Goal: Transaction & Acquisition: Purchase product/service

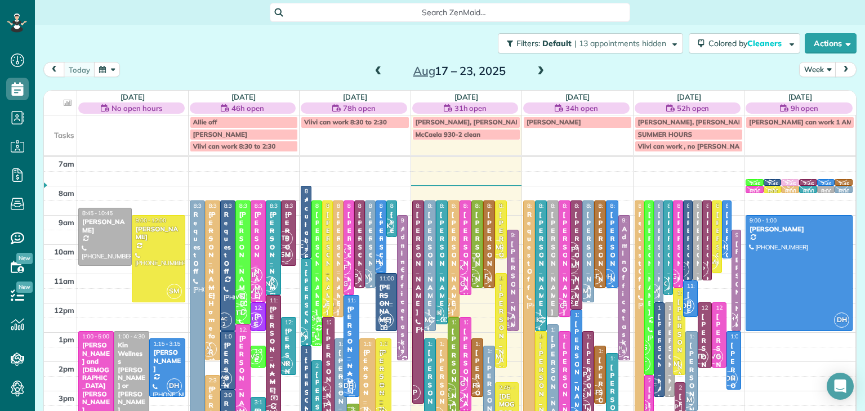
scroll to position [5, 5]
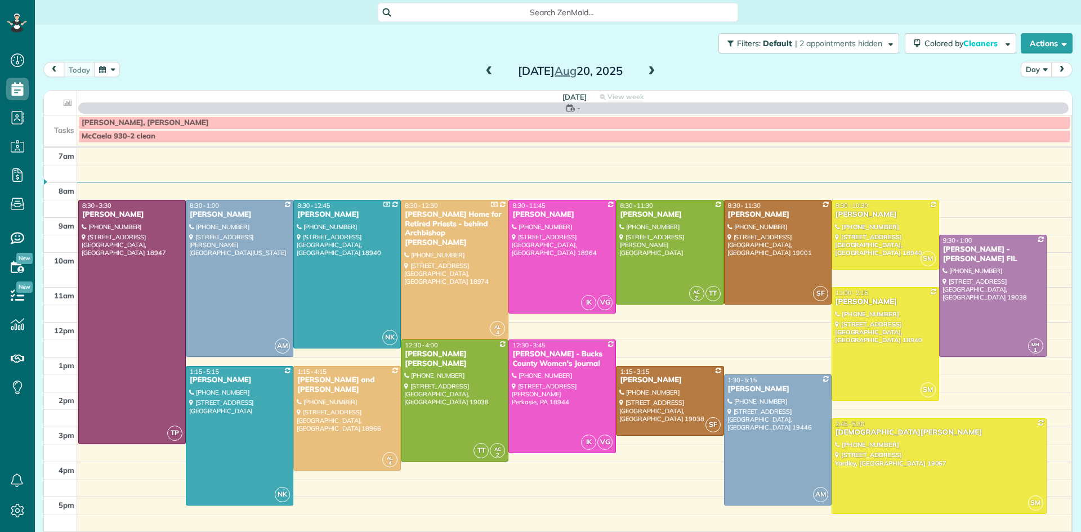
scroll to position [5, 5]
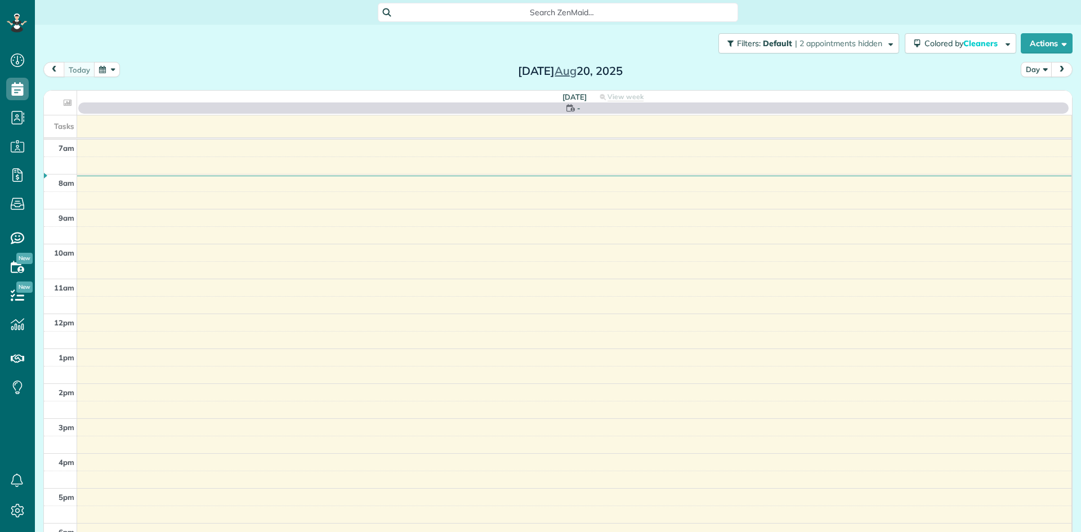
scroll to position [5, 5]
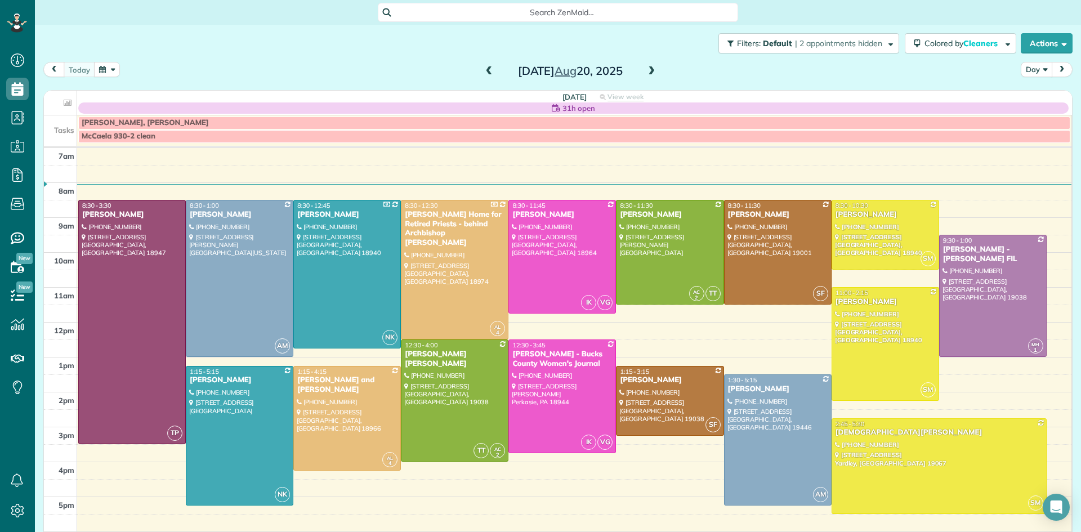
click at [1033, 72] on button "Day" at bounding box center [1037, 69] width 32 height 15
click at [1046, 114] on link "Week" at bounding box center [1066, 118] width 89 height 23
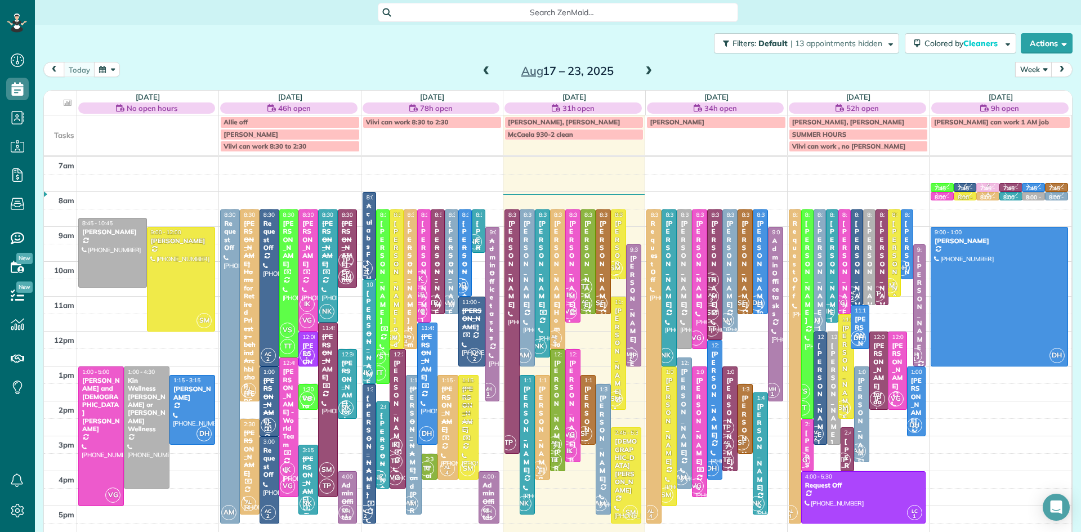
click at [486, 70] on span at bounding box center [486, 71] width 12 height 10
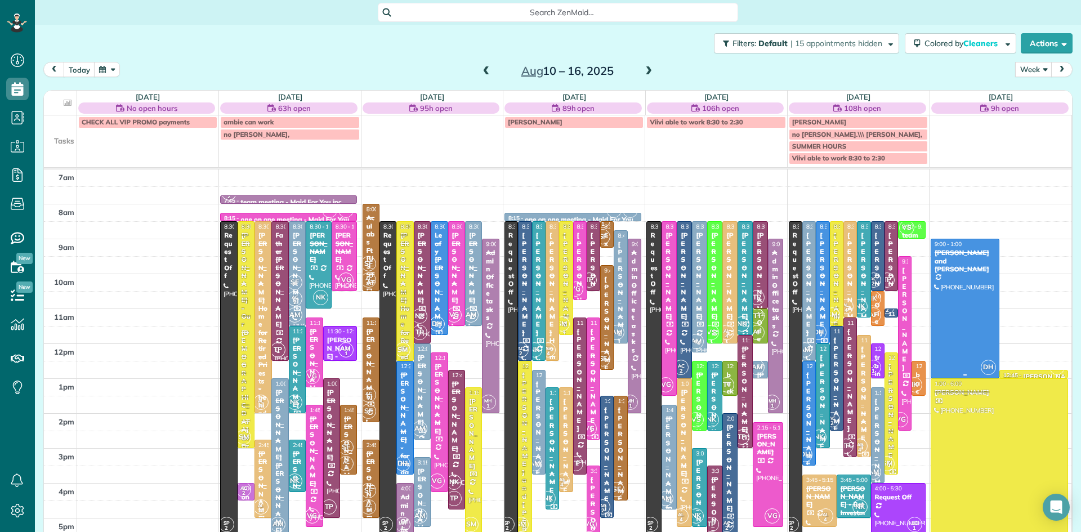
click at [982, 317] on div at bounding box center [965, 308] width 68 height 139
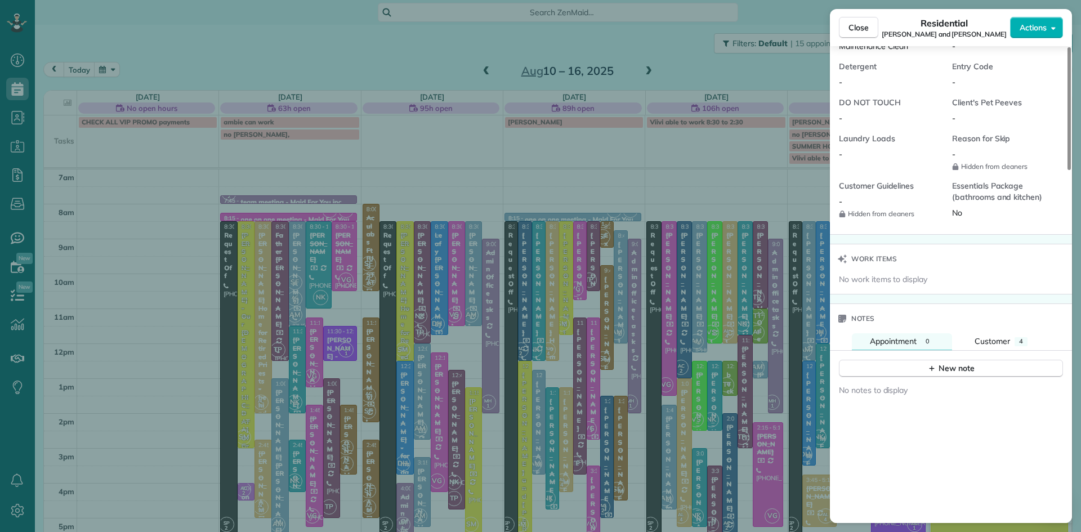
scroll to position [936, 0]
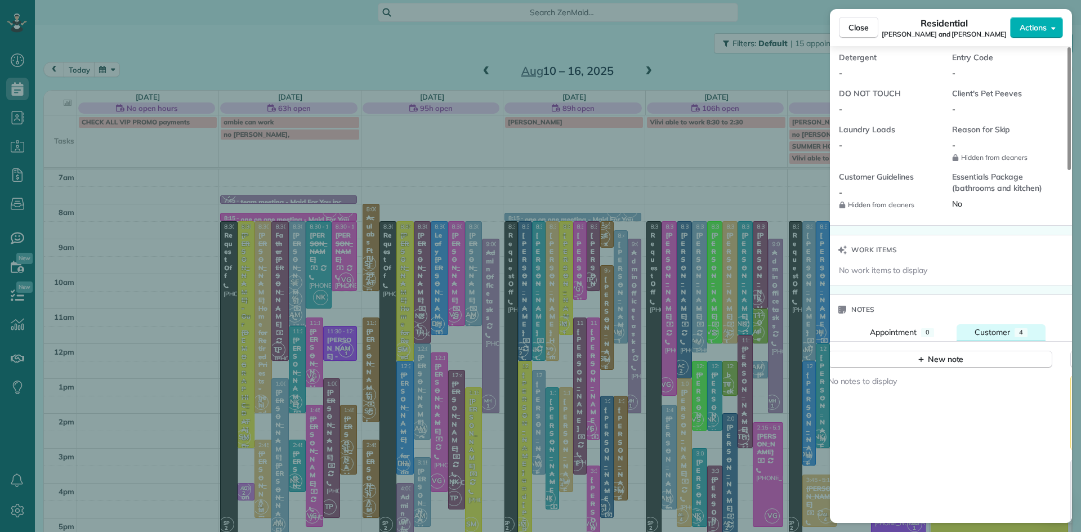
click at [996, 337] on span "Customer" at bounding box center [992, 332] width 35 height 10
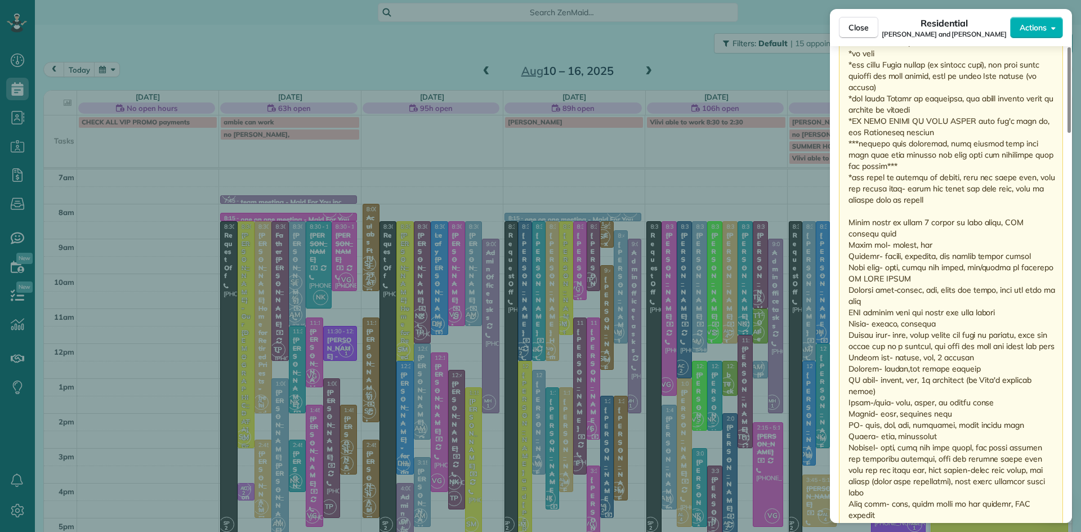
scroll to position [1515, 0]
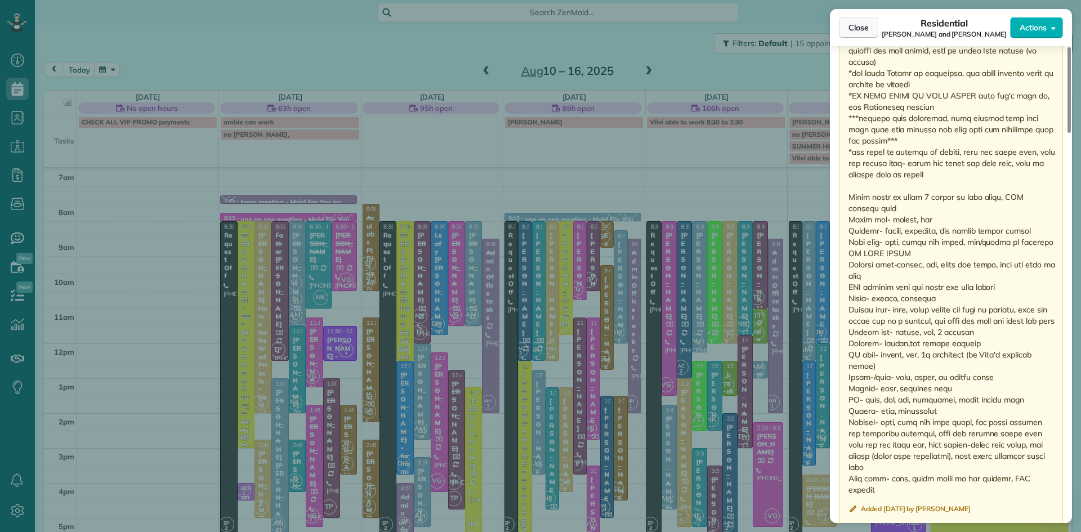
click at [859, 30] on span "Close" at bounding box center [859, 27] width 20 height 11
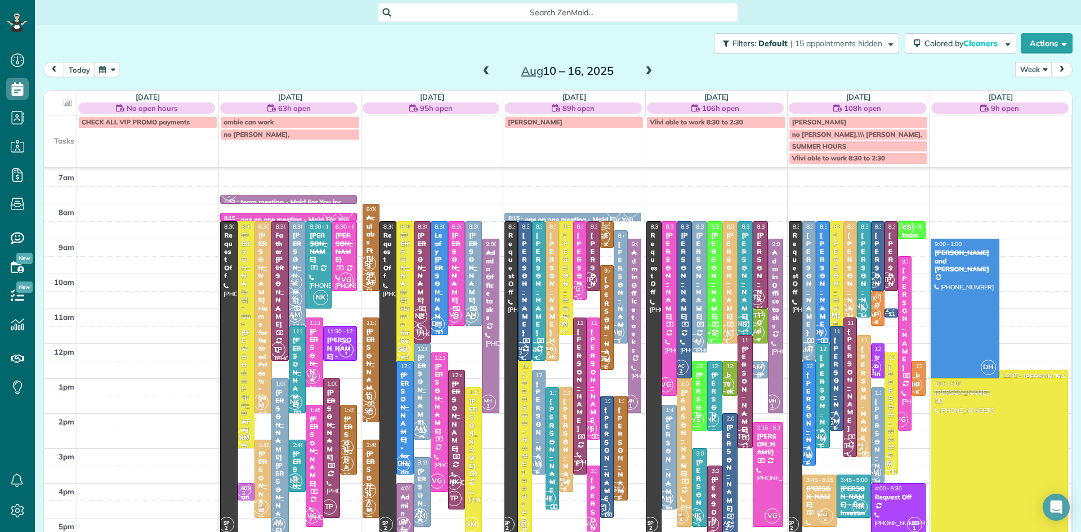
click at [646, 70] on span at bounding box center [649, 71] width 12 height 10
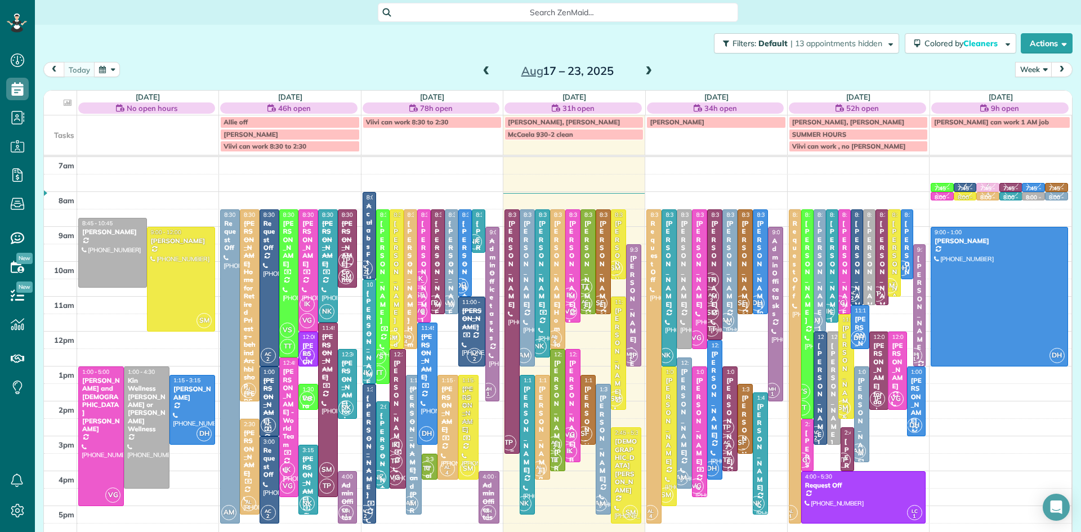
click at [514, 414] on div at bounding box center [512, 331] width 14 height 243
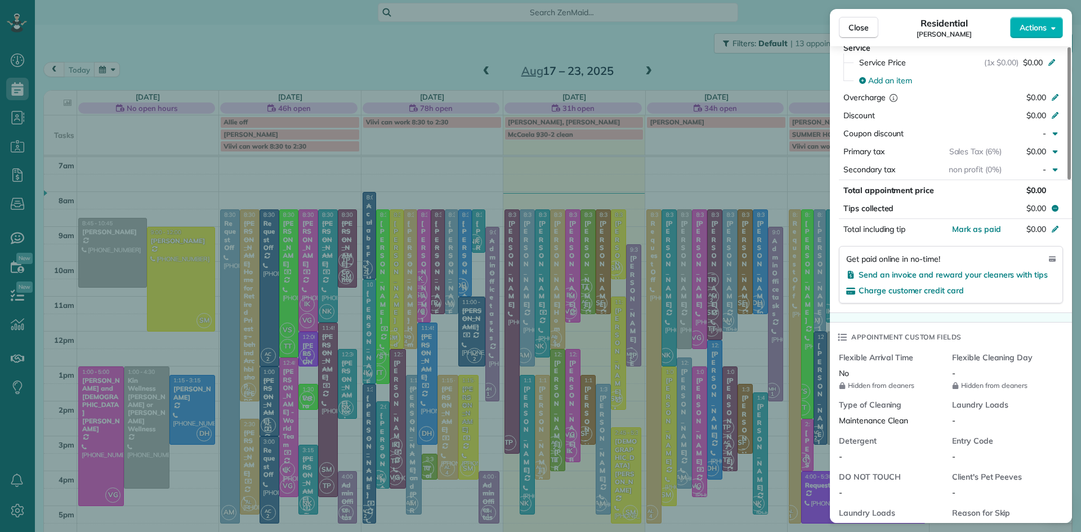
scroll to position [882, 0]
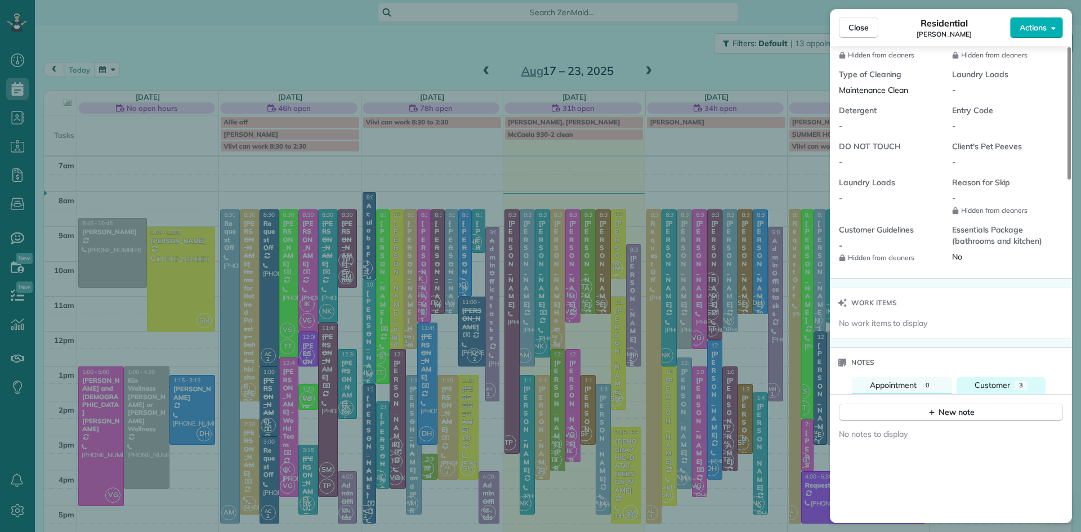
click at [982, 389] on span "Customer" at bounding box center [992, 385] width 35 height 10
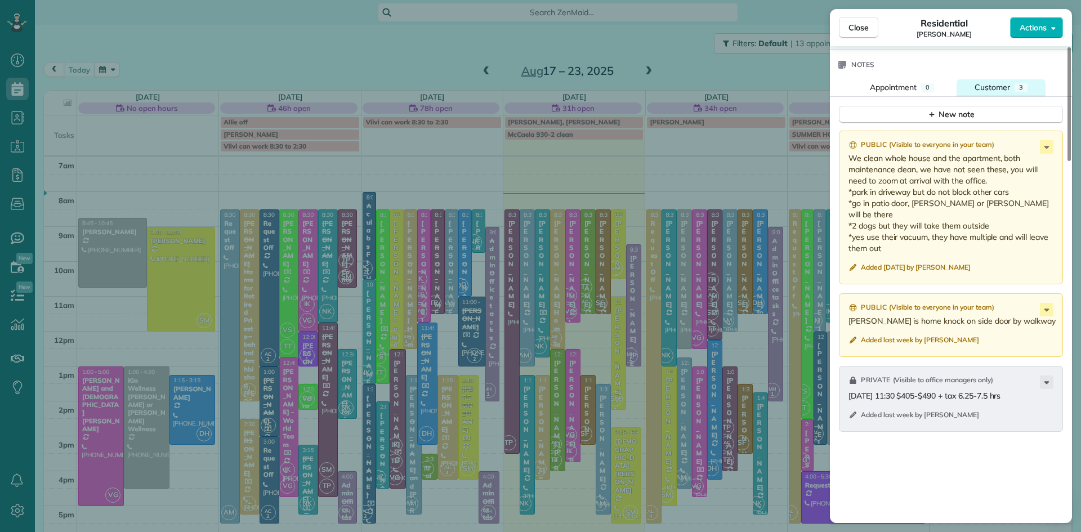
scroll to position [1183, 0]
click at [858, 28] on span "Close" at bounding box center [859, 27] width 20 height 11
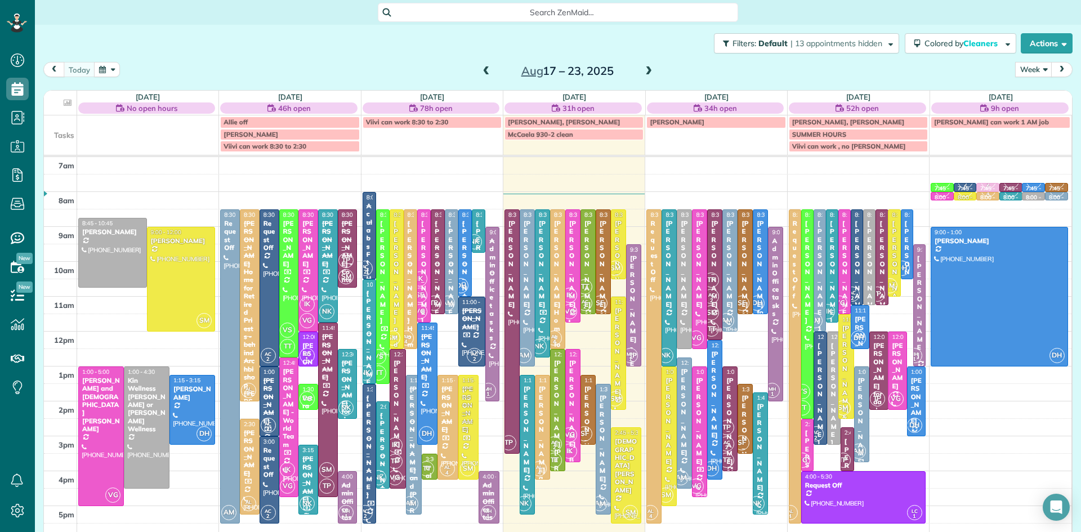
click at [487, 67] on span at bounding box center [486, 71] width 12 height 10
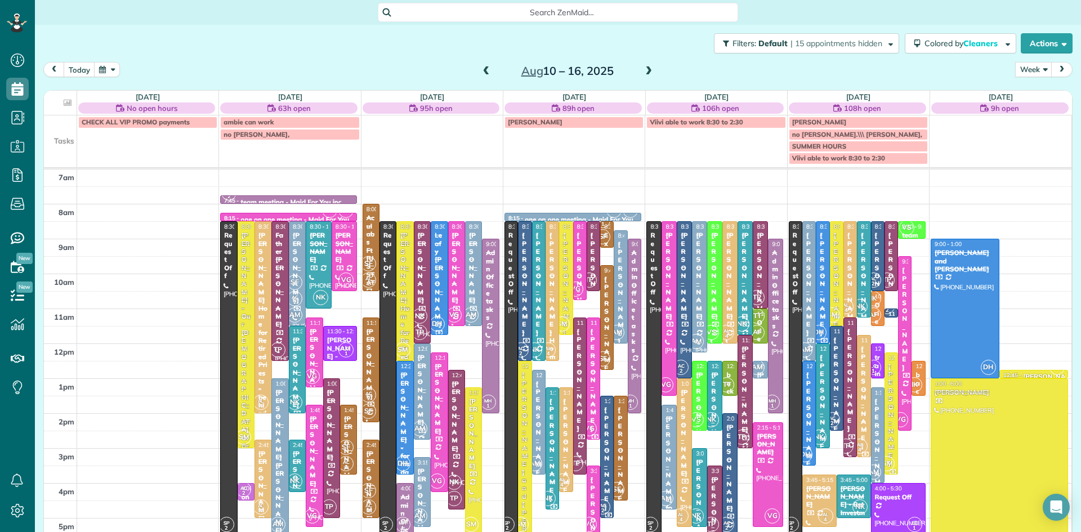
click at [646, 70] on span at bounding box center [649, 71] width 12 height 10
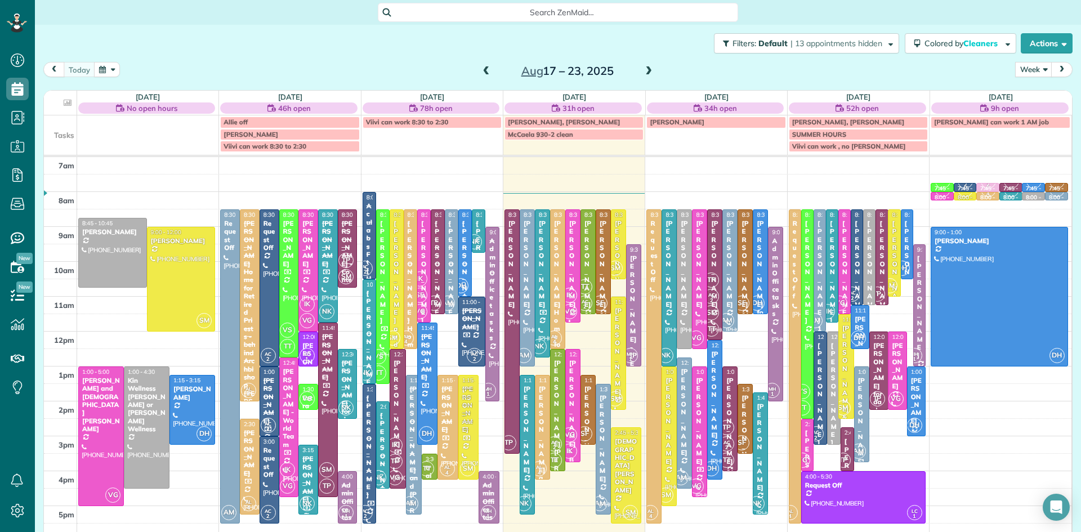
click at [484, 65] on span at bounding box center [486, 71] width 12 height 17
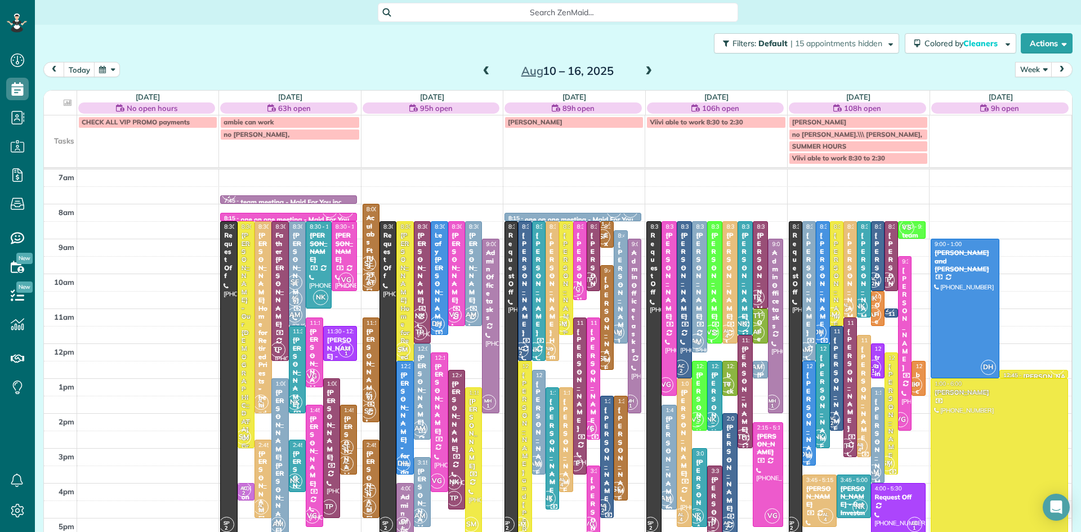
click at [567, 311] on div "Timothy Rauch" at bounding box center [566, 283] width 7 height 105
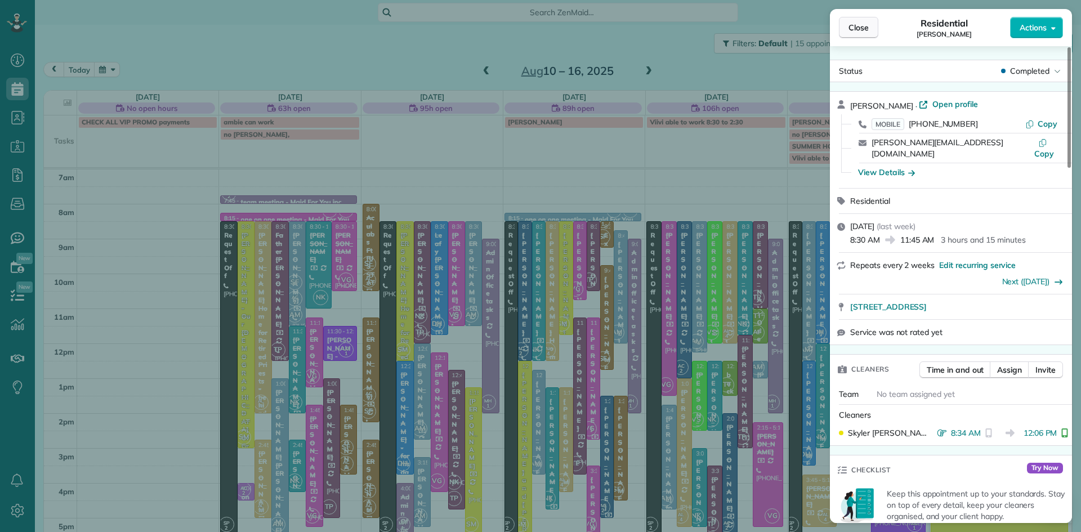
click at [855, 27] on span "Close" at bounding box center [859, 27] width 20 height 11
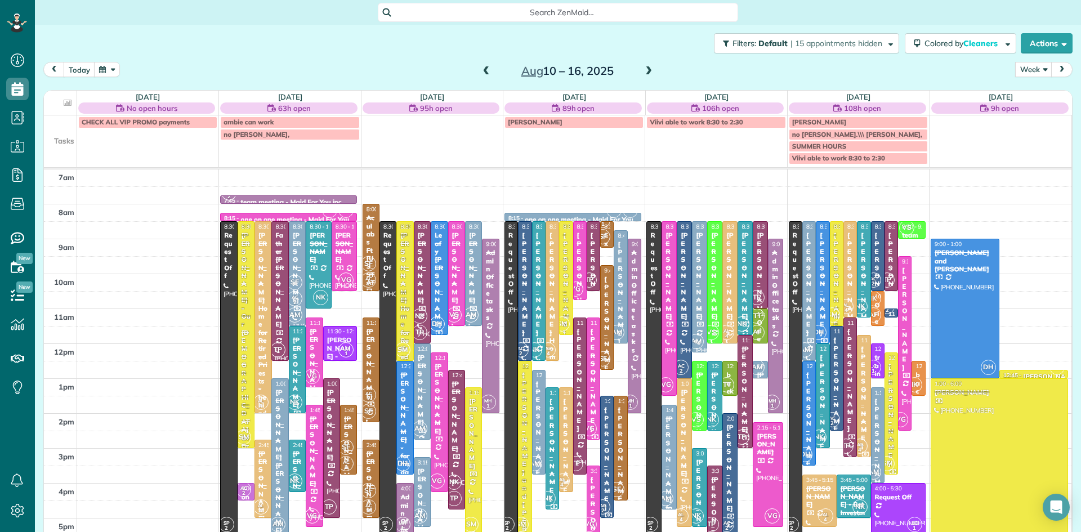
click at [475, 479] on div at bounding box center [474, 462] width 16 height 148
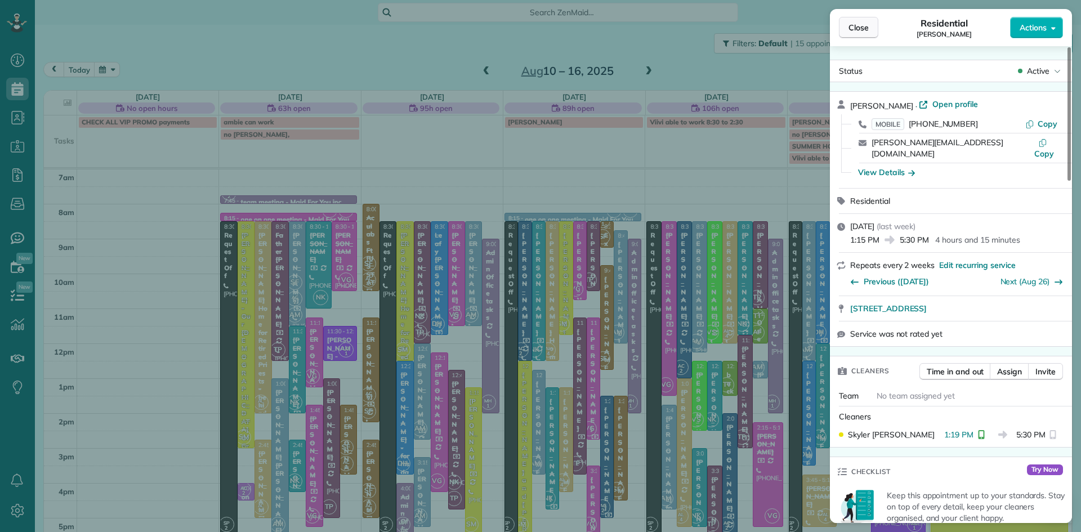
click at [858, 25] on span "Close" at bounding box center [859, 27] width 20 height 11
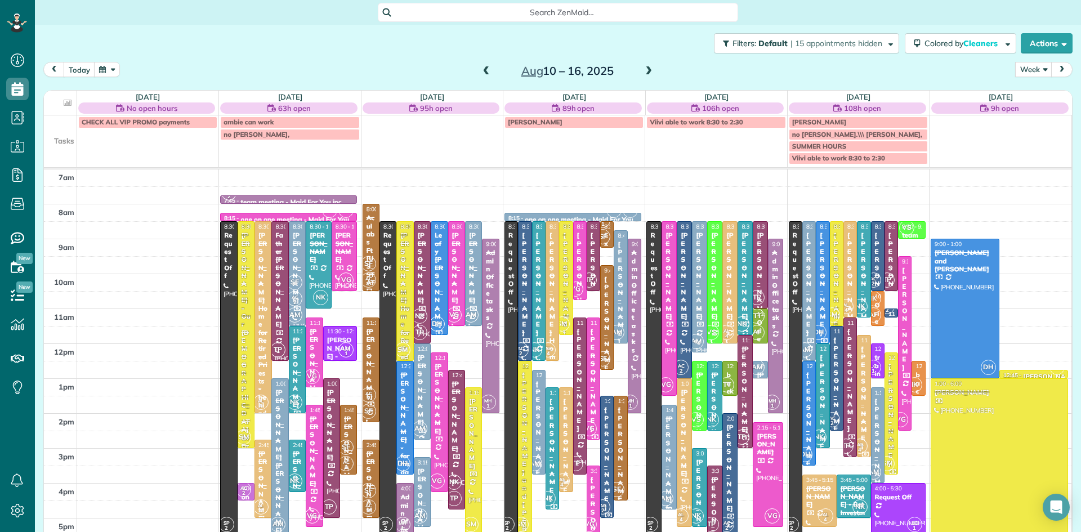
click at [484, 65] on span at bounding box center [486, 71] width 12 height 17
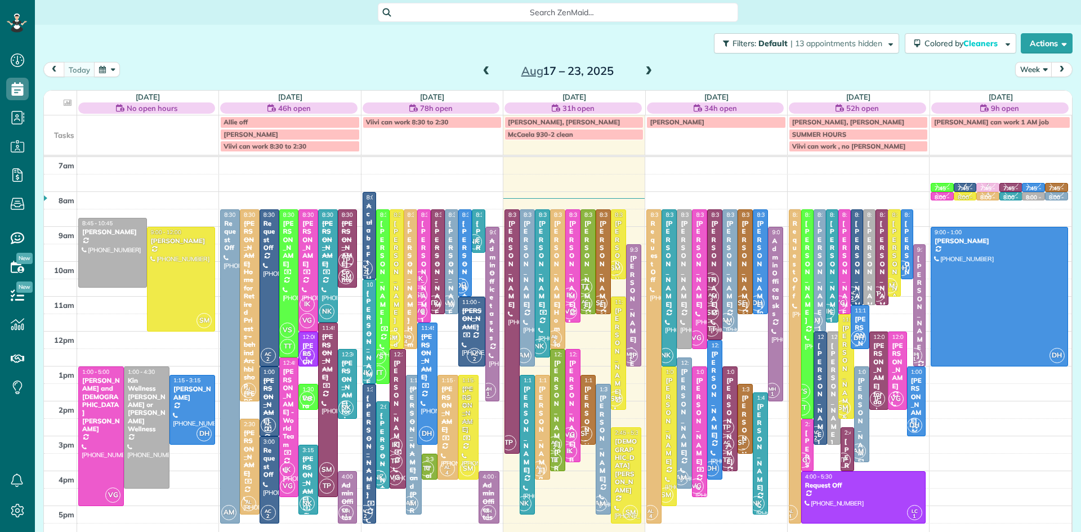
scroll to position [5, 5]
click at [683, 329] on div at bounding box center [684, 279] width 14 height 139
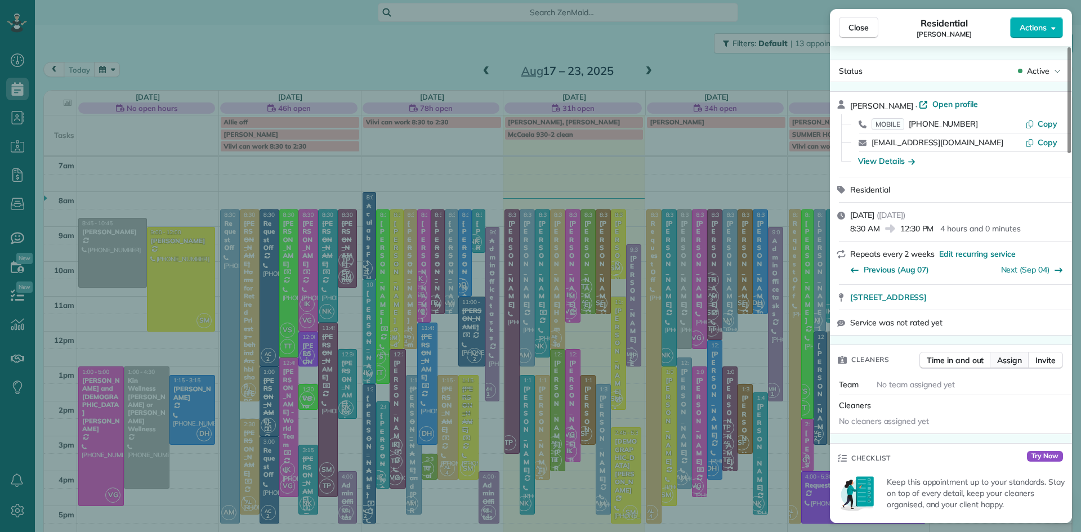
click at [1013, 365] on span "Assign" at bounding box center [1009, 360] width 25 height 11
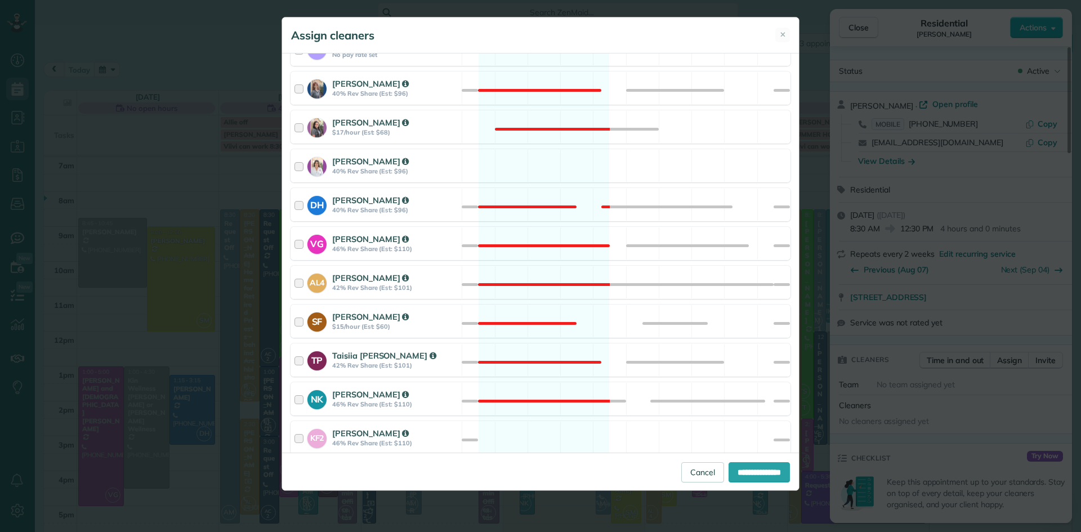
scroll to position [325, 0]
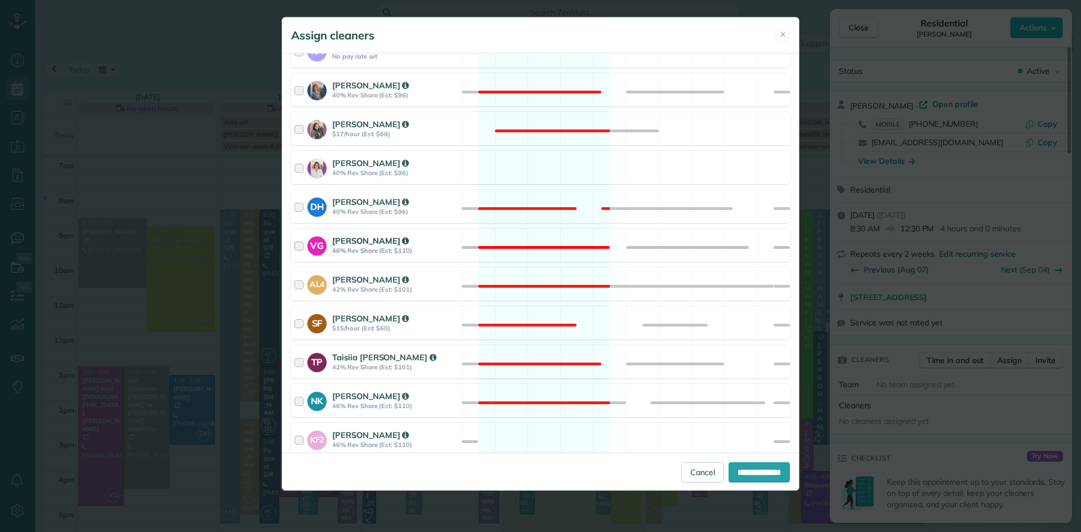
click at [354, 251] on strong "46% Rev Share (Est: $110)" at bounding box center [395, 251] width 126 height 8
click at [757, 478] on input "**********" at bounding box center [759, 472] width 61 height 20
type input "**********"
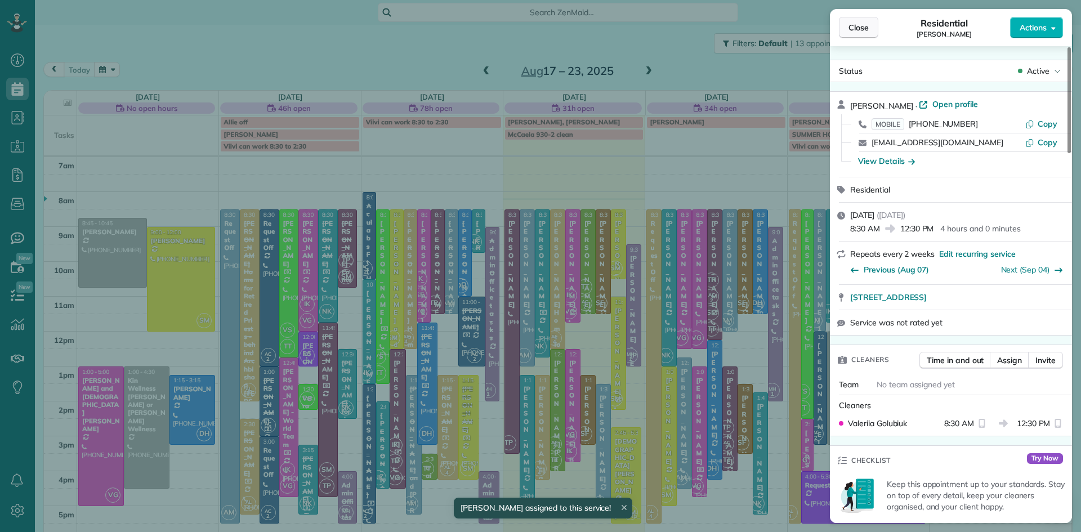
click at [853, 20] on button "Close" at bounding box center [858, 27] width 39 height 21
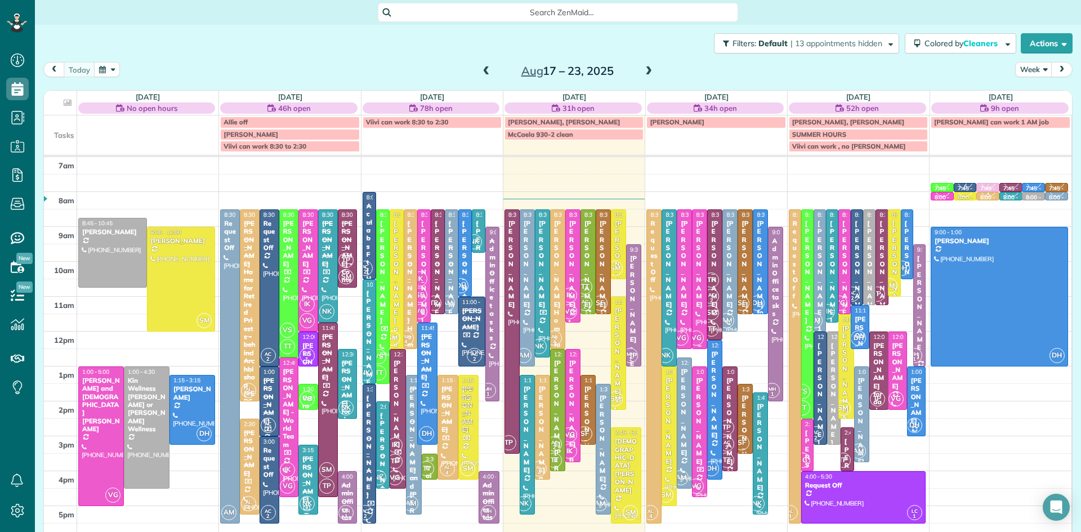
click at [699, 325] on div at bounding box center [700, 279] width 14 height 139
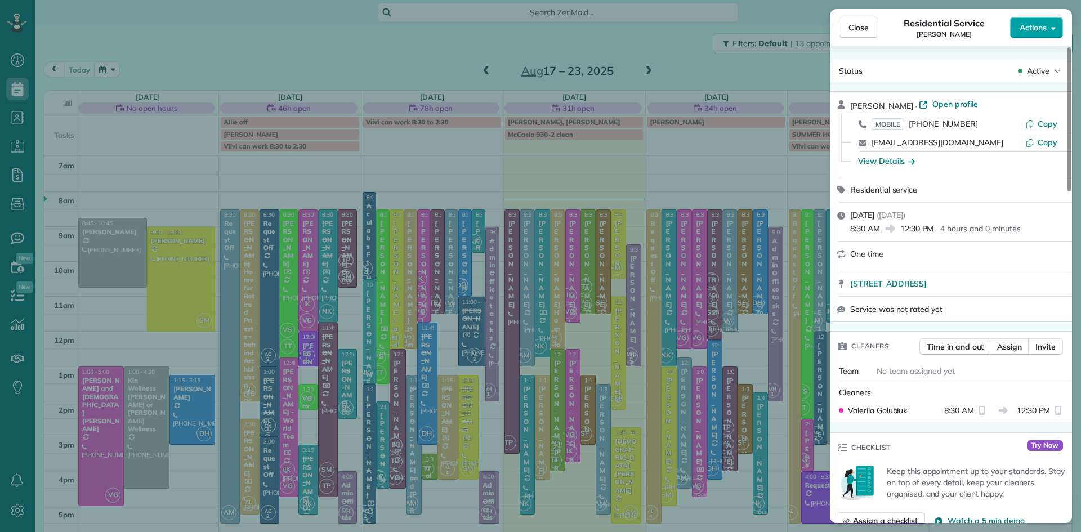
click at [1039, 31] on span "Actions" at bounding box center [1033, 27] width 27 height 11
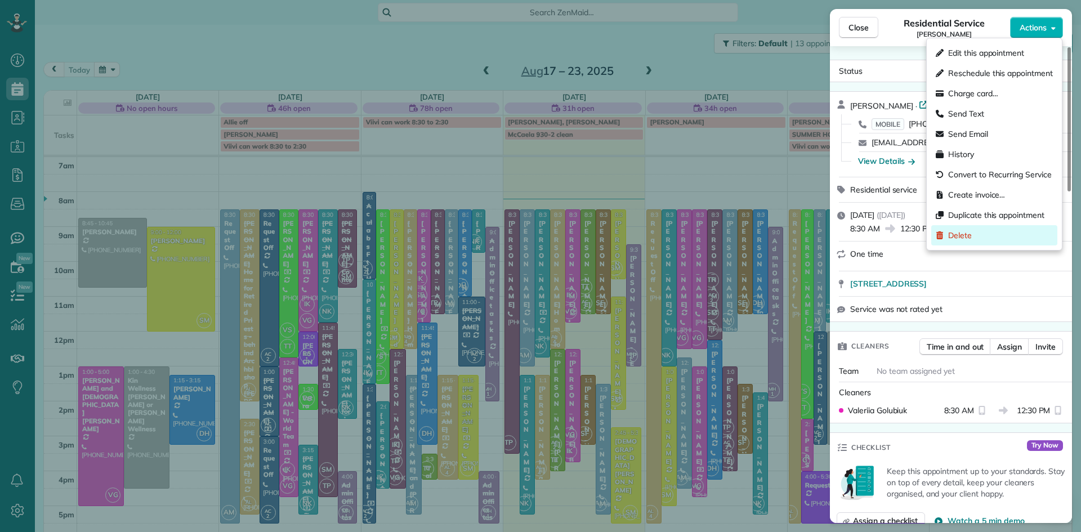
click at [974, 238] on div "Delete" at bounding box center [994, 235] width 126 height 20
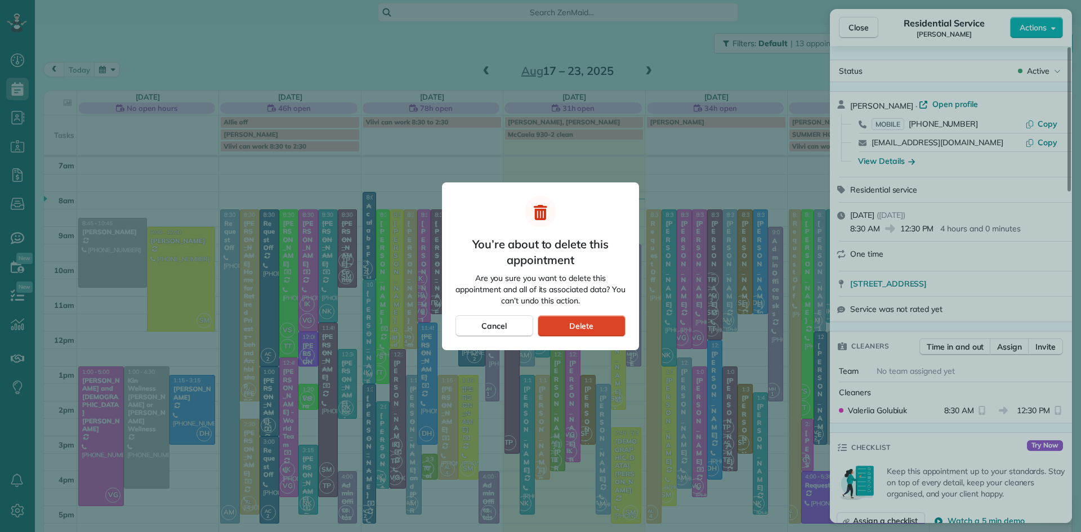
click at [600, 327] on div "Delete" at bounding box center [582, 325] width 88 height 21
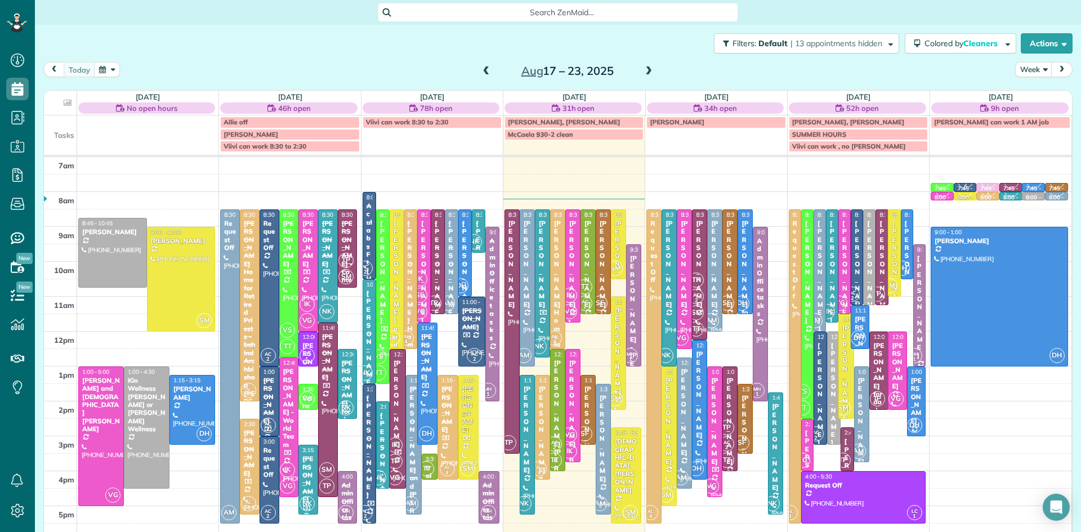
click at [855, 280] on div "Jackie Fox" at bounding box center [857, 272] width 6 height 105
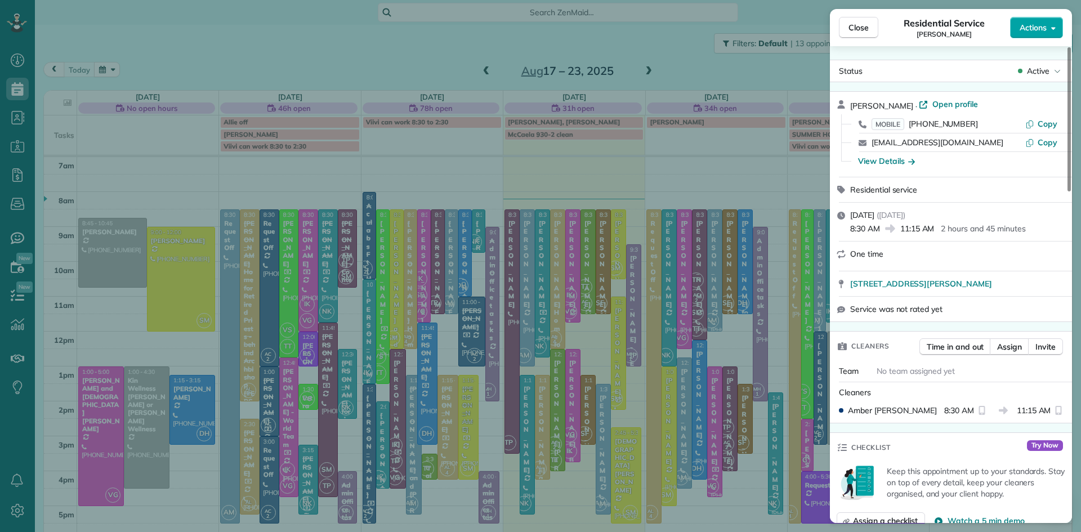
click at [1040, 27] on span "Actions" at bounding box center [1033, 27] width 27 height 11
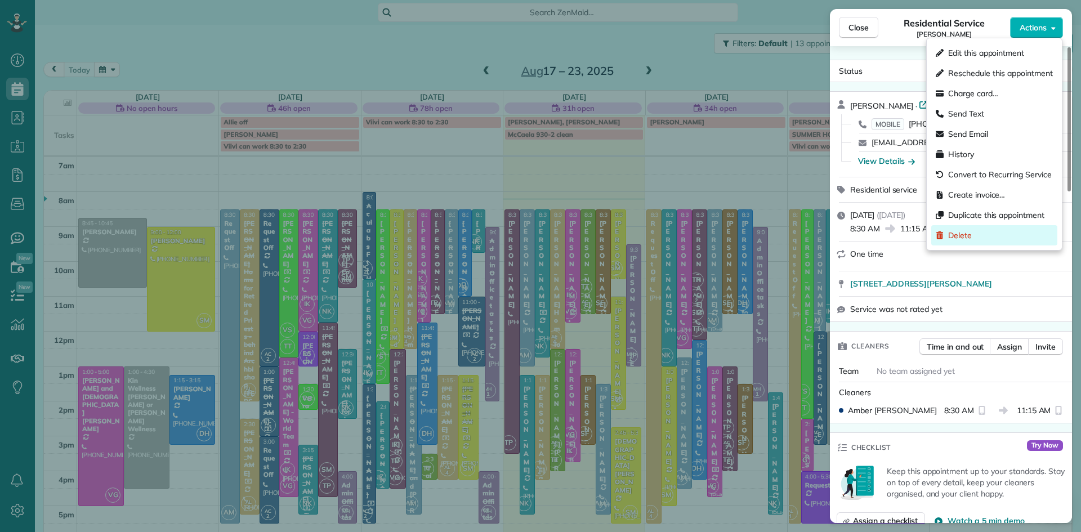
click at [970, 237] on span "Delete" at bounding box center [960, 235] width 24 height 11
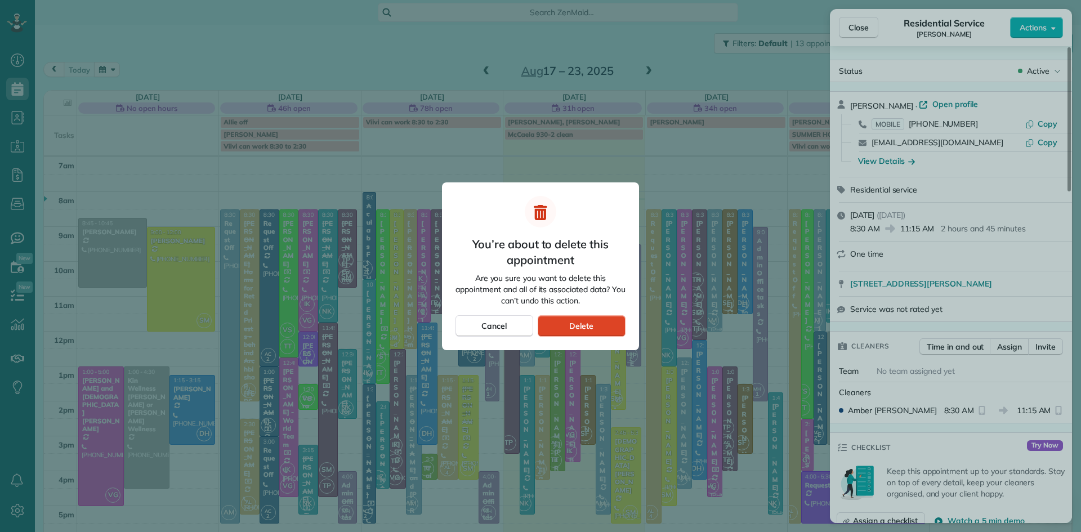
click at [573, 327] on span "Delete" at bounding box center [581, 325] width 24 height 11
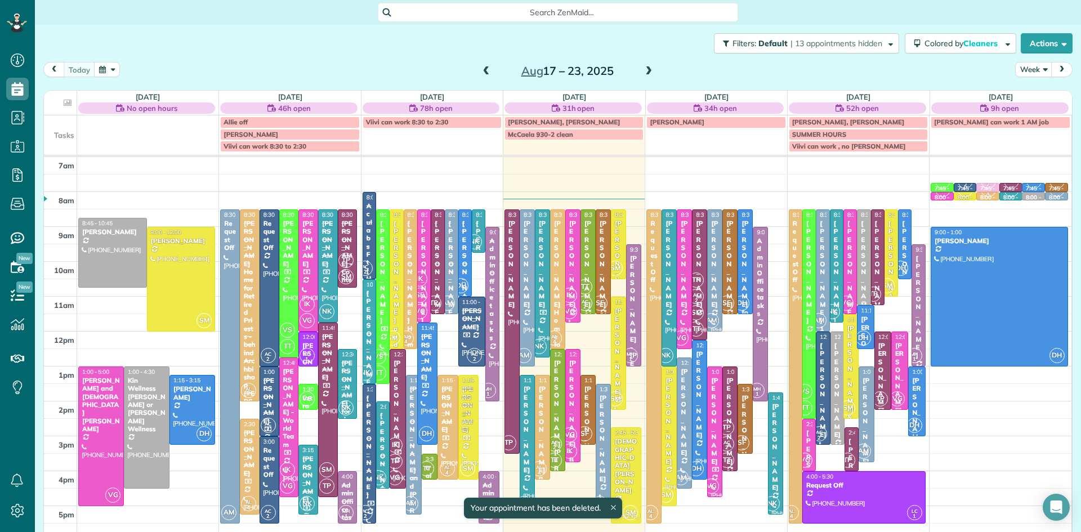
click at [864, 279] on div "Jackie Fox" at bounding box center [863, 272] width 7 height 105
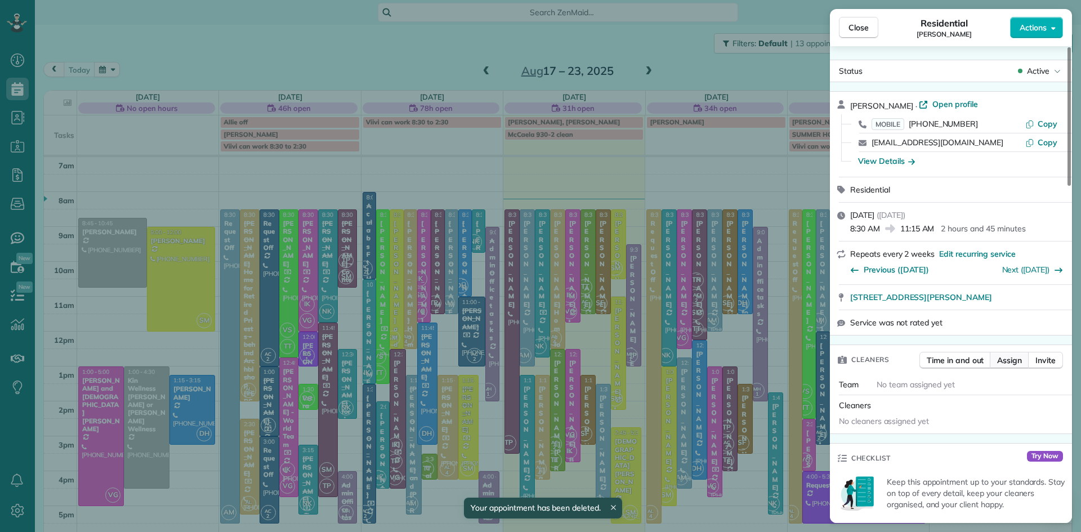
click at [1011, 366] on span "Assign" at bounding box center [1009, 360] width 25 height 11
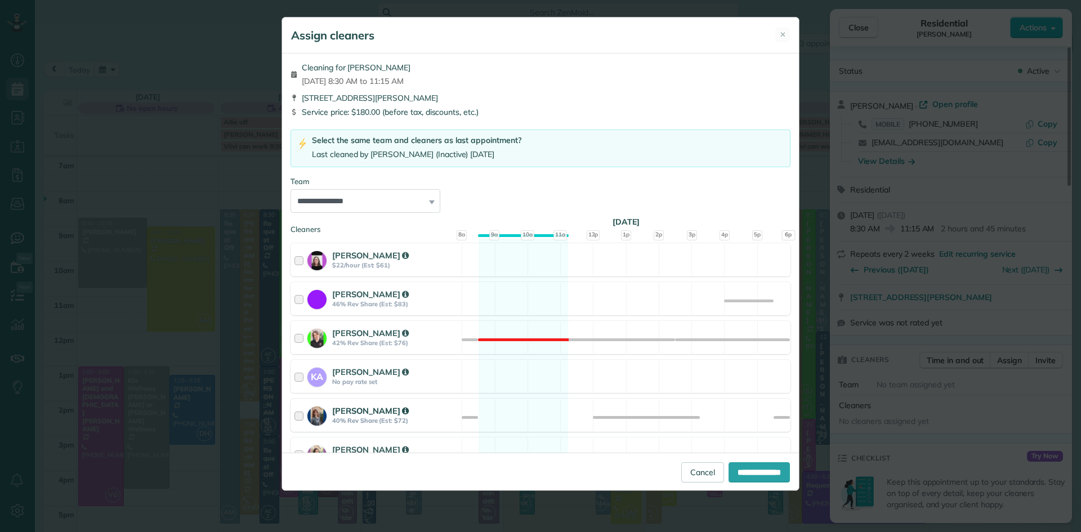
click at [356, 405] on strong "Amber Clark" at bounding box center [370, 410] width 77 height 11
click at [752, 479] on input "**********" at bounding box center [759, 472] width 61 height 20
type input "**********"
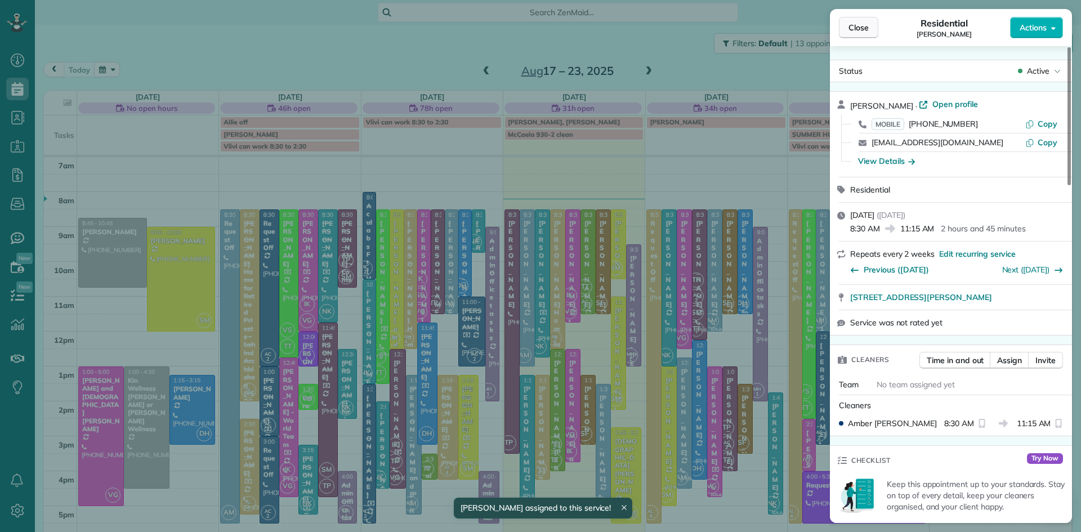
click at [860, 29] on span "Close" at bounding box center [859, 27] width 20 height 11
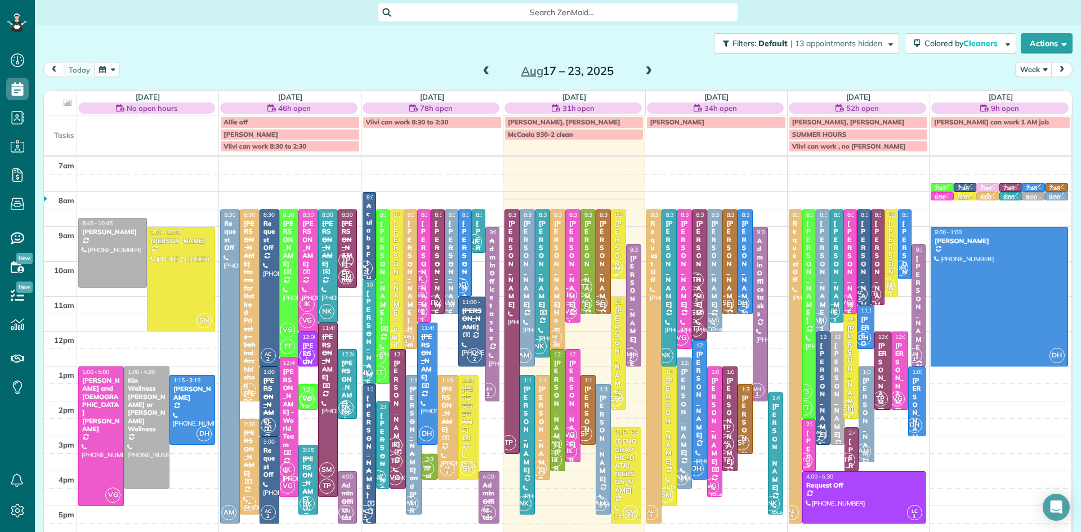
click at [823, 389] on div "Brittany Bayer" at bounding box center [822, 390] width 7 height 97
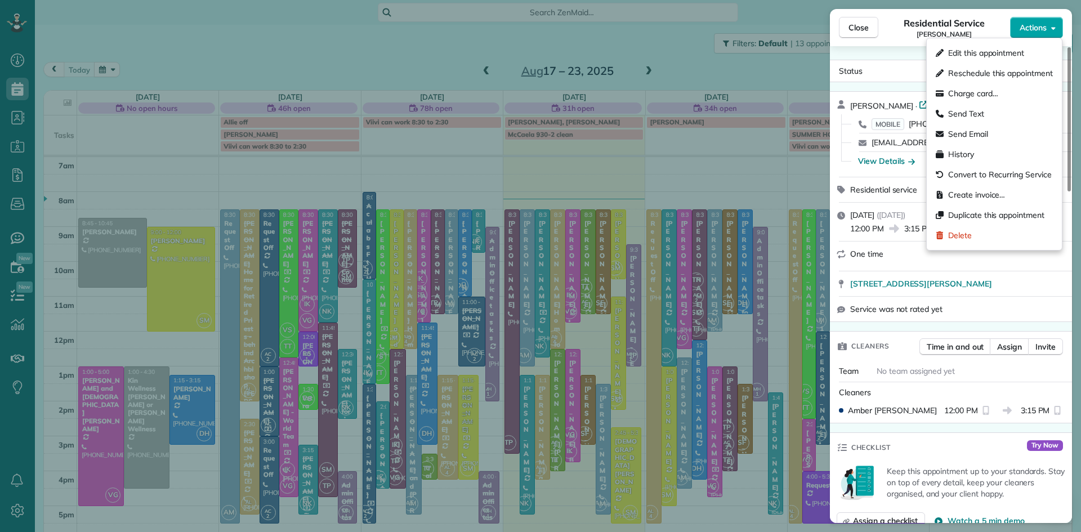
click at [1032, 32] on span "Actions" at bounding box center [1033, 27] width 27 height 11
click at [979, 233] on div "Delete" at bounding box center [994, 235] width 126 height 20
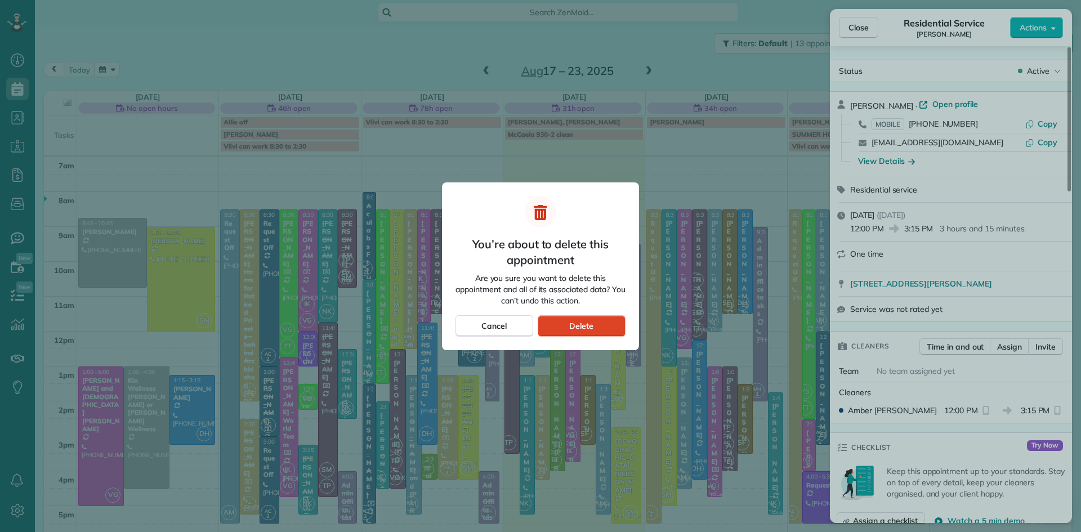
click at [568, 324] on div "Delete" at bounding box center [582, 325] width 88 height 21
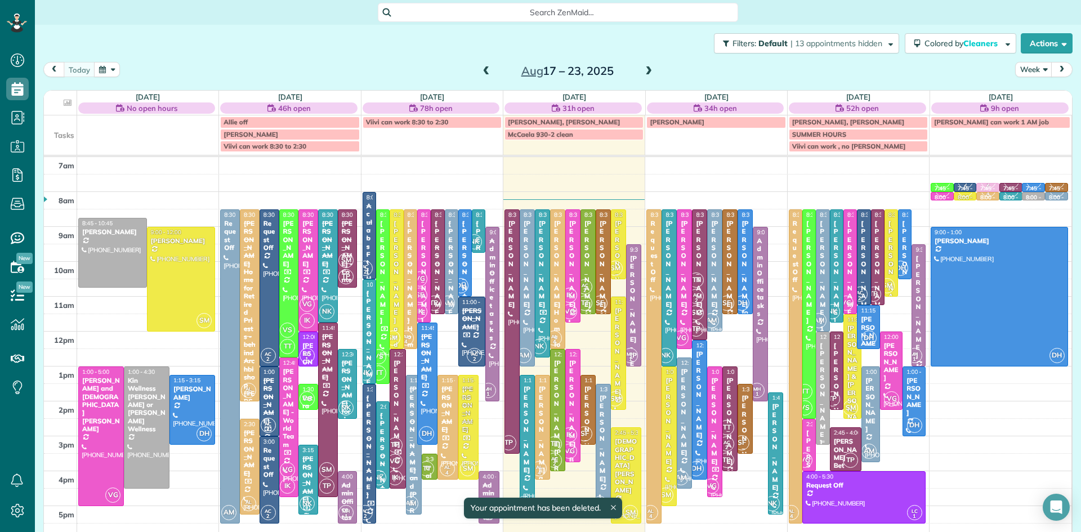
click at [822, 415] on div "Brittany Bayer" at bounding box center [822, 394] width 7 height 105
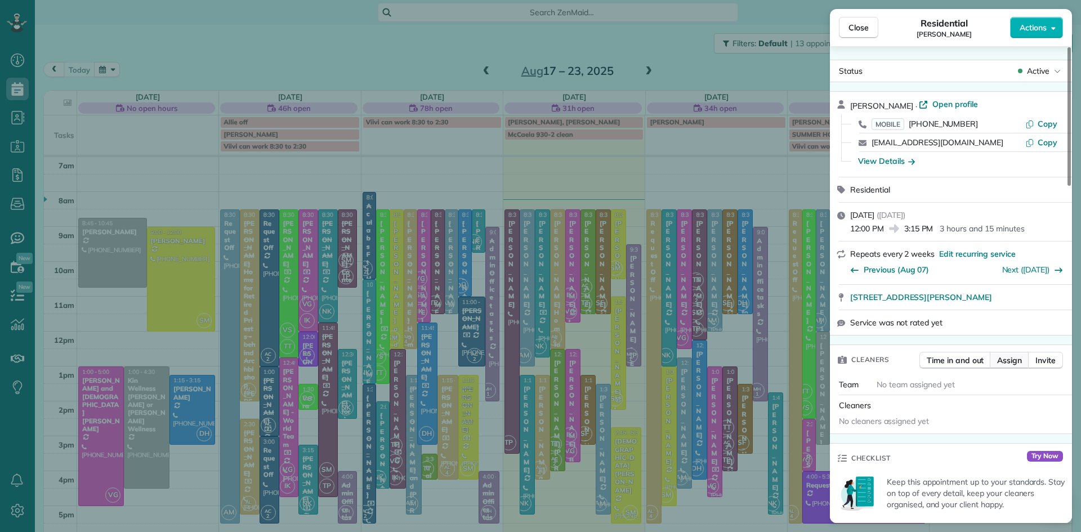
click at [1010, 365] on span "Assign" at bounding box center [1009, 360] width 25 height 11
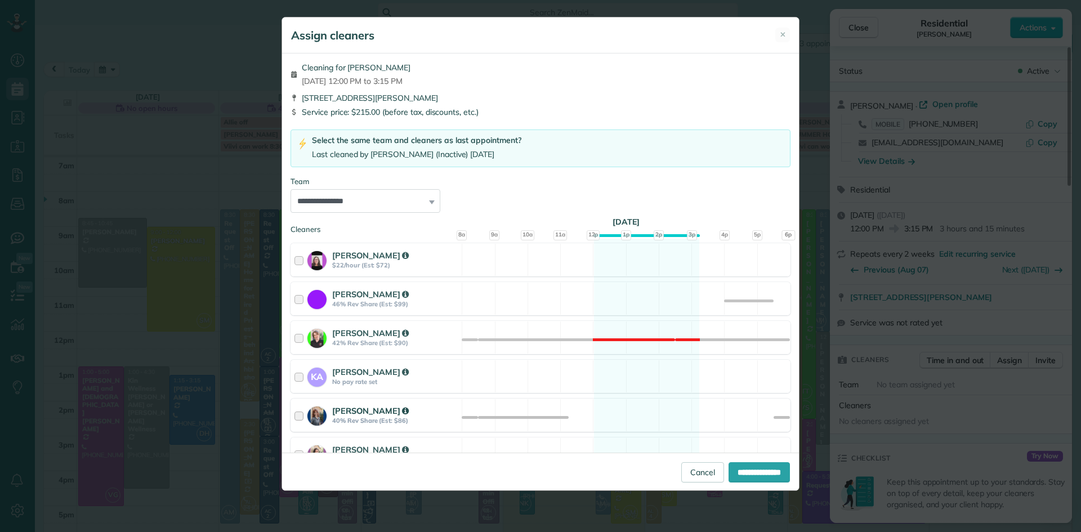
click at [370, 405] on strong "Amber Clark" at bounding box center [370, 410] width 77 height 11
click at [739, 474] on input "**********" at bounding box center [759, 472] width 61 height 20
type input "**********"
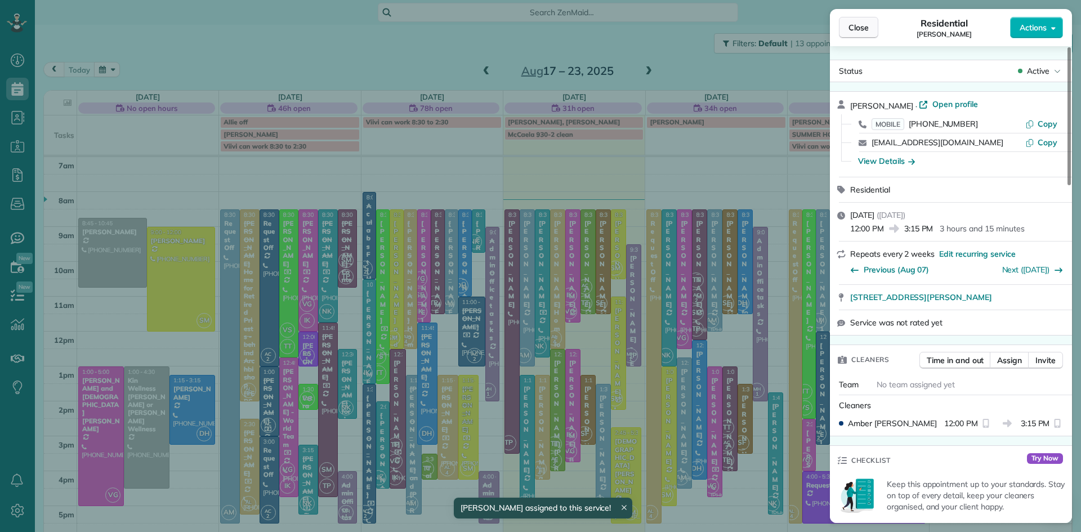
click at [865, 23] on span "Close" at bounding box center [859, 27] width 20 height 11
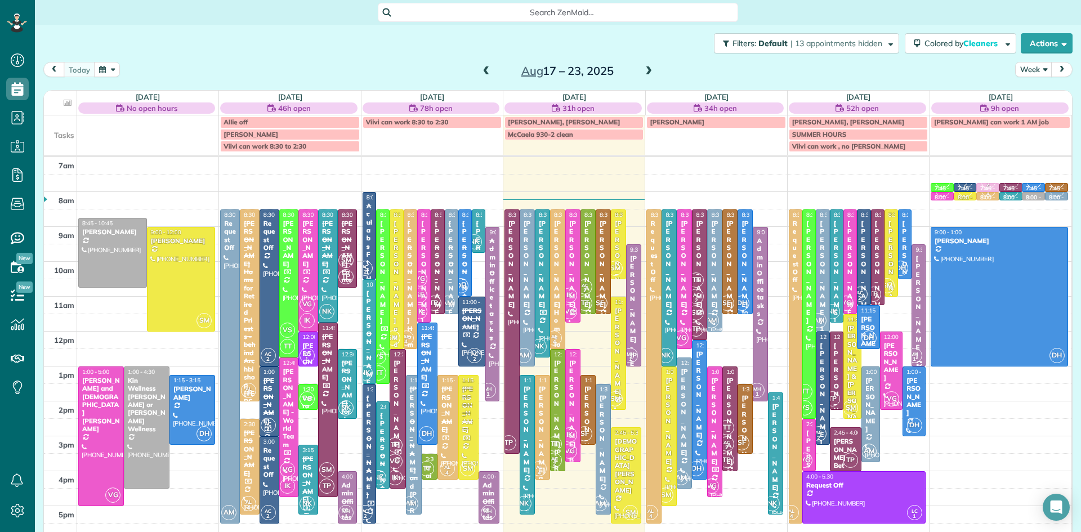
click at [530, 488] on div at bounding box center [527, 445] width 14 height 139
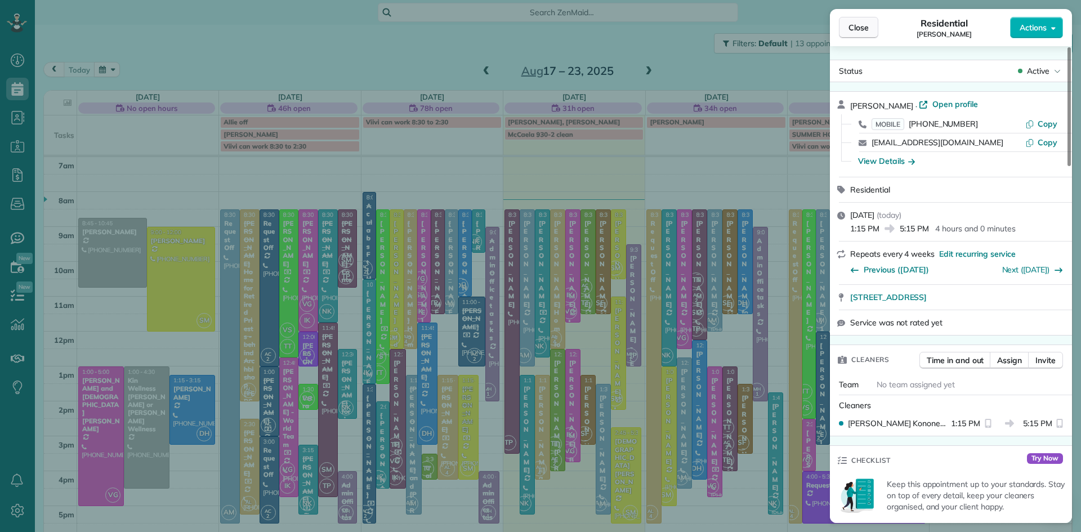
click at [865, 31] on span "Close" at bounding box center [859, 27] width 20 height 11
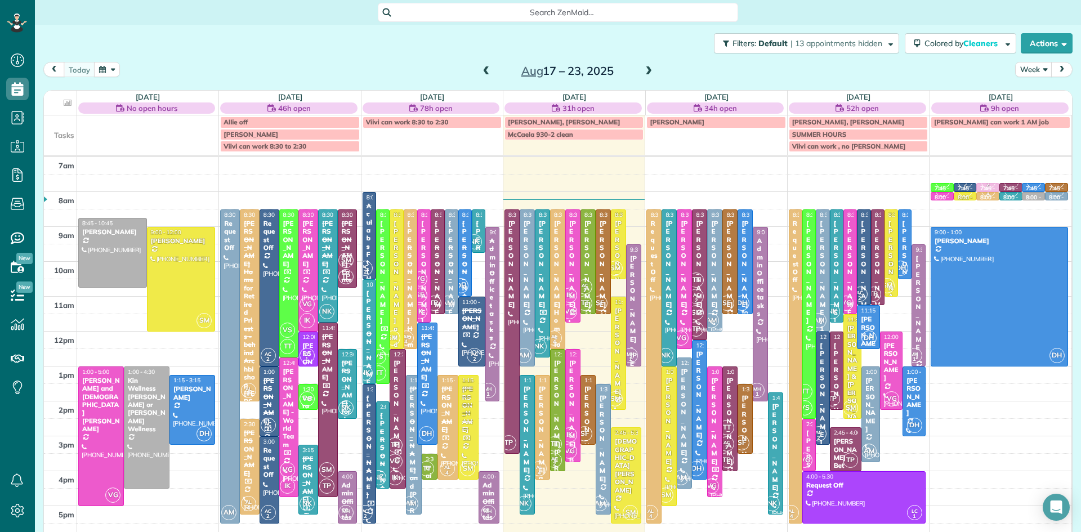
click at [633, 327] on div "Mark Bond - JD Kelly FIL" at bounding box center [634, 356] width 8 height 202
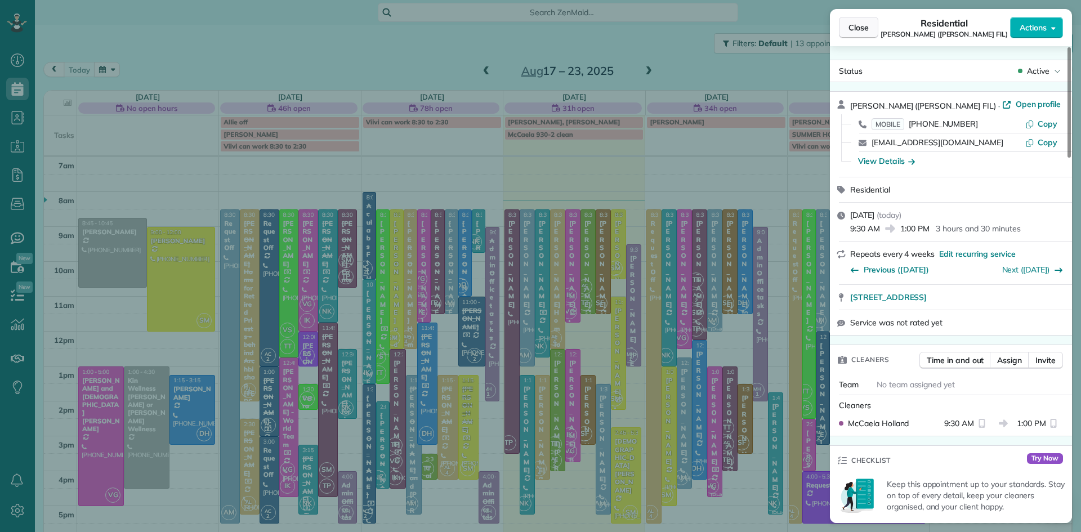
click at [854, 33] on span "Close" at bounding box center [859, 27] width 20 height 11
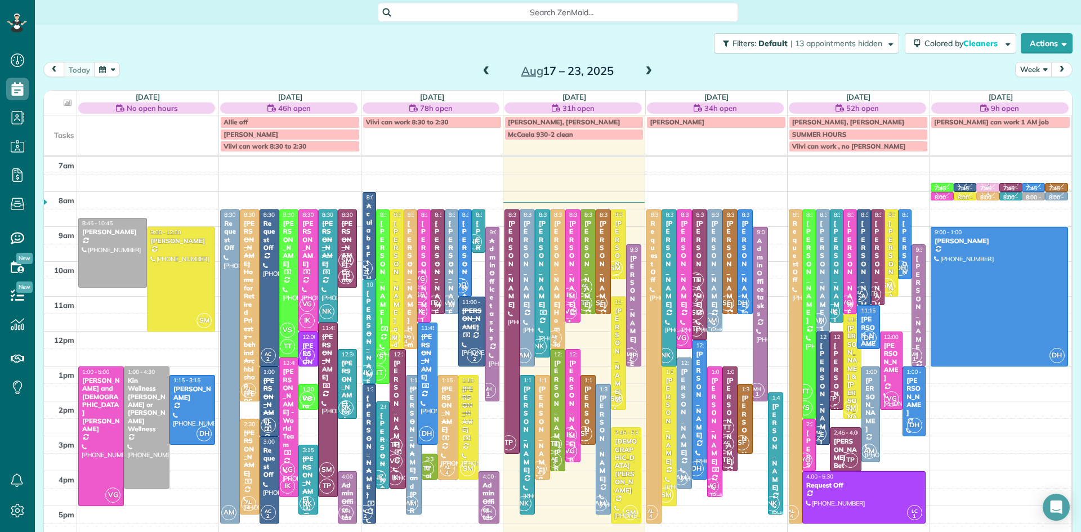
click at [649, 70] on span at bounding box center [649, 71] width 12 height 10
click at [601, 286] on div at bounding box center [603, 262] width 14 height 104
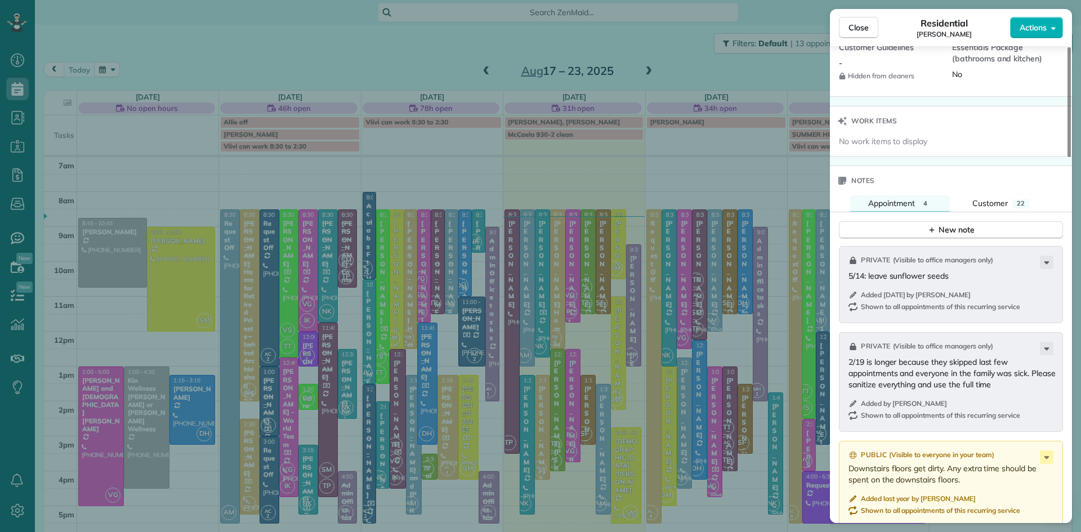
scroll to position [985, 0]
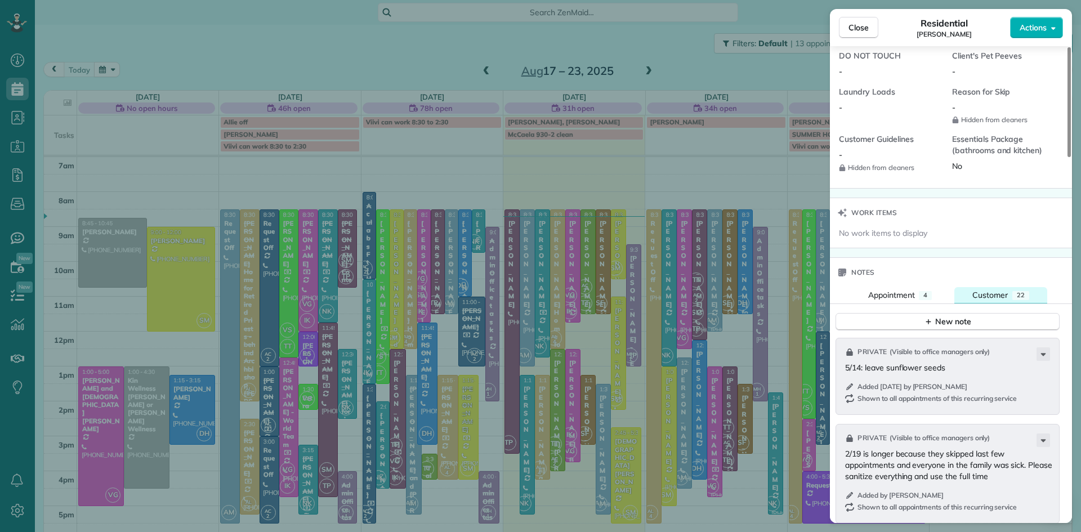
click at [991, 300] on span "Customer" at bounding box center [990, 295] width 35 height 10
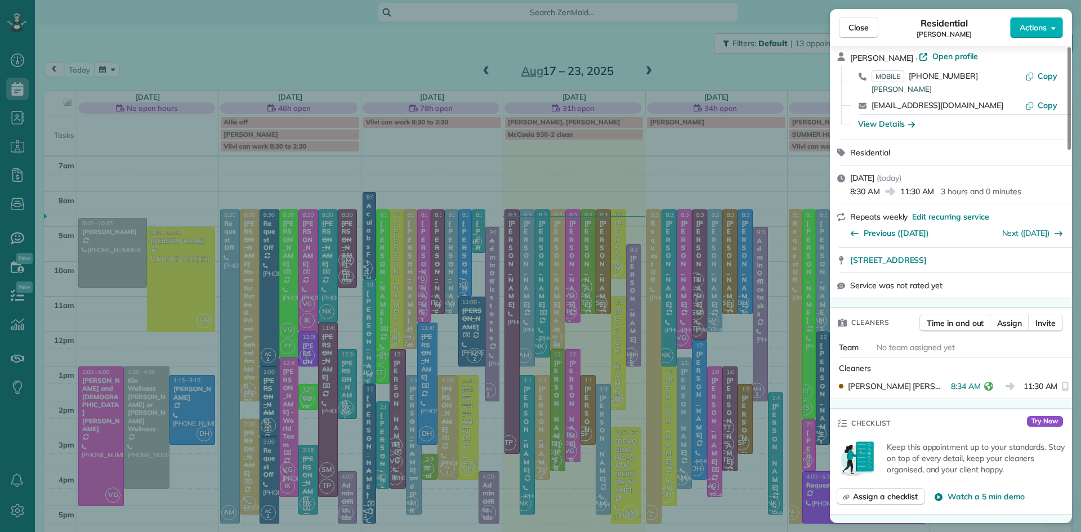
scroll to position [0, 0]
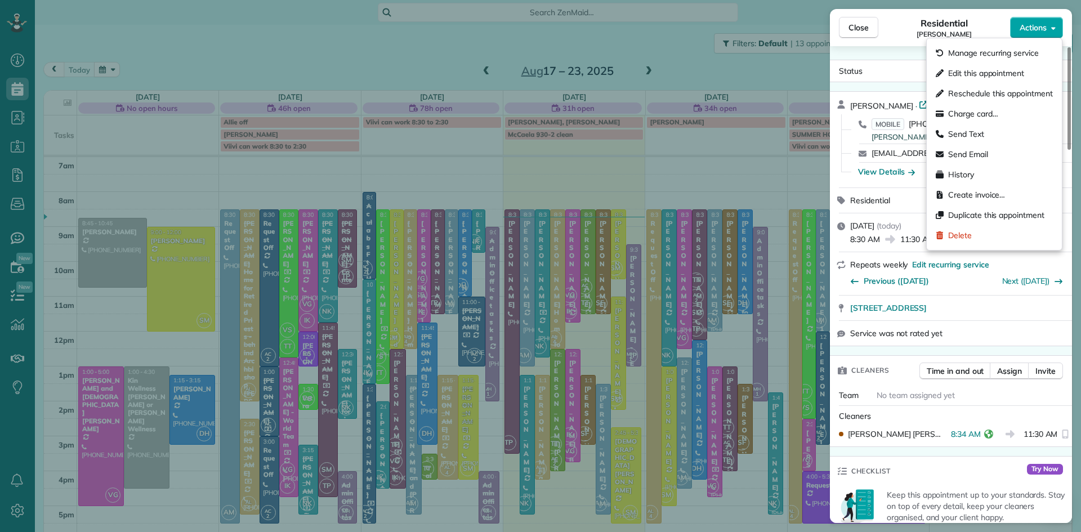
click at [1034, 19] on button "Actions" at bounding box center [1036, 27] width 53 height 21
click at [973, 116] on span "Charge card…" at bounding box center [973, 113] width 50 height 11
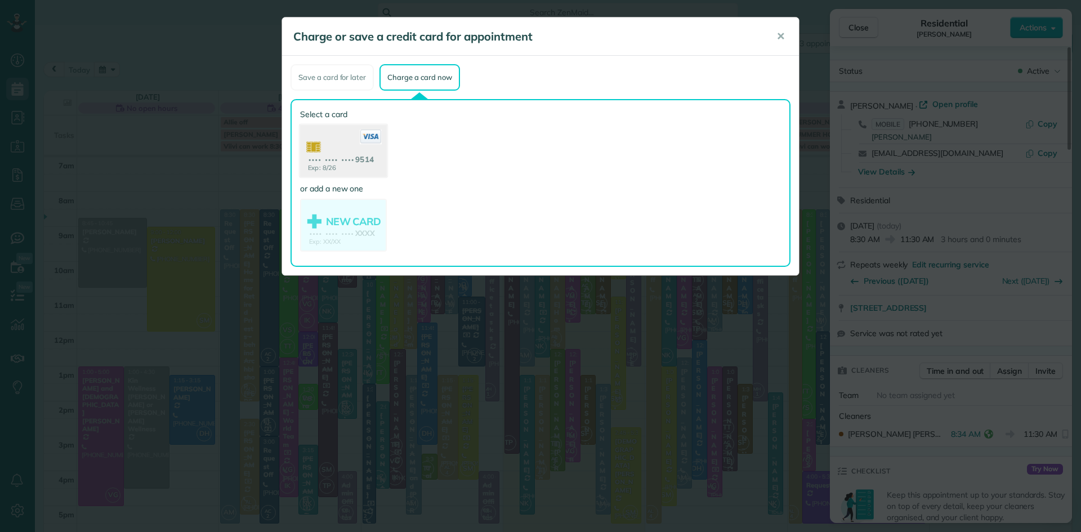
click at [344, 142] on use at bounding box center [343, 152] width 87 height 55
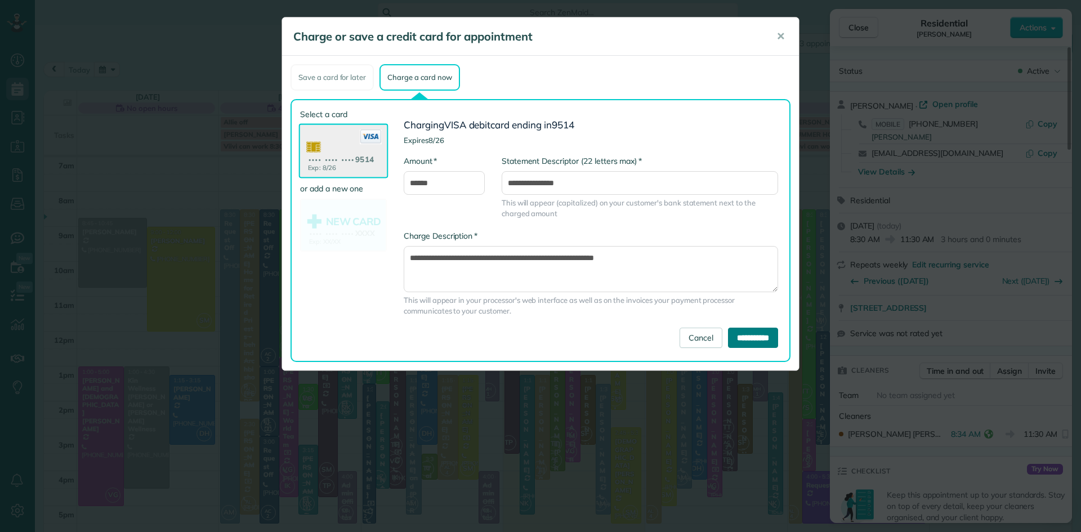
click at [735, 342] on input "**********" at bounding box center [753, 338] width 50 height 20
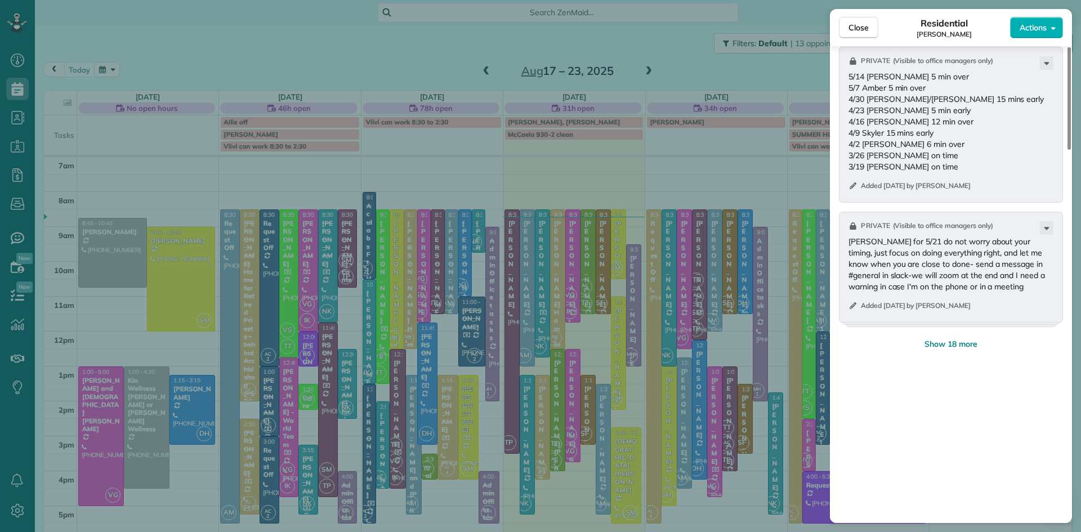
scroll to position [1498, 0]
click at [958, 345] on span "Show 18 more" at bounding box center [951, 339] width 53 height 11
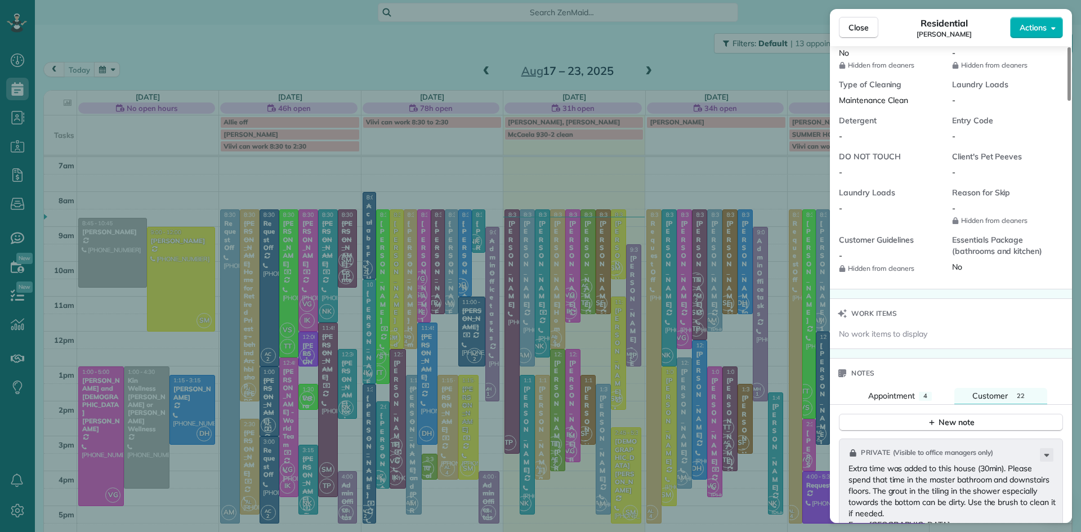
scroll to position [856, 0]
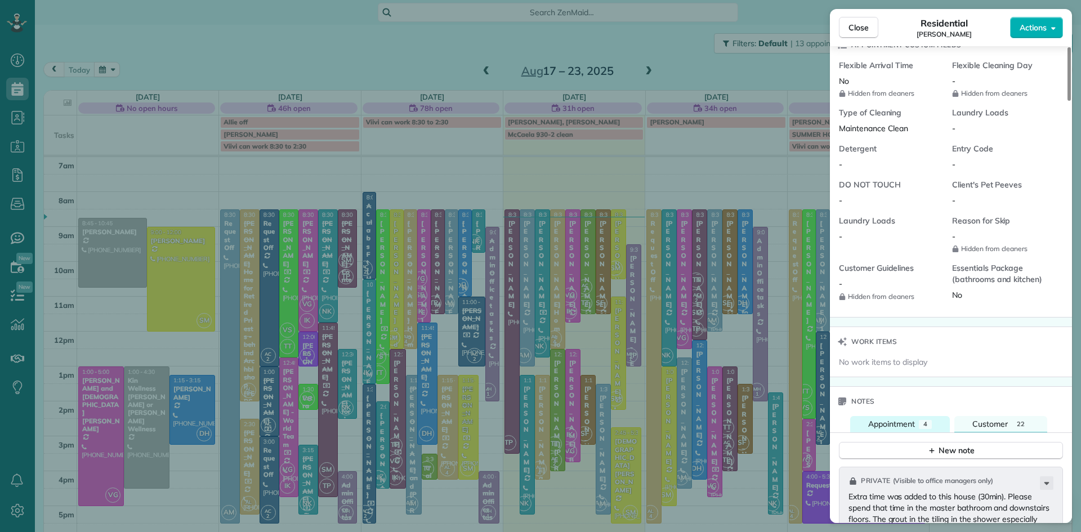
click at [897, 429] on button "Appointment 4" at bounding box center [900, 424] width 100 height 16
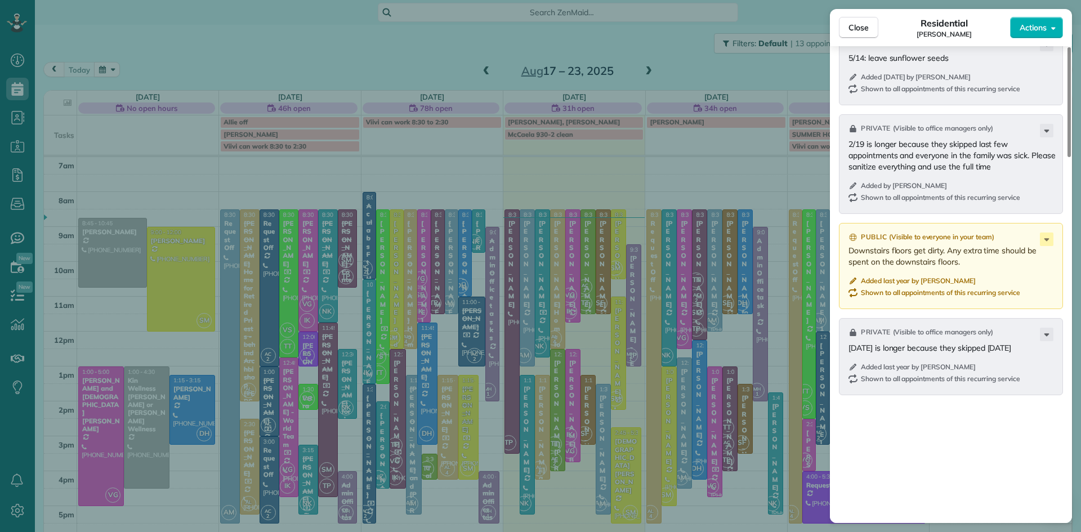
scroll to position [1319, 0]
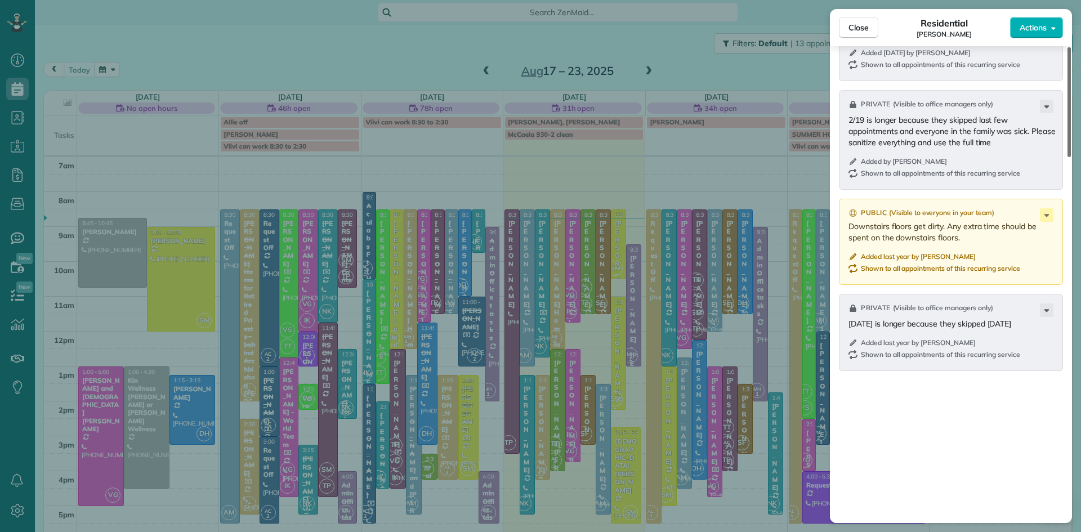
click at [1069, 157] on div at bounding box center [1069, 102] width 3 height 110
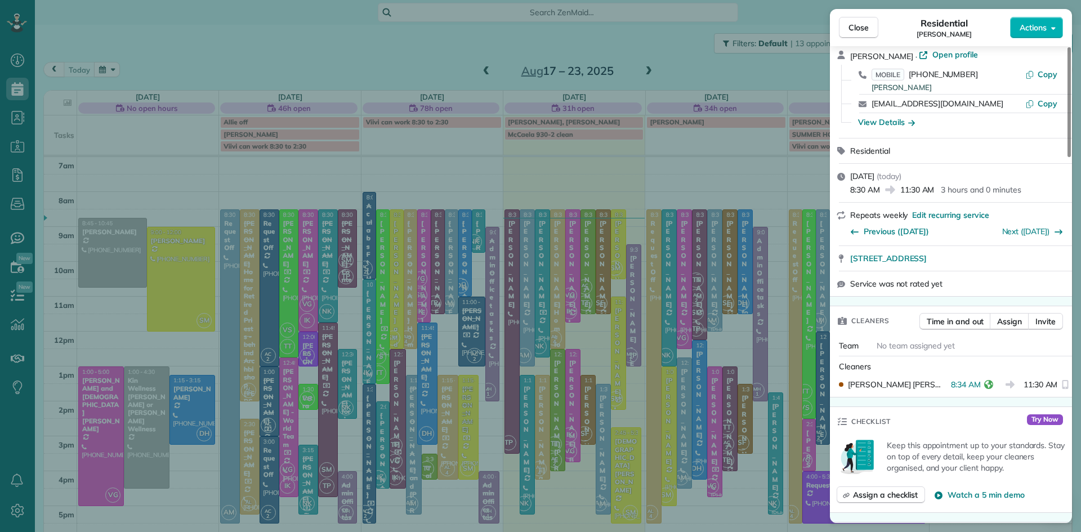
scroll to position [0, 0]
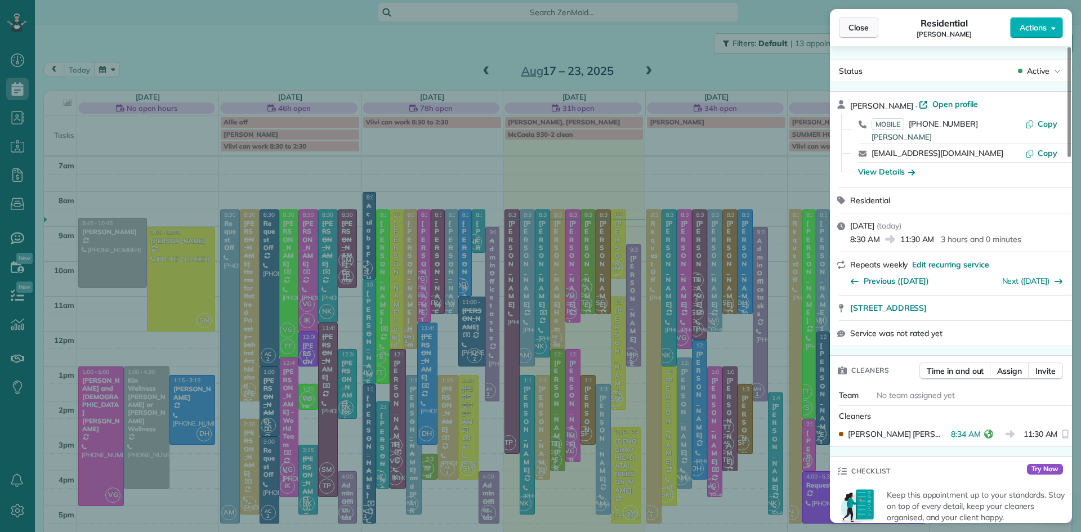
click at [854, 30] on span "Close" at bounding box center [859, 27] width 20 height 11
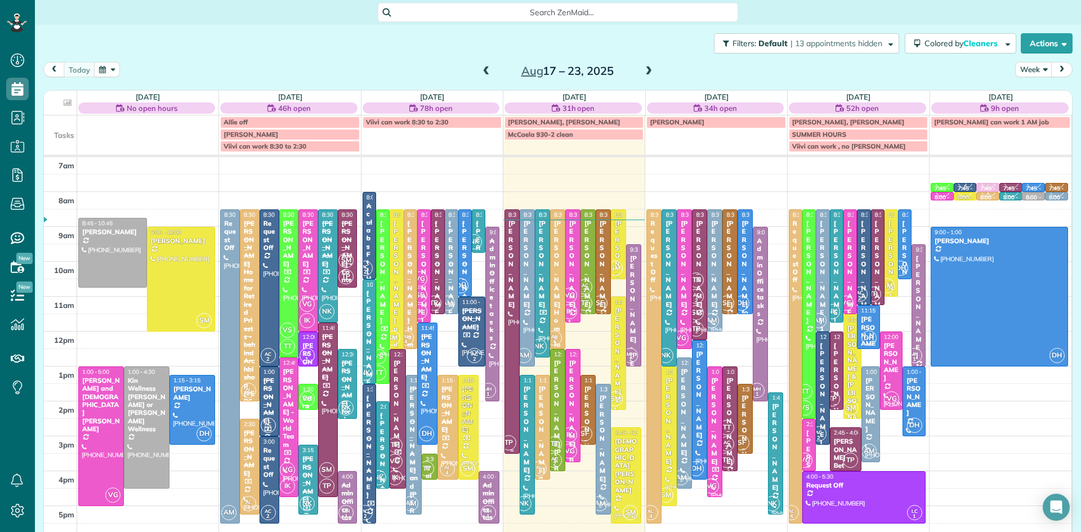
click at [515, 377] on div at bounding box center [512, 331] width 14 height 243
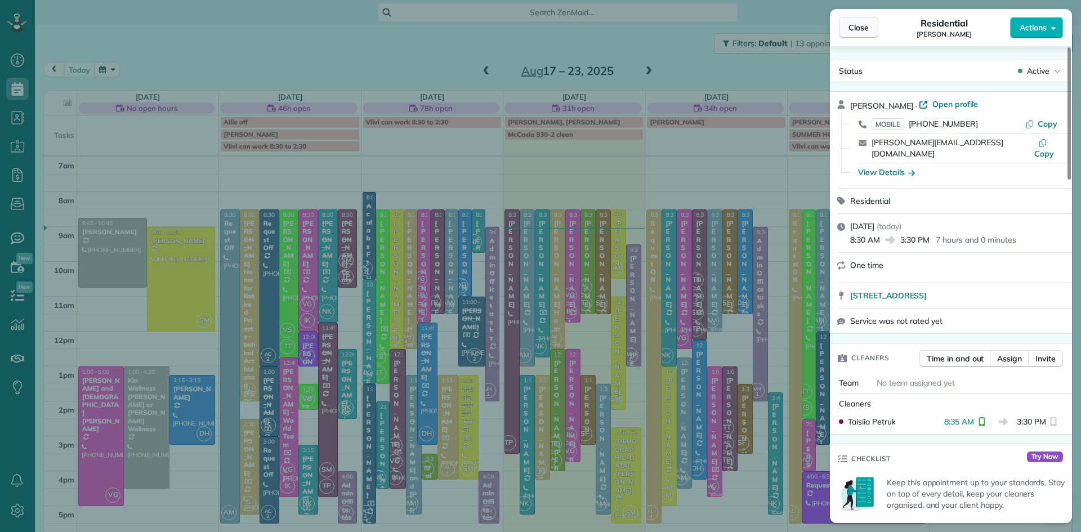
click at [873, 28] on button "Close" at bounding box center [858, 27] width 39 height 21
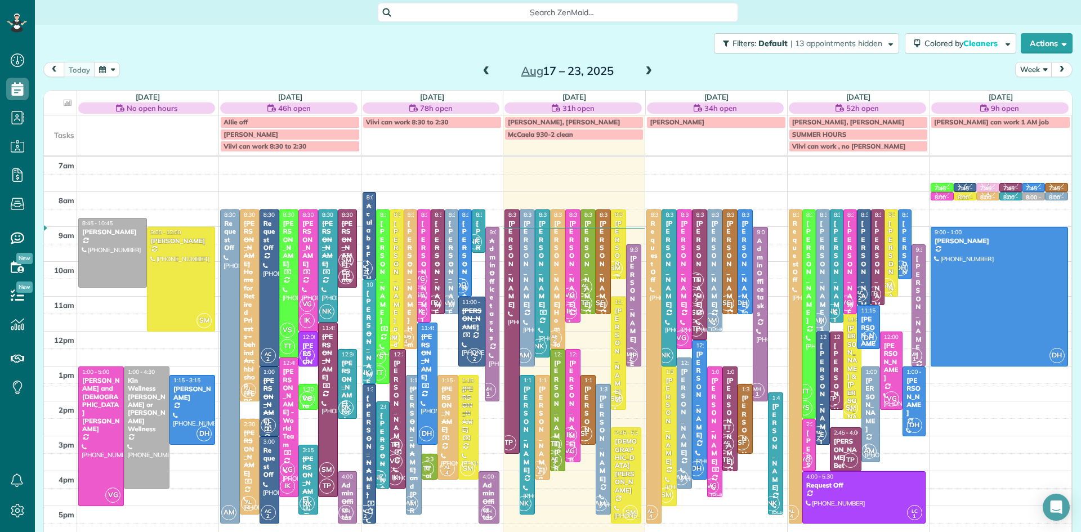
click at [617, 258] on div "Barbara Baldwin" at bounding box center [618, 264] width 8 height 89
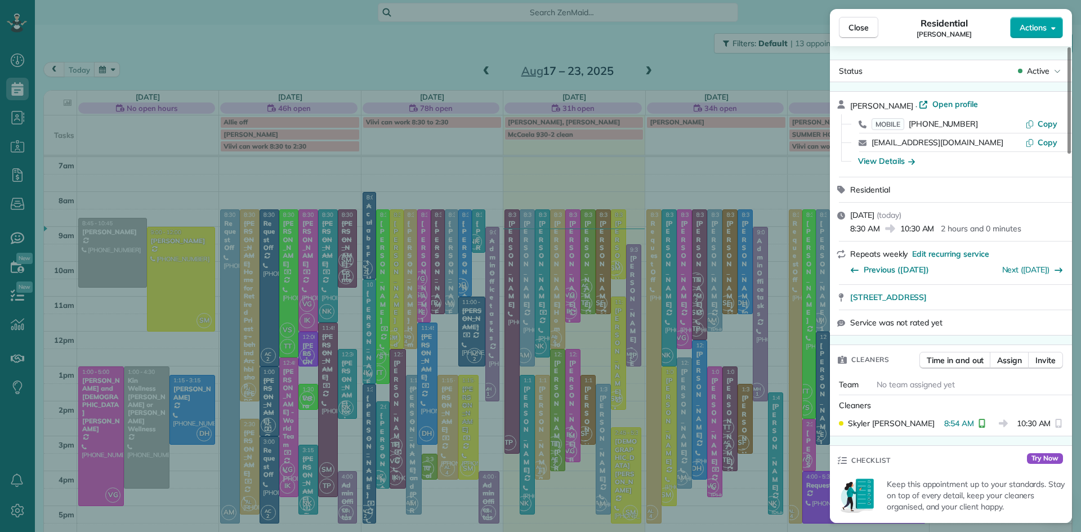
click at [1032, 28] on span "Actions" at bounding box center [1033, 27] width 27 height 11
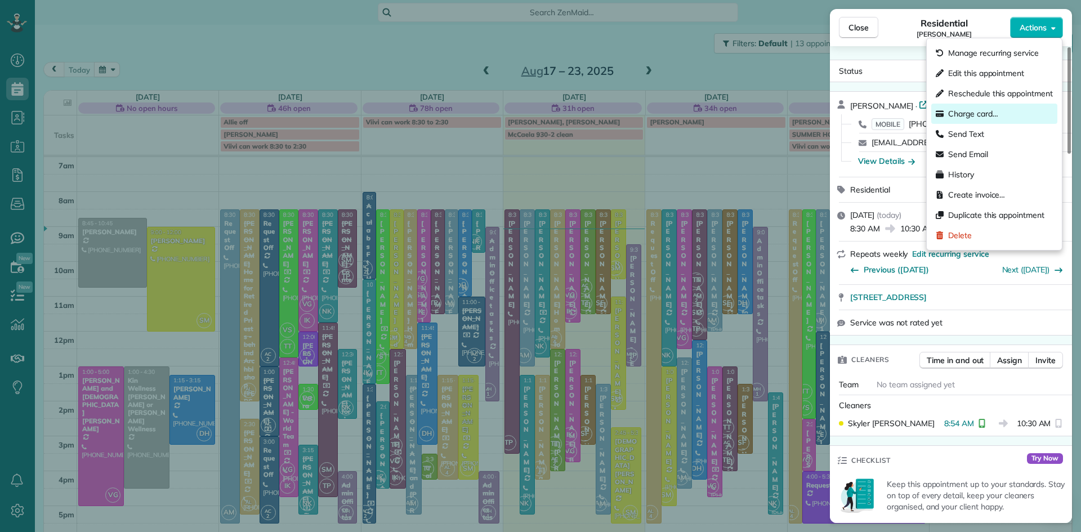
click at [958, 113] on span "Charge card…" at bounding box center [973, 113] width 50 height 11
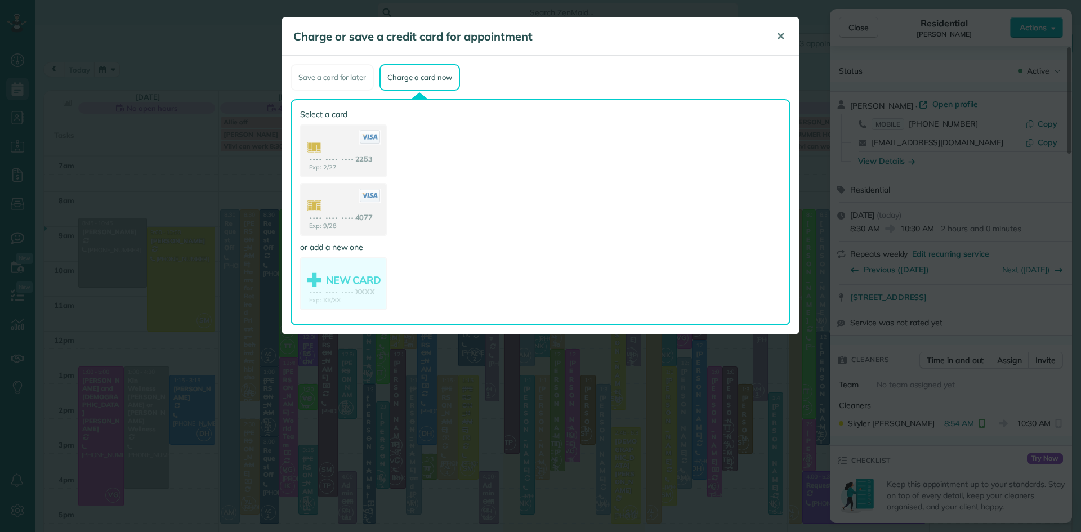
click at [780, 40] on span "✕" at bounding box center [781, 36] width 8 height 13
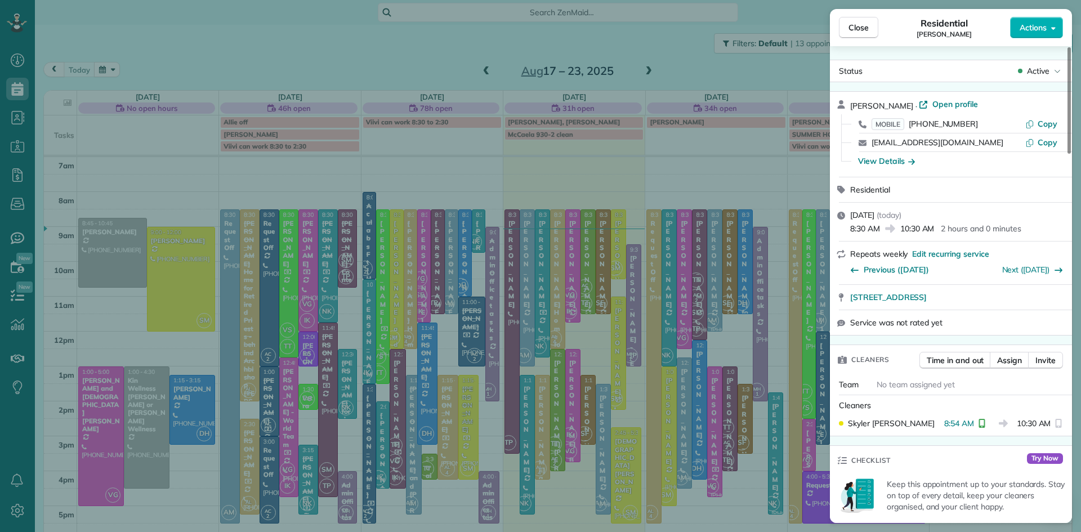
scroll to position [1024, 0]
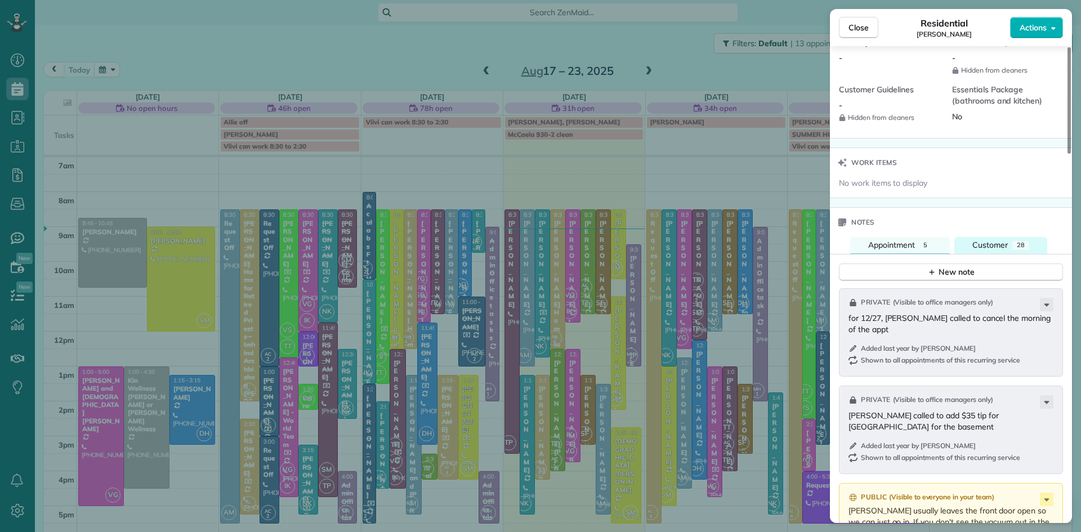
click at [994, 250] on span "Customer" at bounding box center [990, 245] width 35 height 10
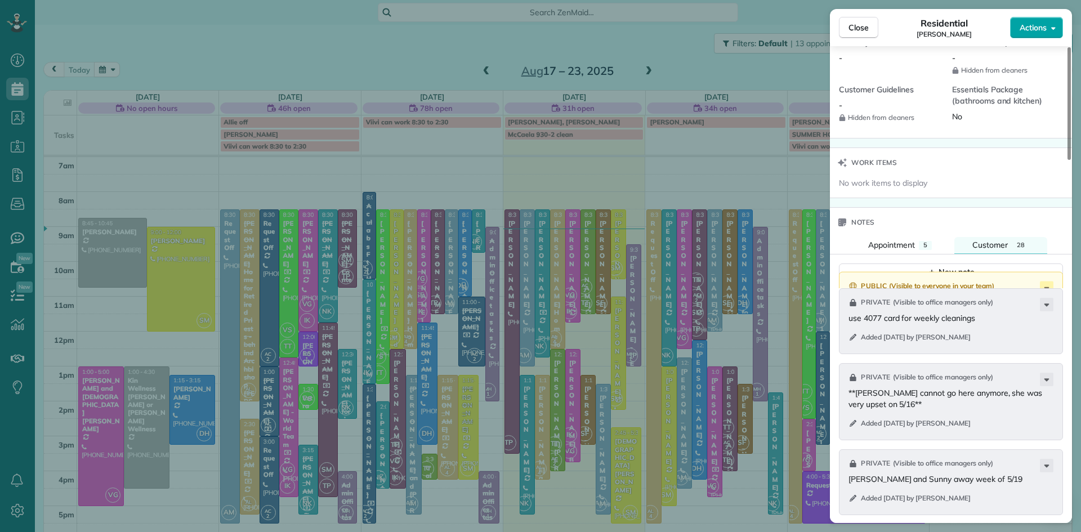
click at [1029, 29] on span "Actions" at bounding box center [1033, 27] width 27 height 11
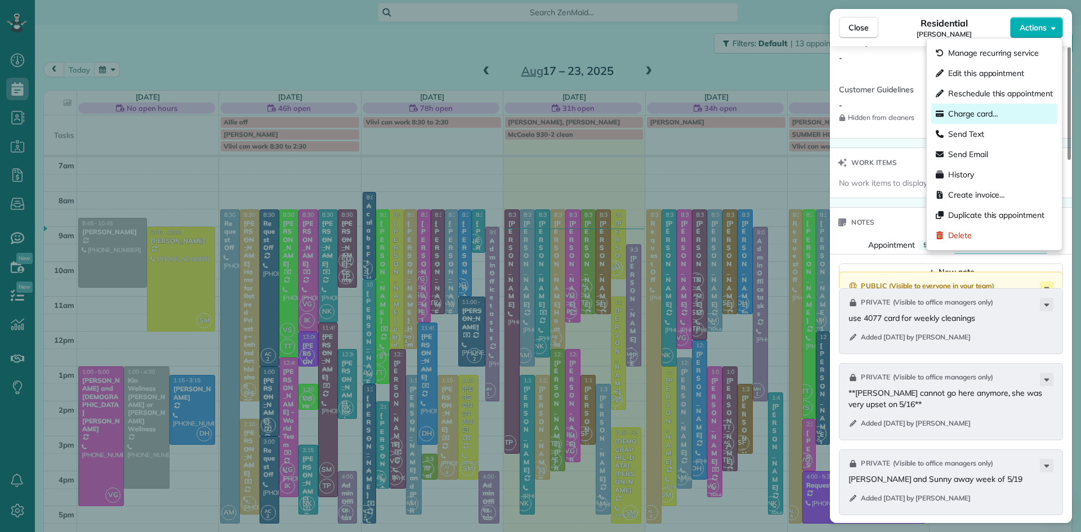
click at [971, 109] on span "Charge card…" at bounding box center [973, 113] width 50 height 11
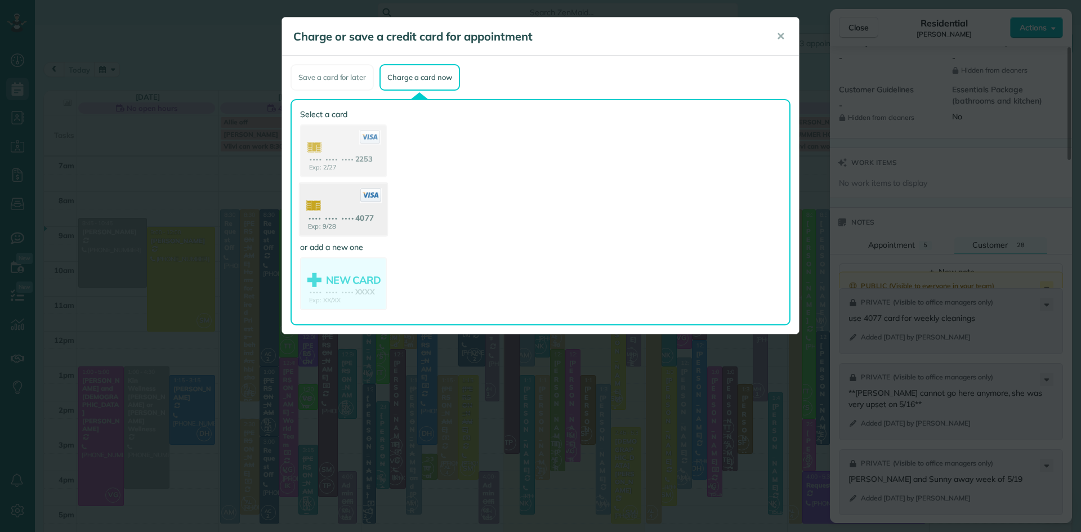
click at [369, 213] on use at bounding box center [343, 211] width 87 height 55
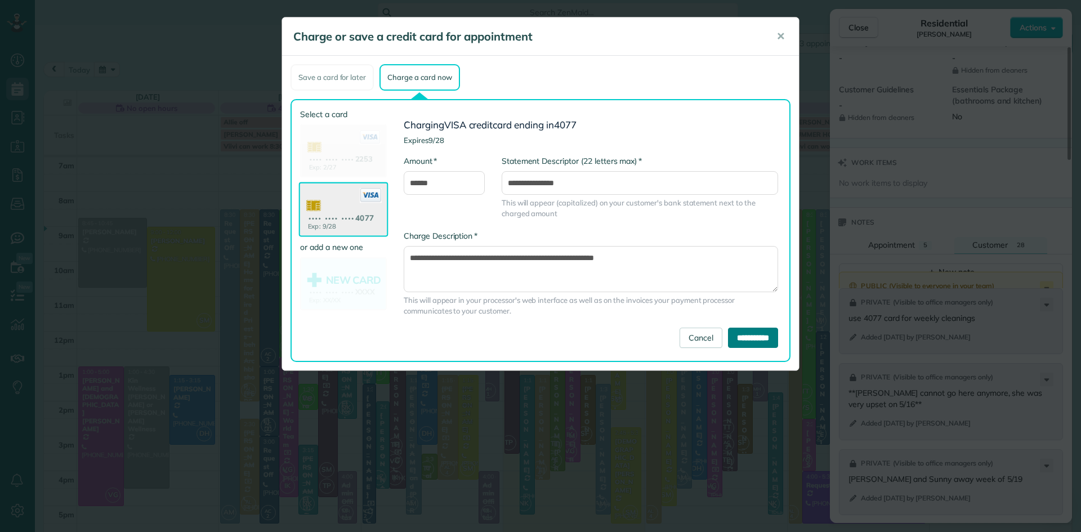
click at [747, 344] on input "**********" at bounding box center [753, 338] width 50 height 20
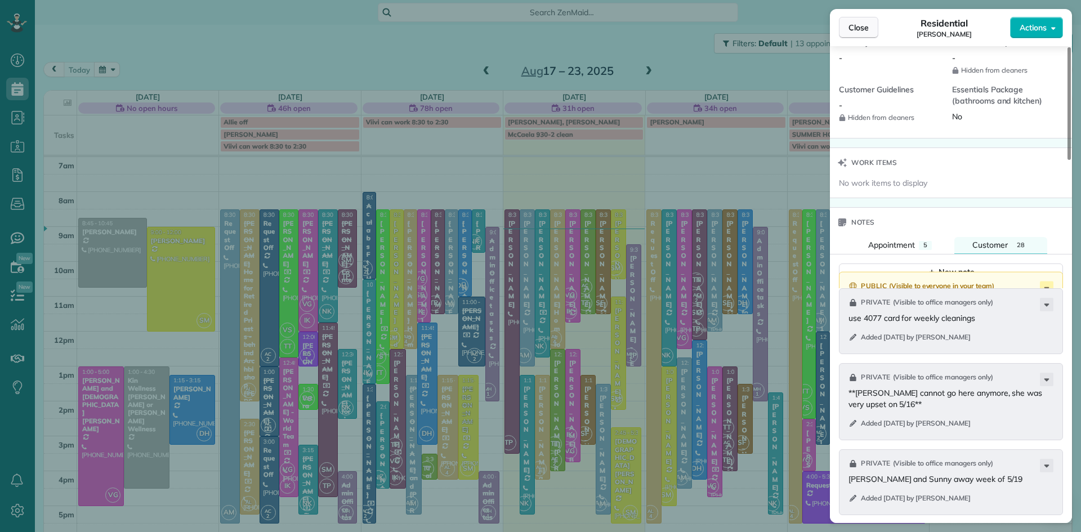
click at [848, 30] on button "Close" at bounding box center [858, 27] width 39 height 21
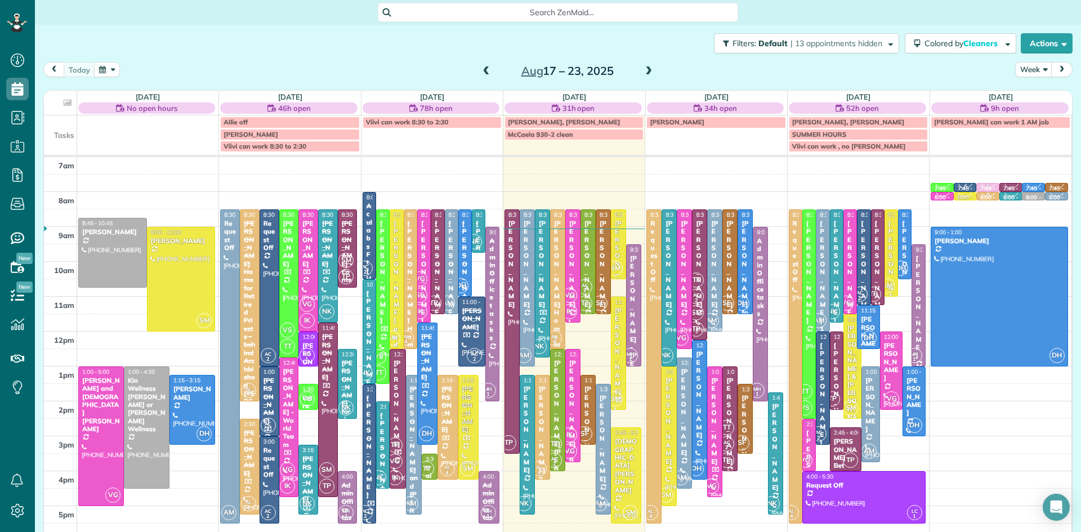
click at [587, 280] on span "AC 2" at bounding box center [584, 286] width 15 height 15
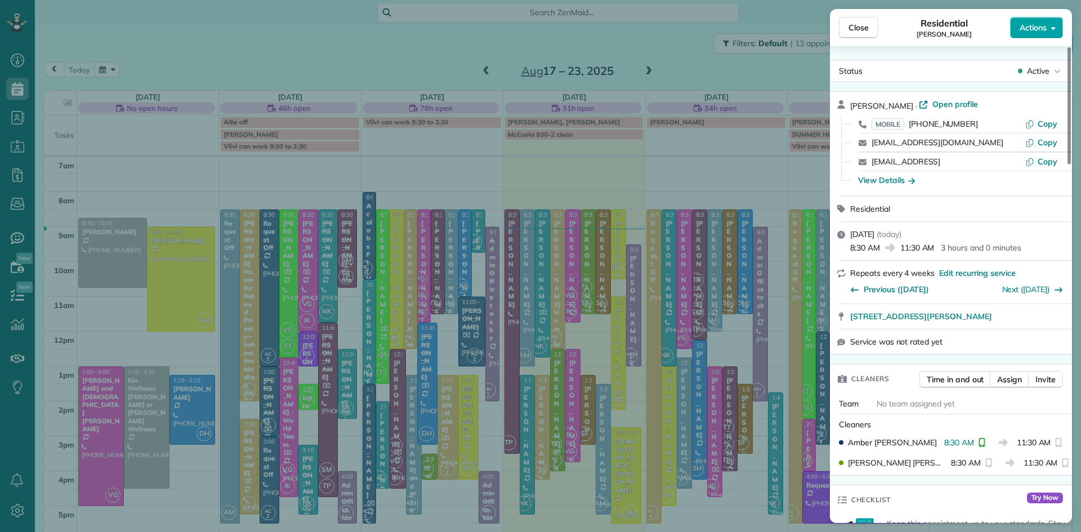
click at [1030, 33] on button "Actions" at bounding box center [1036, 27] width 53 height 21
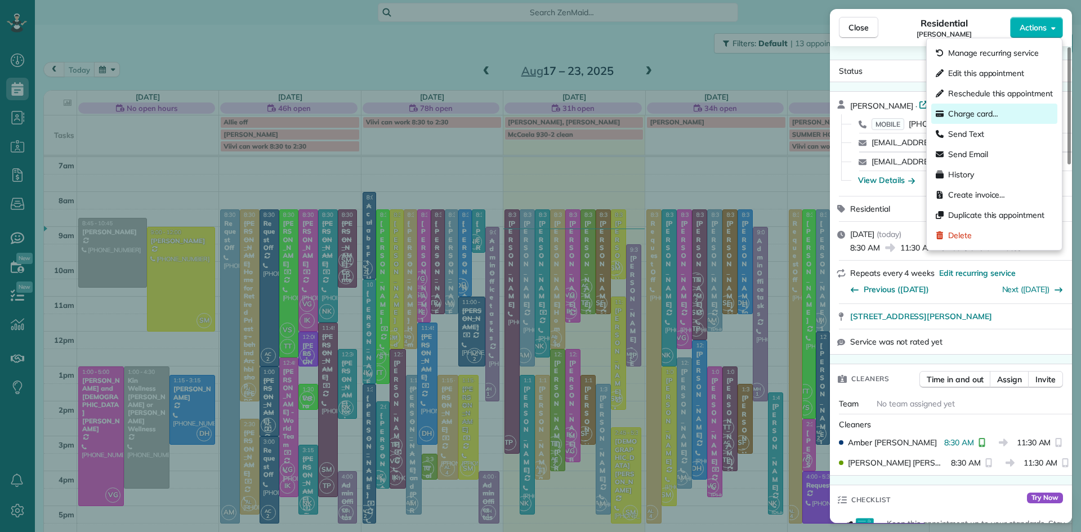
click at [981, 114] on span "Charge card…" at bounding box center [973, 113] width 50 height 11
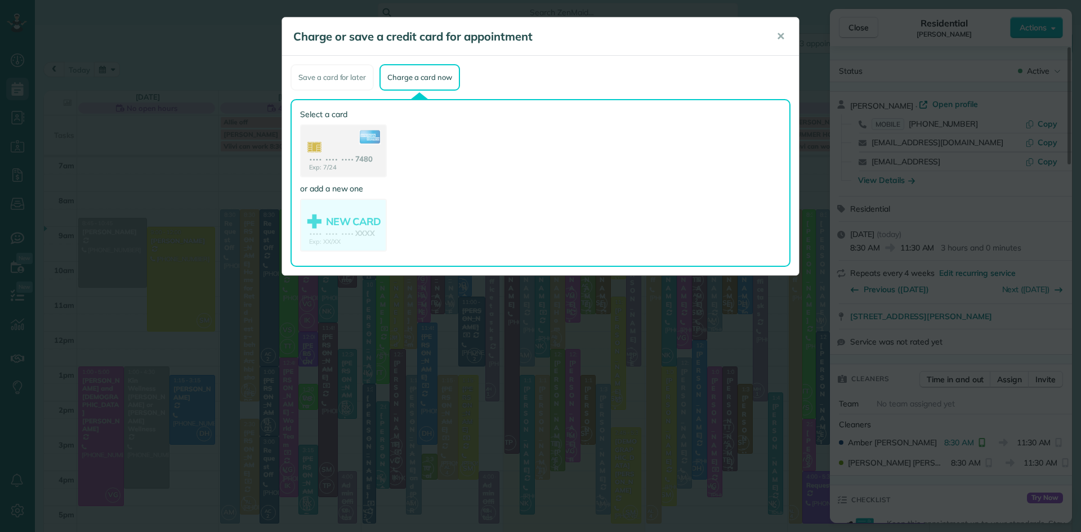
click at [341, 162] on use at bounding box center [343, 152] width 84 height 53
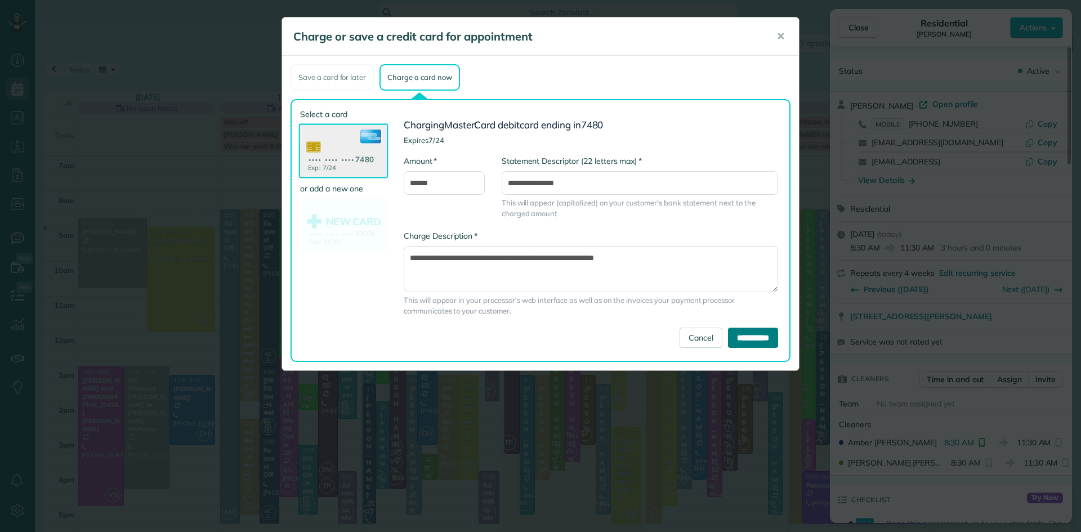
click at [739, 336] on input "**********" at bounding box center [753, 338] width 50 height 20
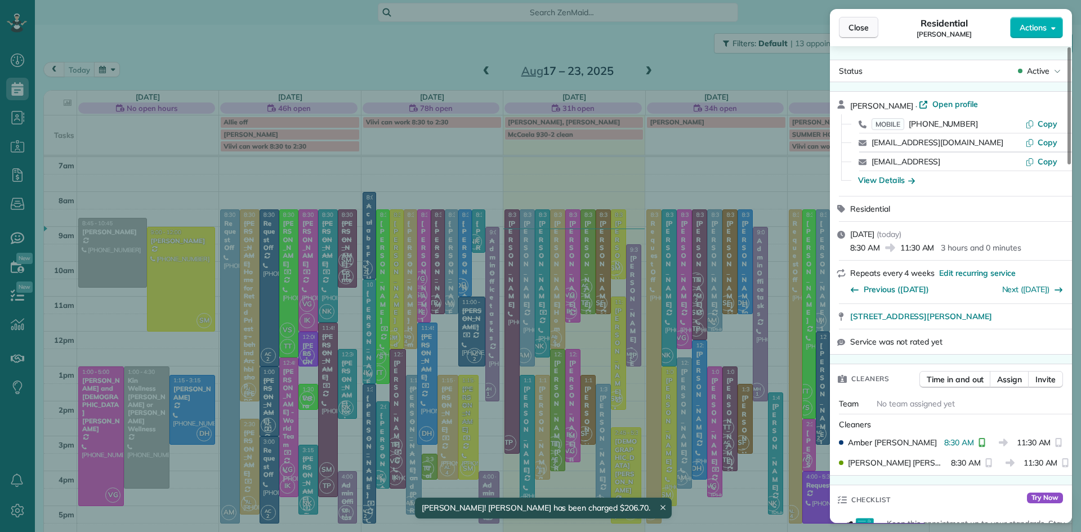
click at [854, 26] on span "Close" at bounding box center [859, 27] width 20 height 11
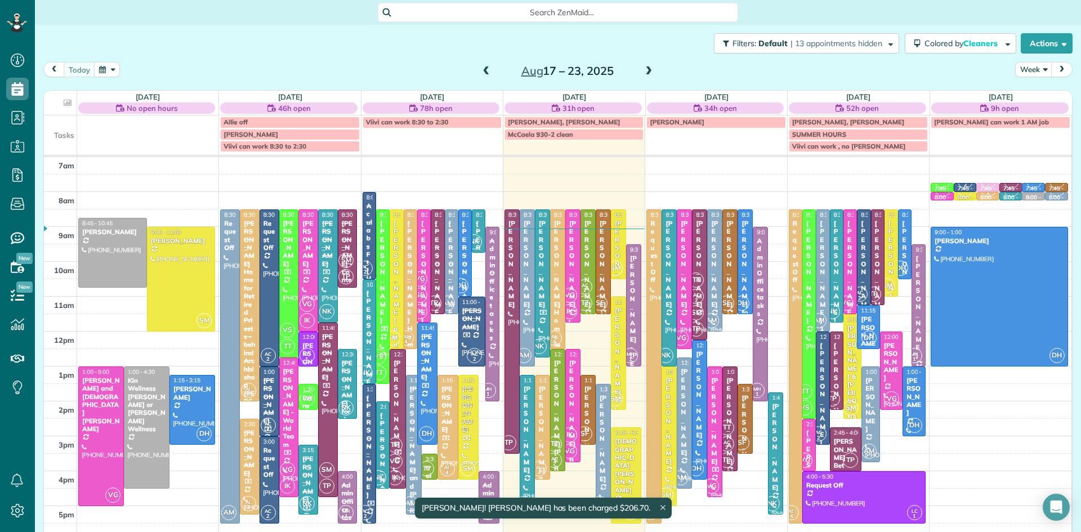
click at [559, 289] on div "Regina Coeli Home for Retired Priests - behind Archbishop Wood" at bounding box center [558, 422] width 8 height 405
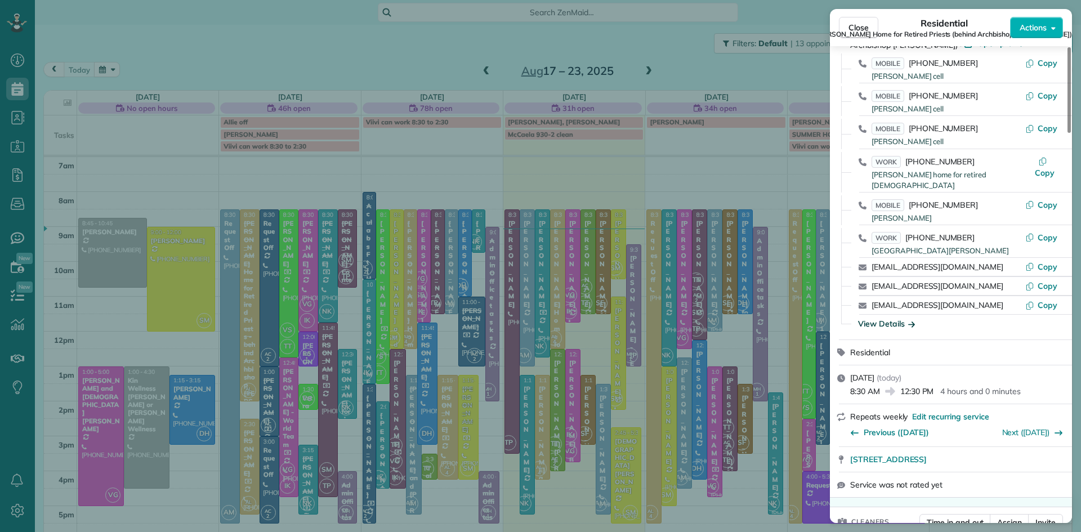
scroll to position [185, 0]
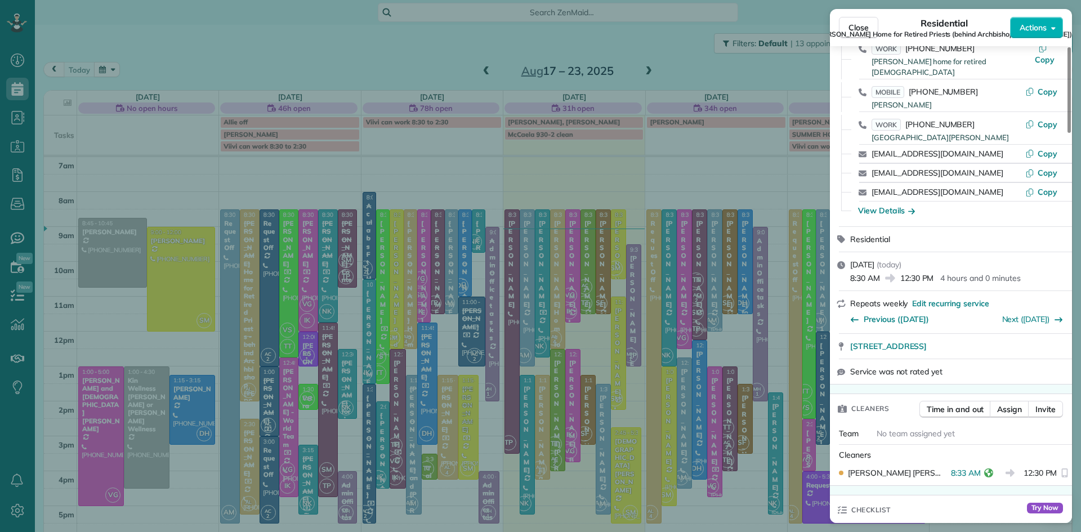
drag, startPoint x: 862, startPoint y: 19, endPoint x: 564, endPoint y: 234, distance: 367.0
click at [862, 17] on button "Close" at bounding box center [858, 27] width 39 height 21
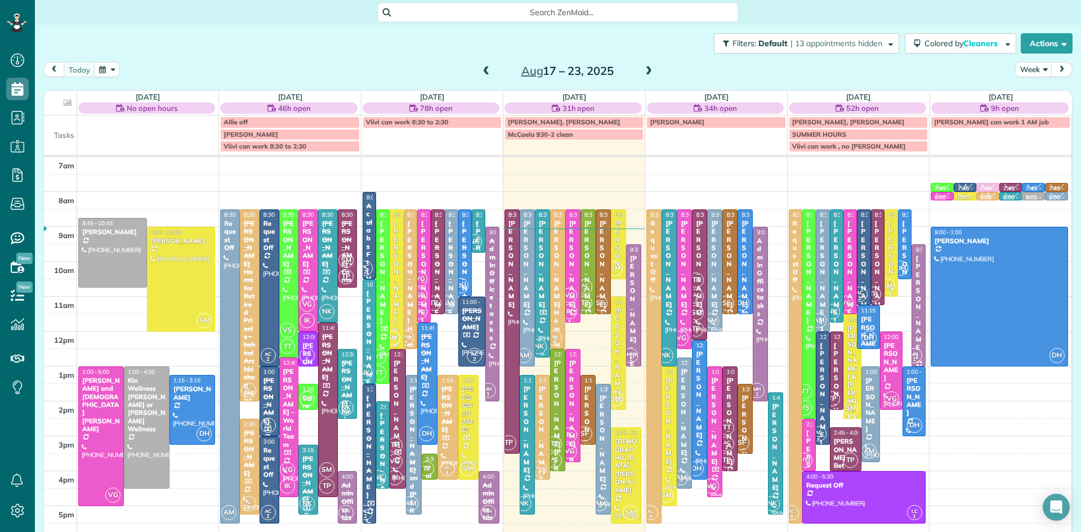
click at [539, 293] on div at bounding box center [543, 284] width 14 height 148
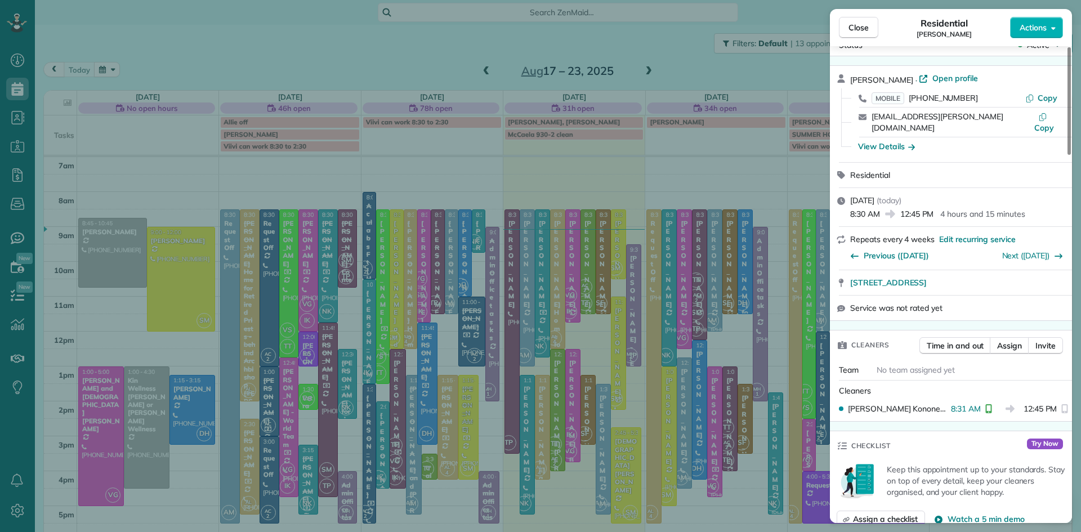
scroll to position [25, 0]
click at [861, 29] on span "Close" at bounding box center [859, 27] width 20 height 11
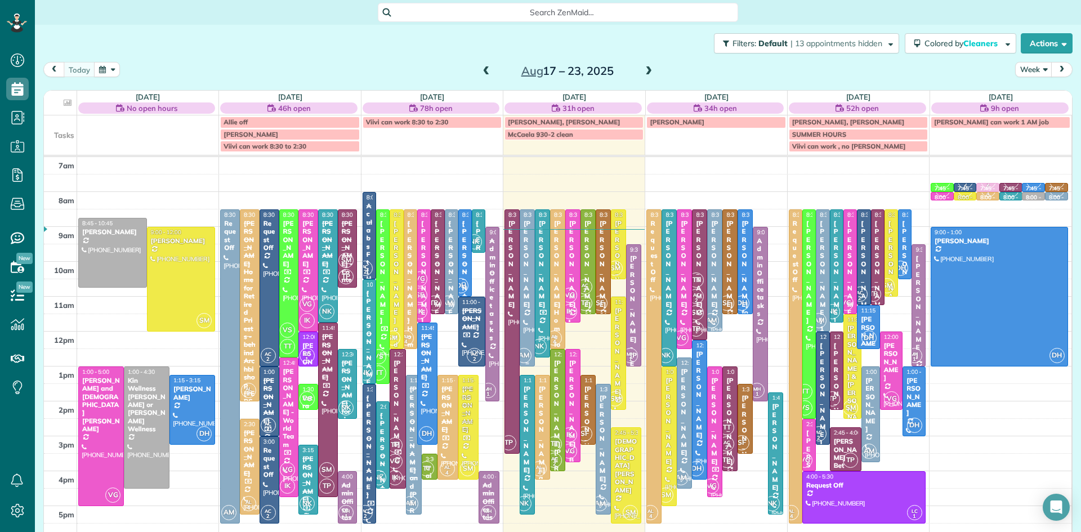
click at [528, 275] on div "Timothy Creelman" at bounding box center [527, 264] width 8 height 89
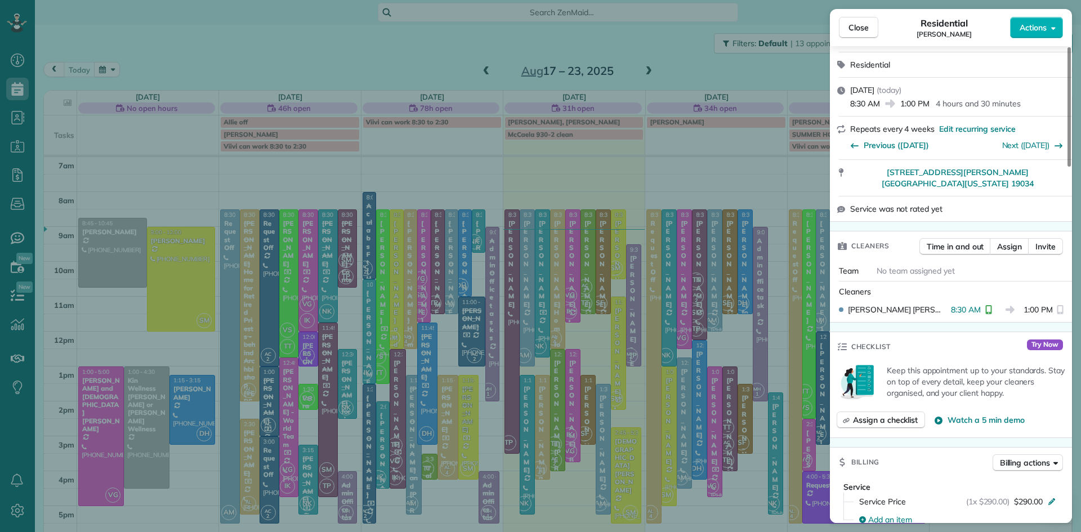
scroll to position [259, 0]
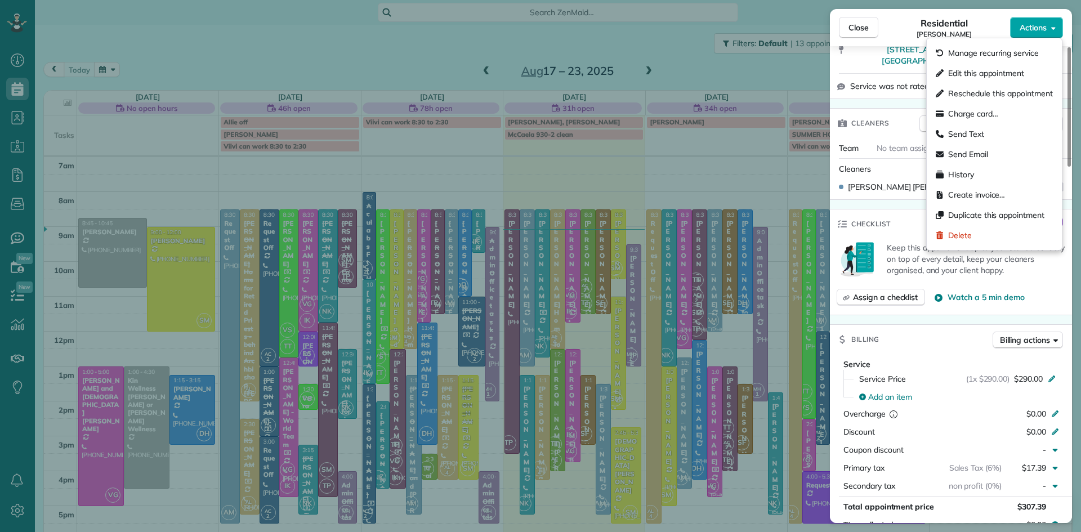
click at [1027, 34] on button "Actions" at bounding box center [1036, 27] width 53 height 21
click at [961, 116] on span "Charge card…" at bounding box center [973, 113] width 50 height 11
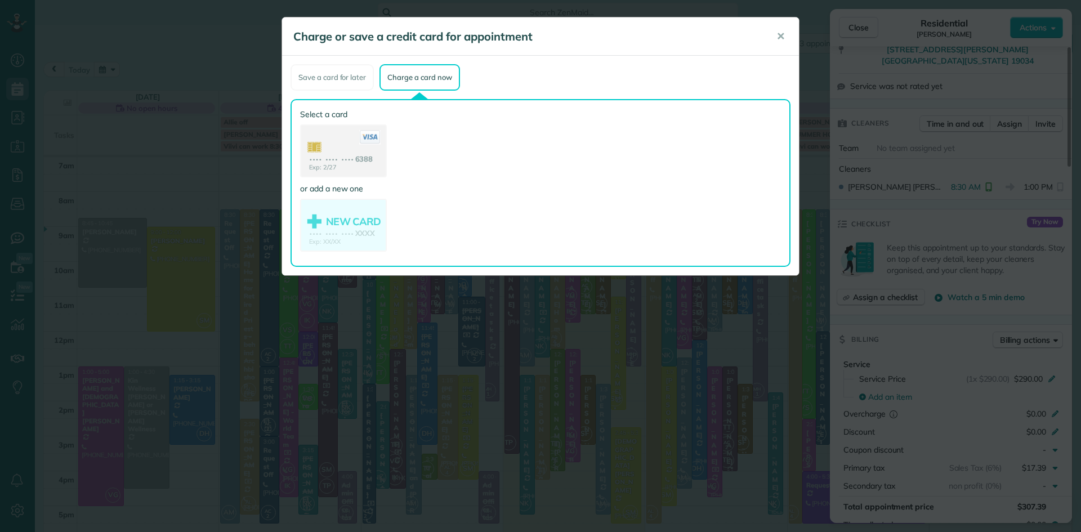
click at [338, 155] on use at bounding box center [343, 152] width 84 height 53
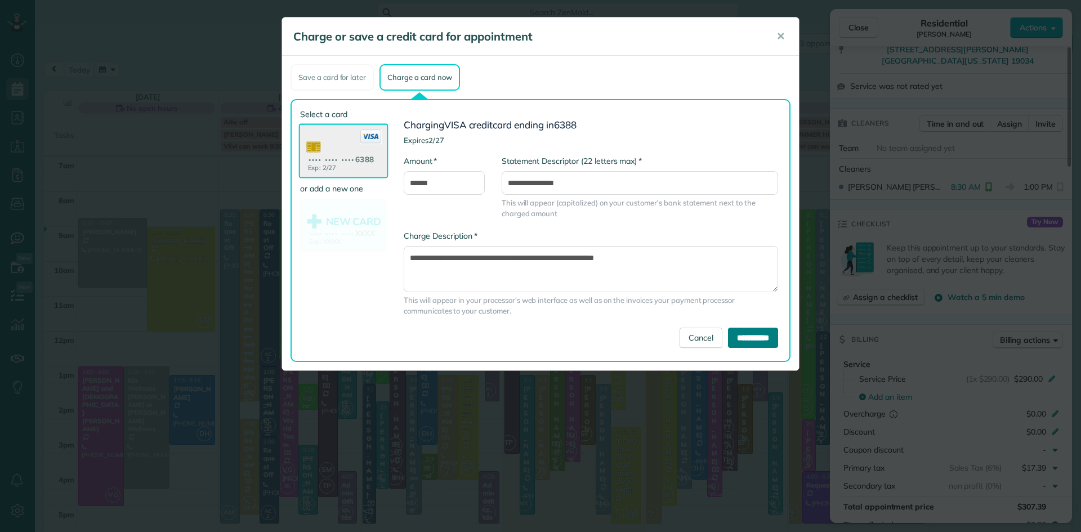
click at [752, 334] on input "**********" at bounding box center [753, 338] width 50 height 20
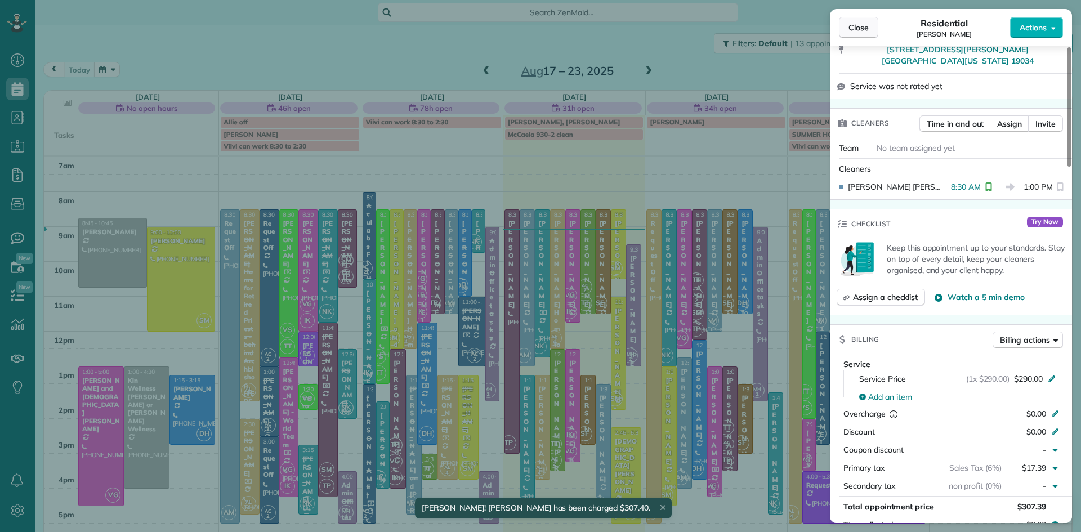
click at [863, 25] on span "Close" at bounding box center [859, 27] width 20 height 11
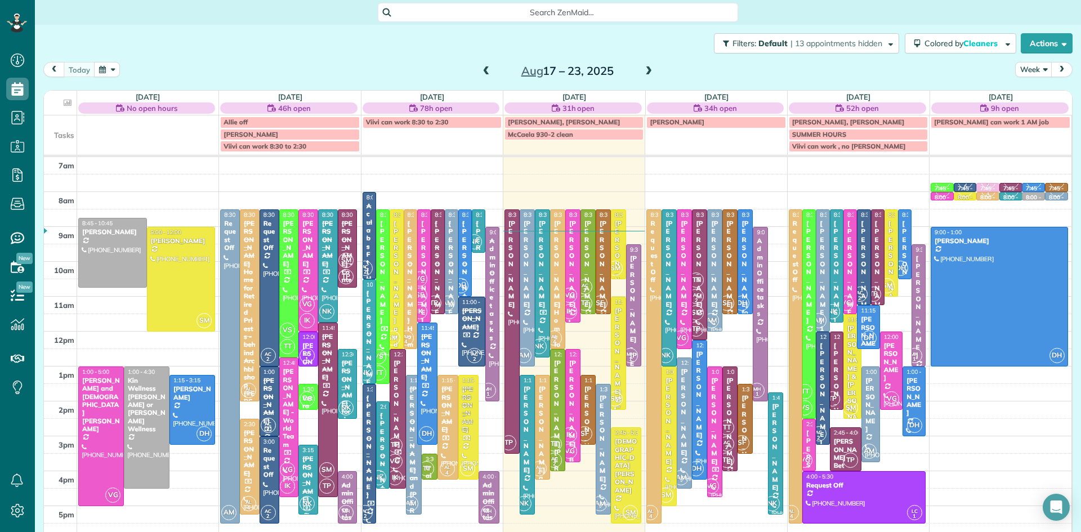
click at [614, 368] on div "Vanessa Shubert" at bounding box center [618, 351] width 8 height 89
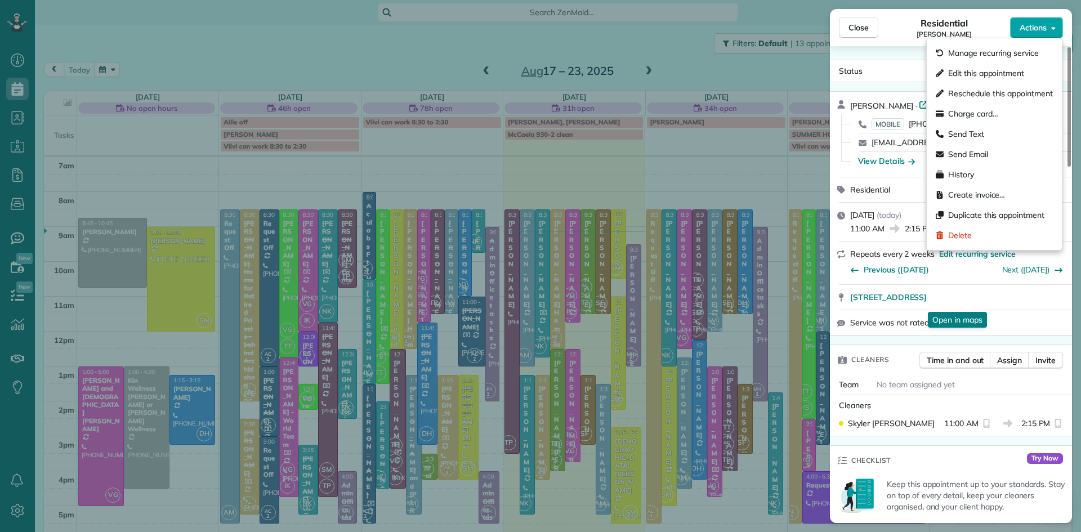
click at [1032, 28] on span "Actions" at bounding box center [1033, 27] width 27 height 11
click at [1010, 109] on div "Charge card…" at bounding box center [994, 114] width 126 height 20
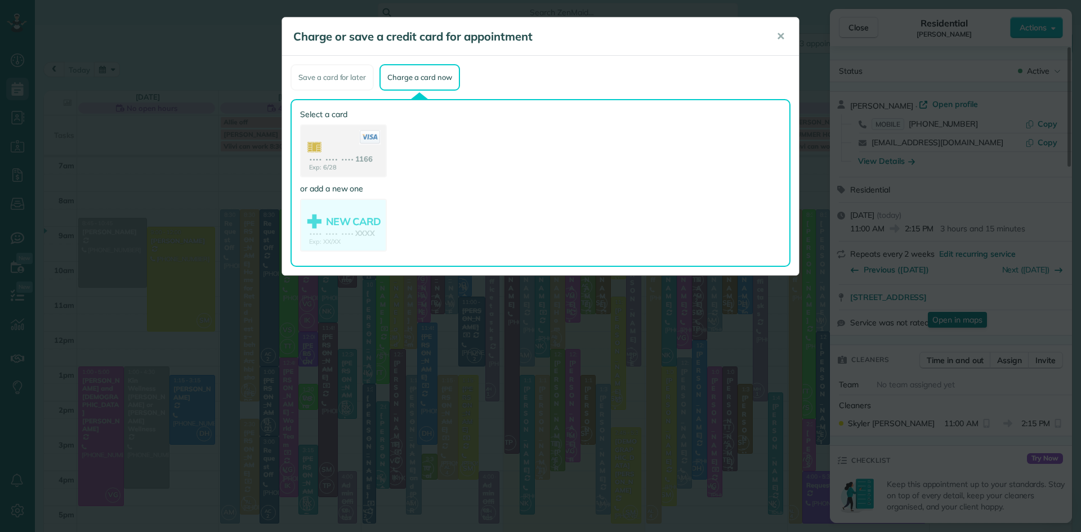
click at [324, 141] on use at bounding box center [343, 152] width 84 height 53
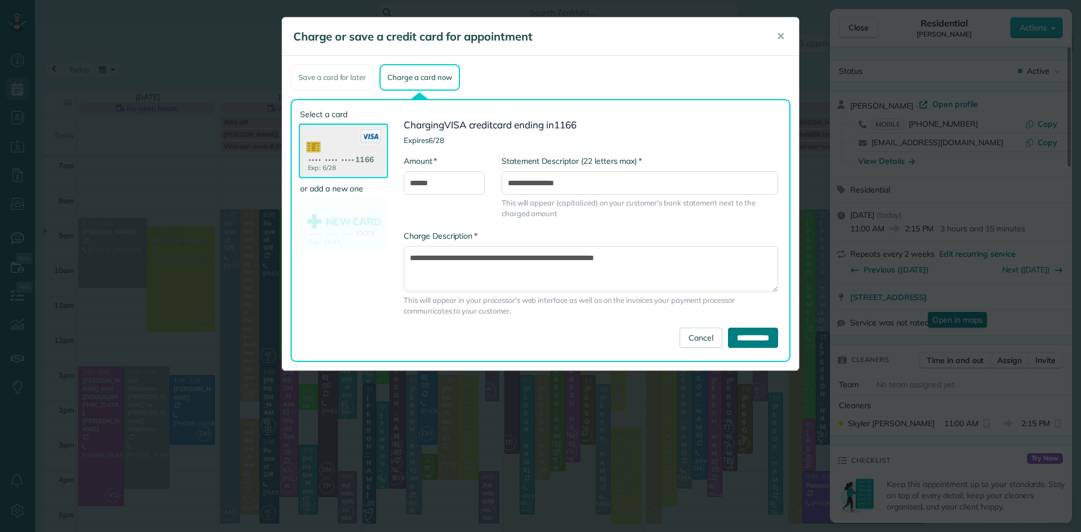
click at [741, 334] on input "**********" at bounding box center [753, 338] width 50 height 20
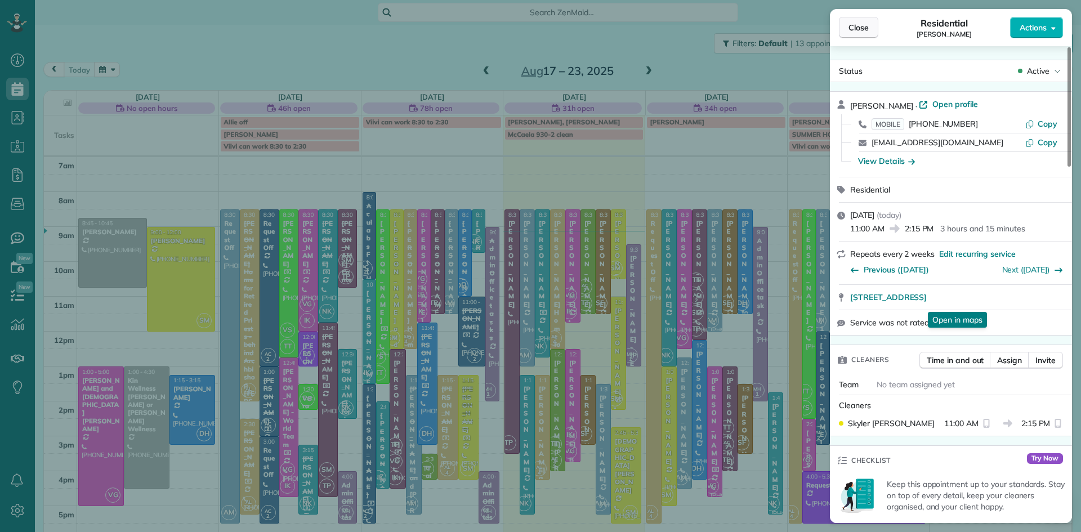
click at [866, 28] on span "Close" at bounding box center [859, 27] width 20 height 11
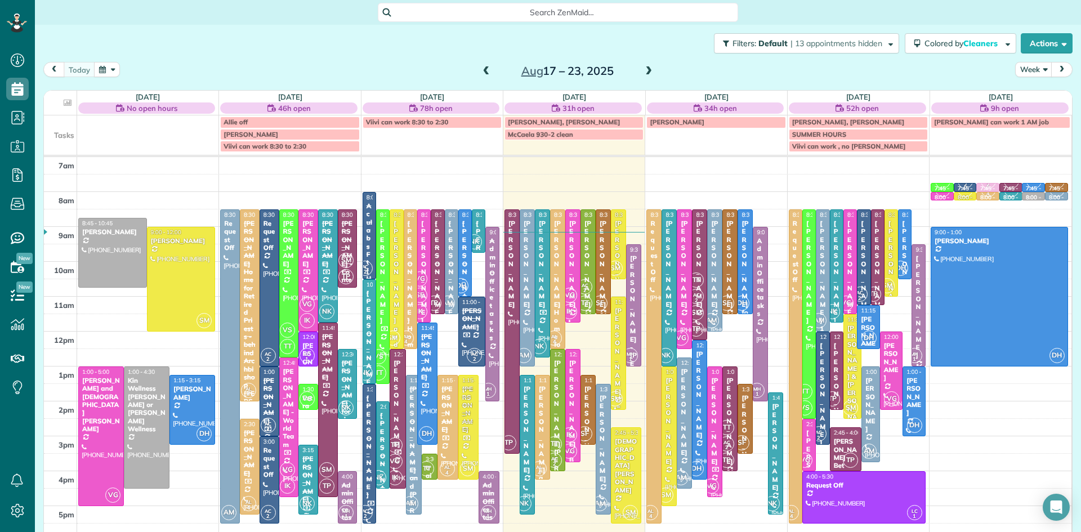
click at [618, 355] on div "Vanessa Shubert" at bounding box center [618, 351] width 8 height 89
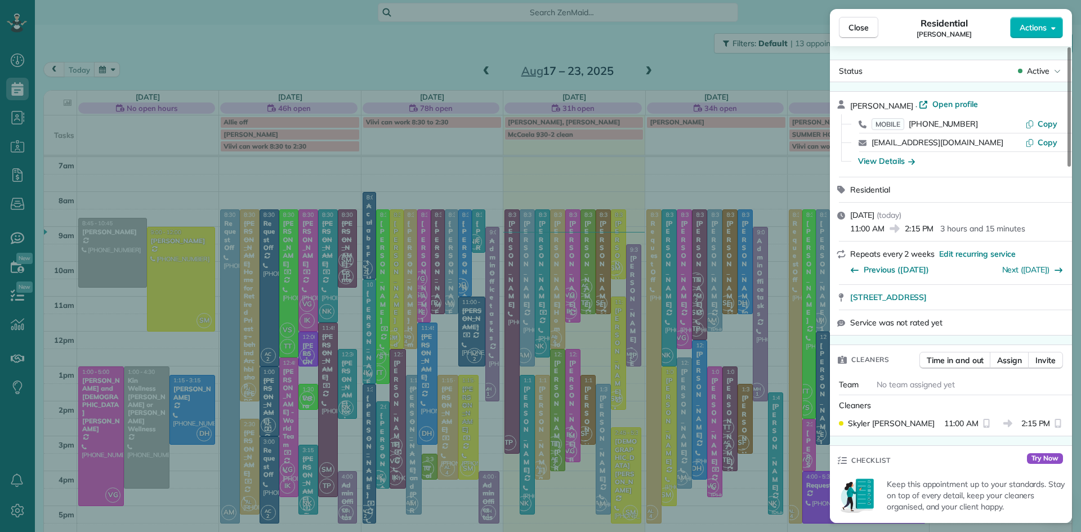
scroll to position [877, 0]
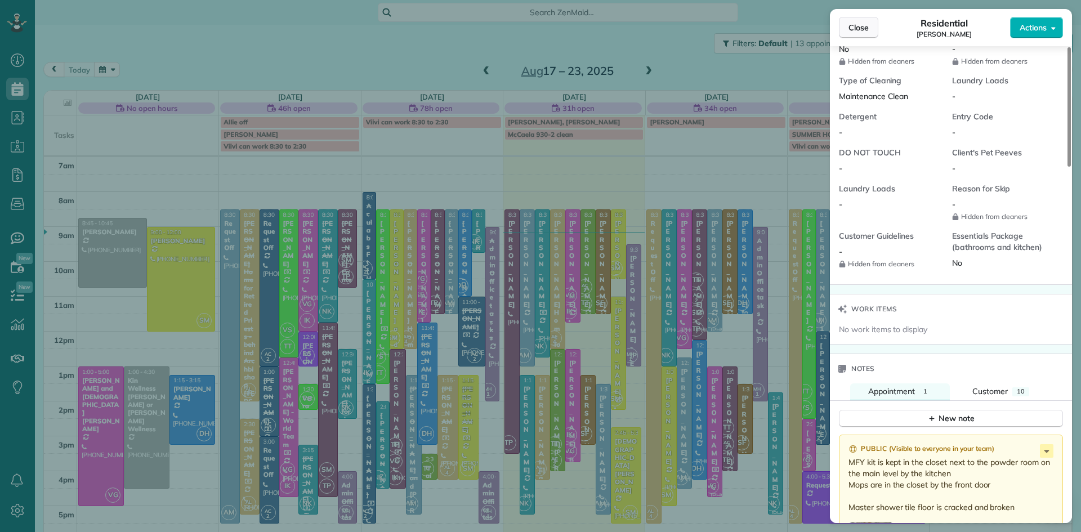
click at [862, 26] on span "Close" at bounding box center [859, 27] width 20 height 11
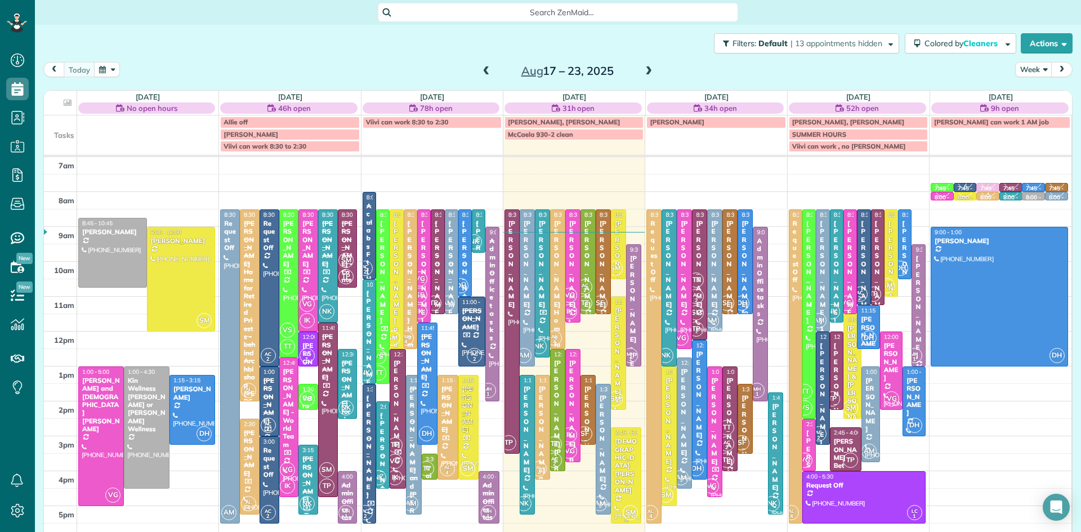
click at [630, 468] on div at bounding box center [626, 475] width 29 height 95
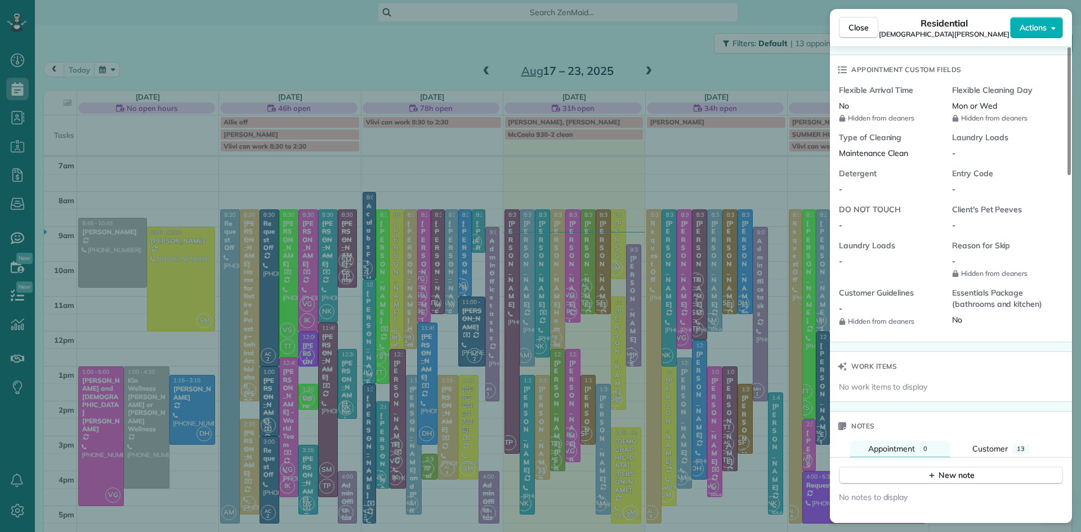
scroll to position [1093, 0]
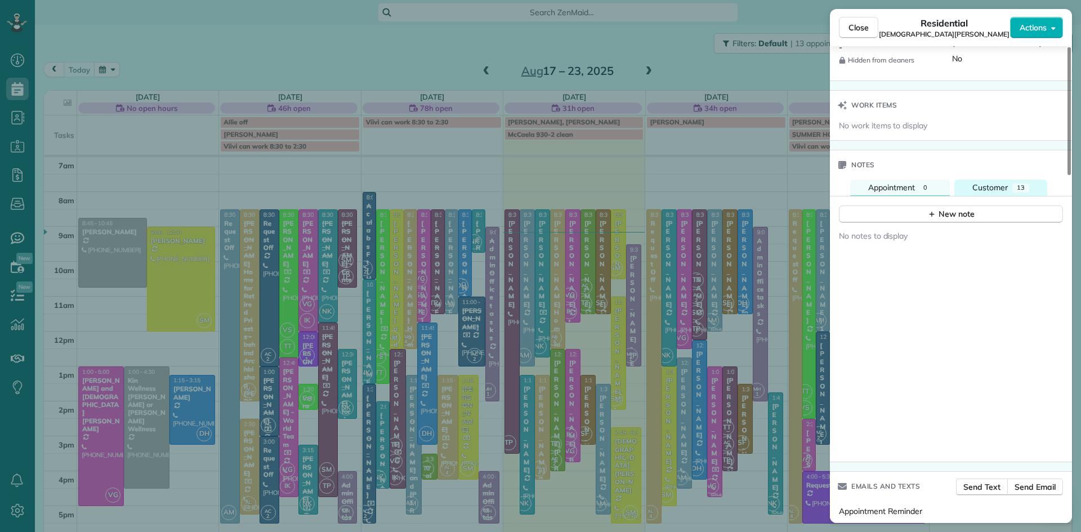
click at [1000, 184] on span "Customer" at bounding box center [990, 187] width 35 height 10
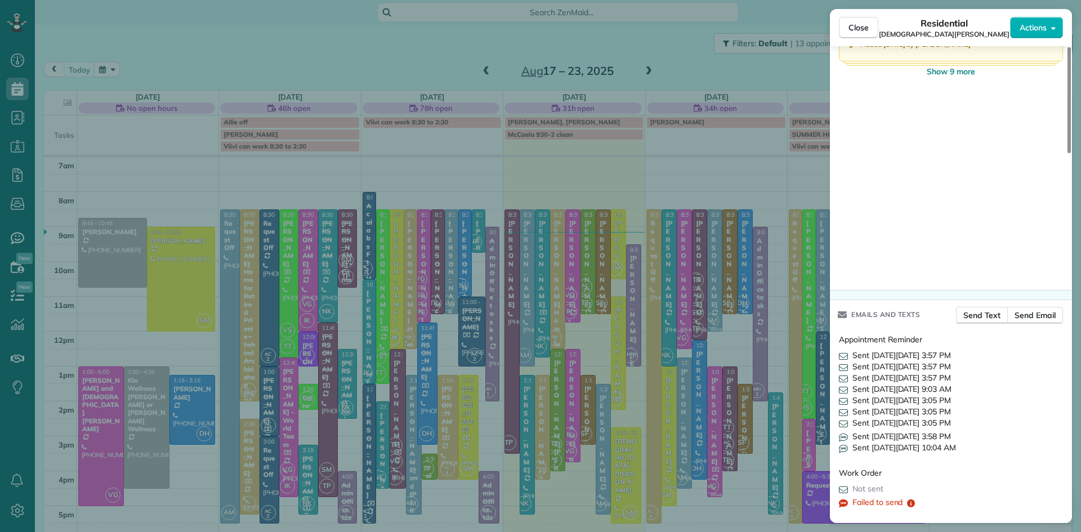
scroll to position [1432, 0]
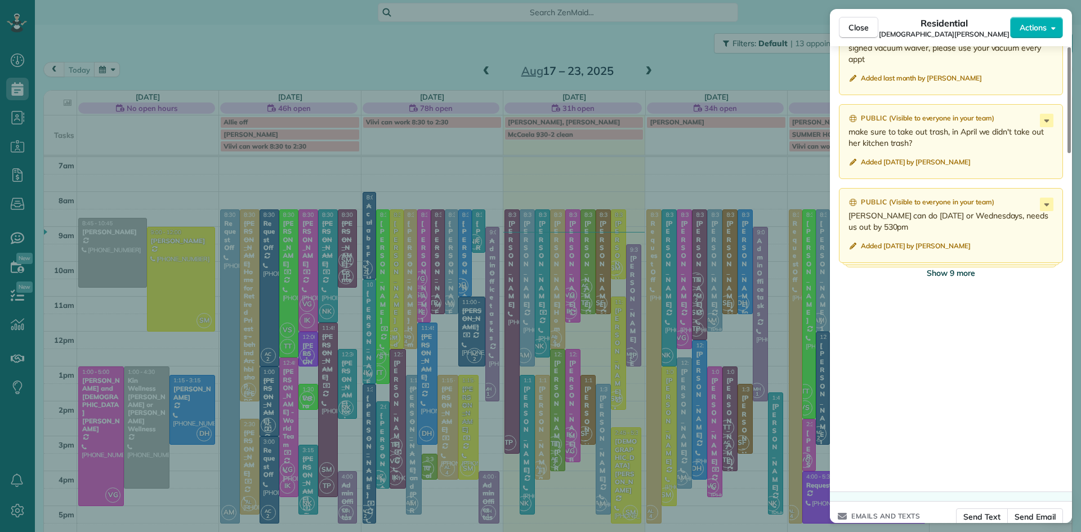
click at [952, 272] on span "Show 9 more" at bounding box center [951, 272] width 48 height 11
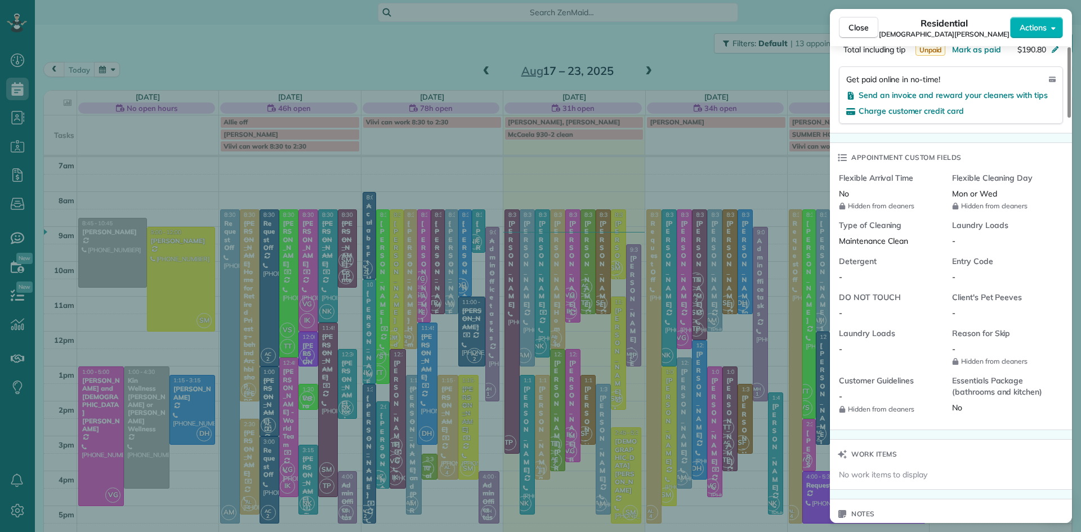
scroll to position [0, 0]
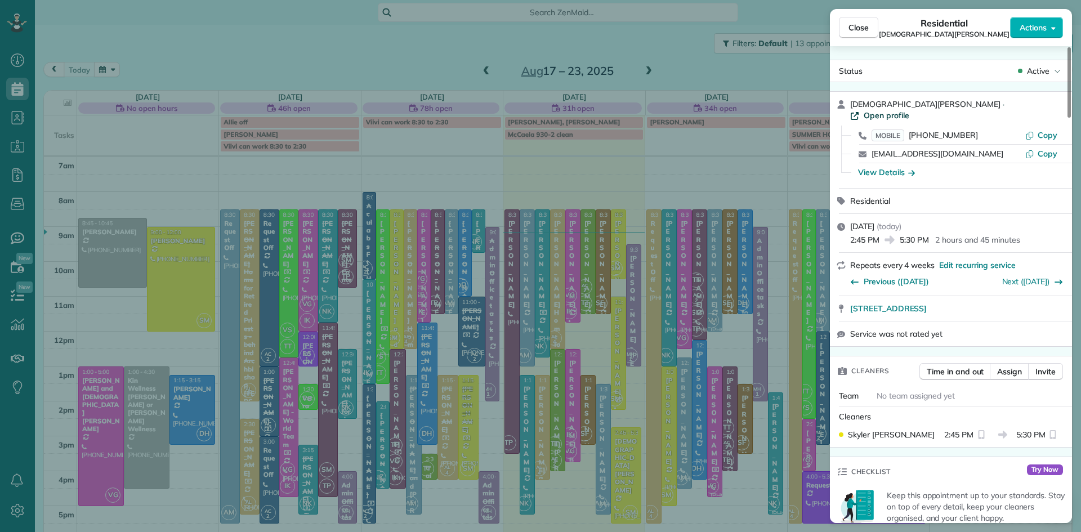
click at [909, 110] on span "Open profile" at bounding box center [887, 115] width 46 height 11
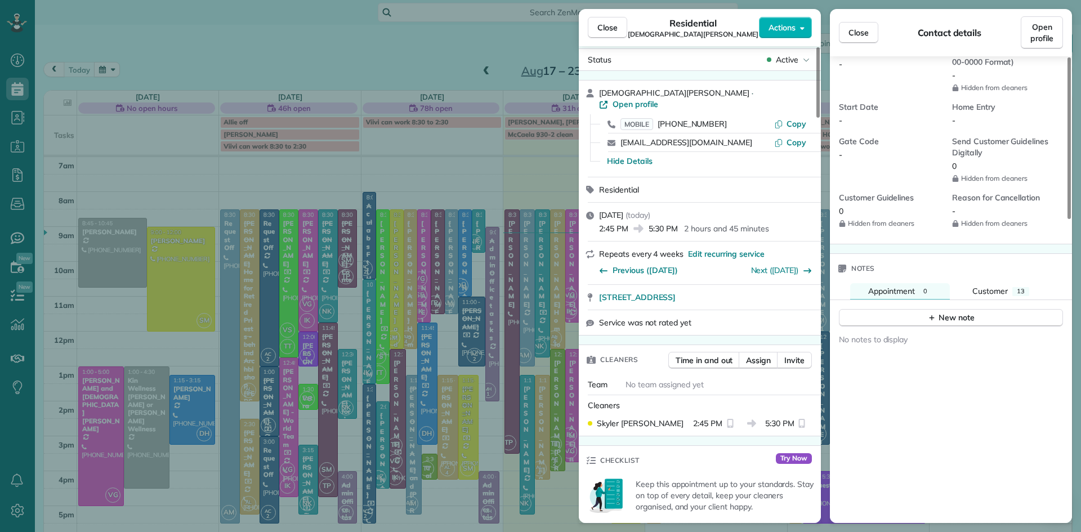
scroll to position [877, 0]
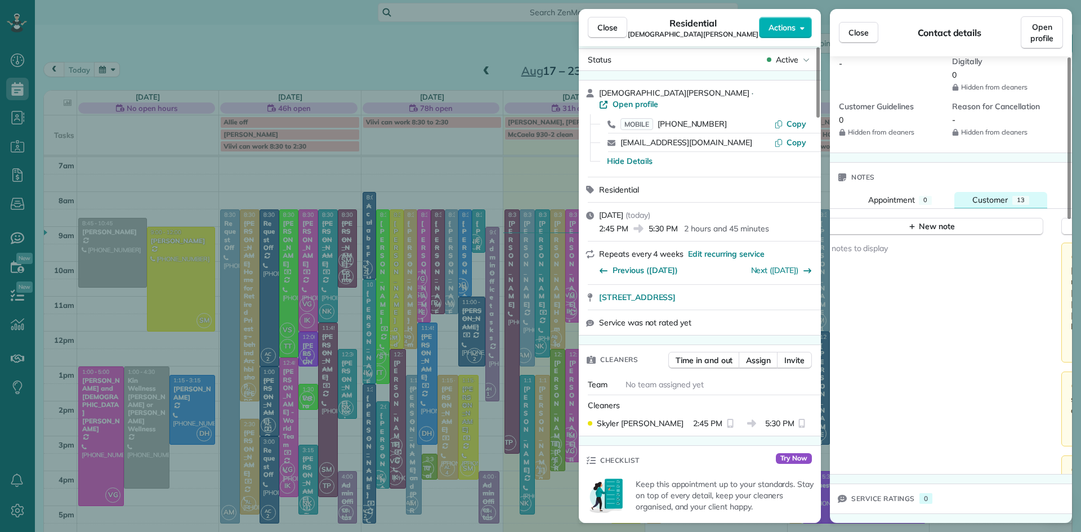
click at [997, 196] on span "Customer" at bounding box center [990, 200] width 35 height 10
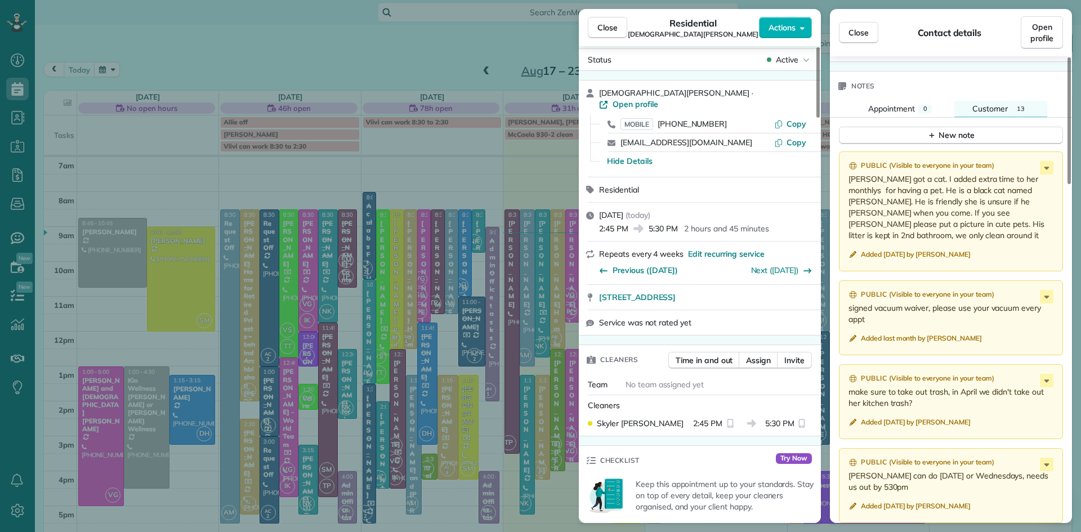
scroll to position [1246, 0]
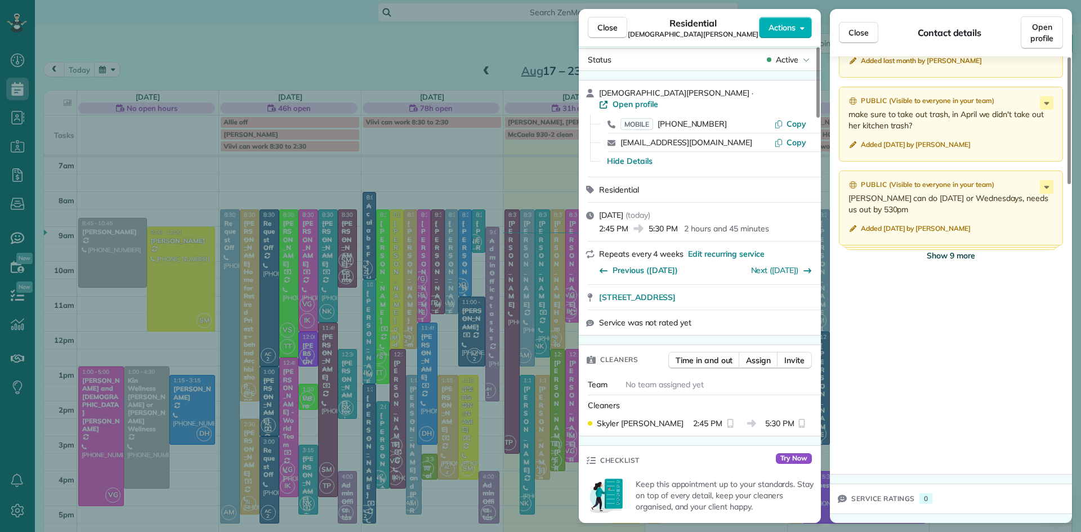
click at [955, 258] on span "Show 9 more" at bounding box center [951, 255] width 48 height 11
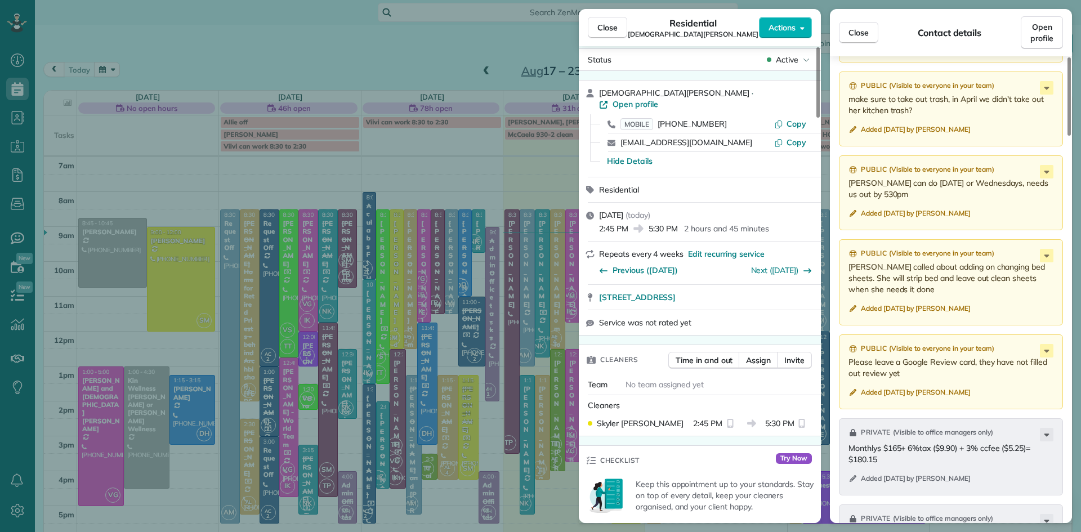
scroll to position [1301, 0]
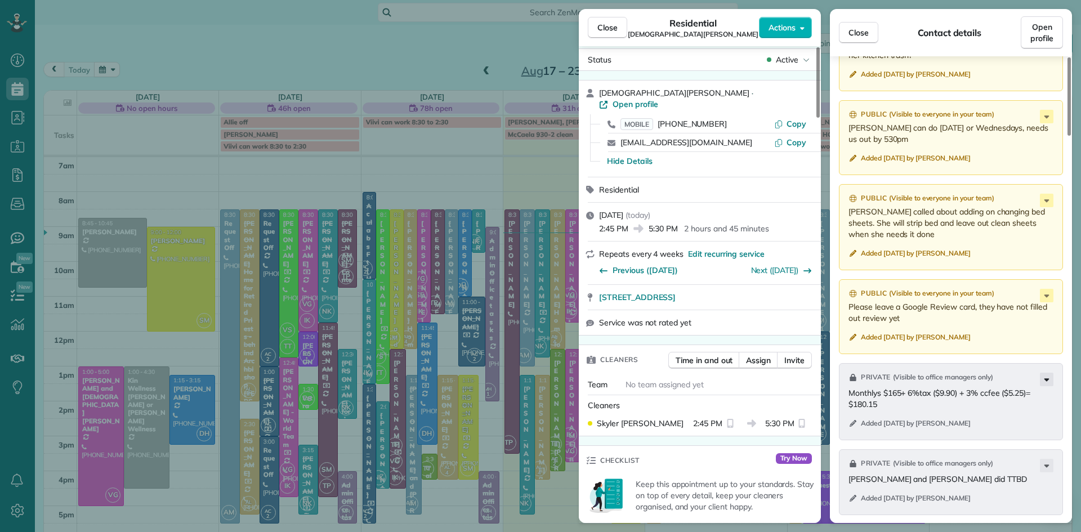
click at [1049, 381] on icon at bounding box center [1047, 379] width 5 height 3
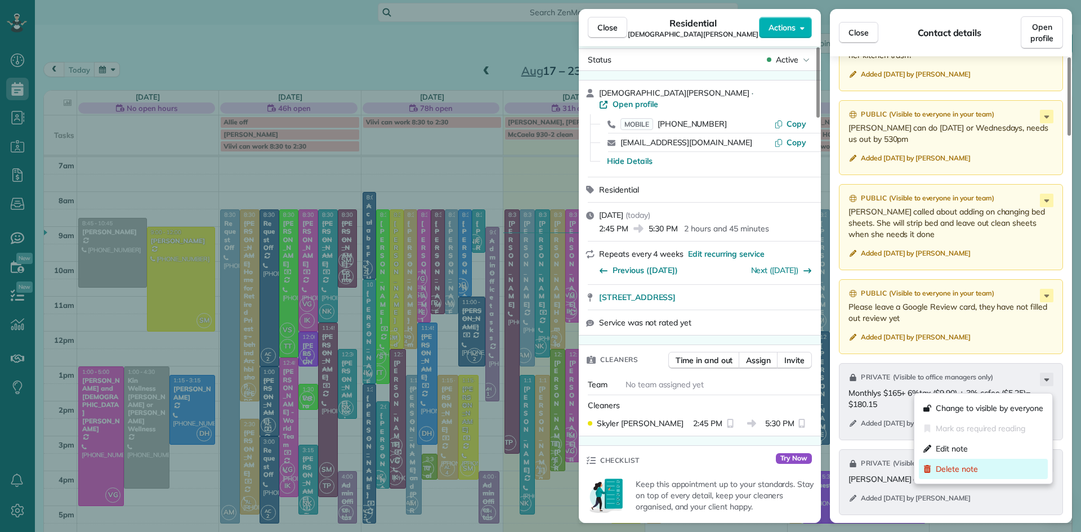
click at [964, 471] on span "Delete note" at bounding box center [957, 468] width 42 height 11
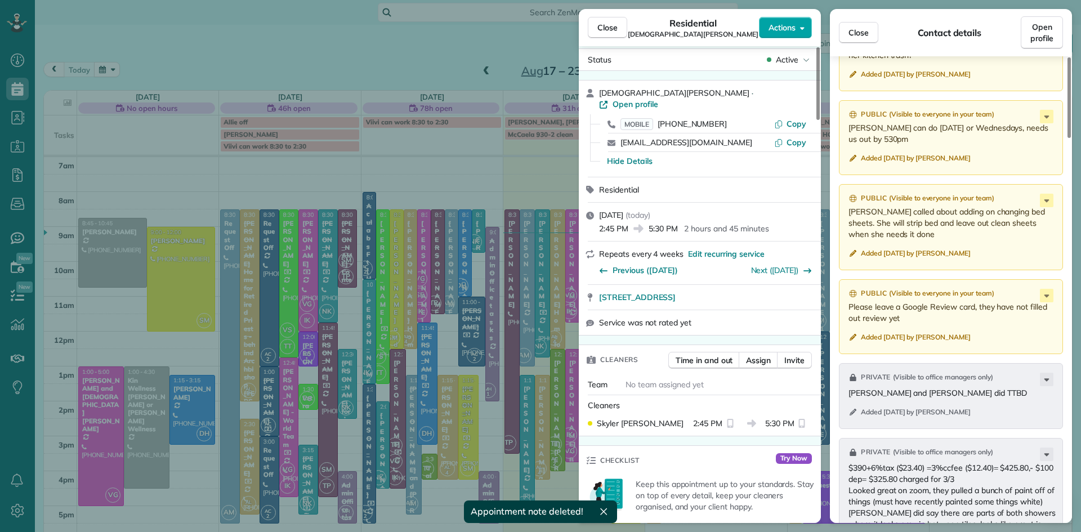
click at [781, 26] on span "Actions" at bounding box center [782, 27] width 27 height 11
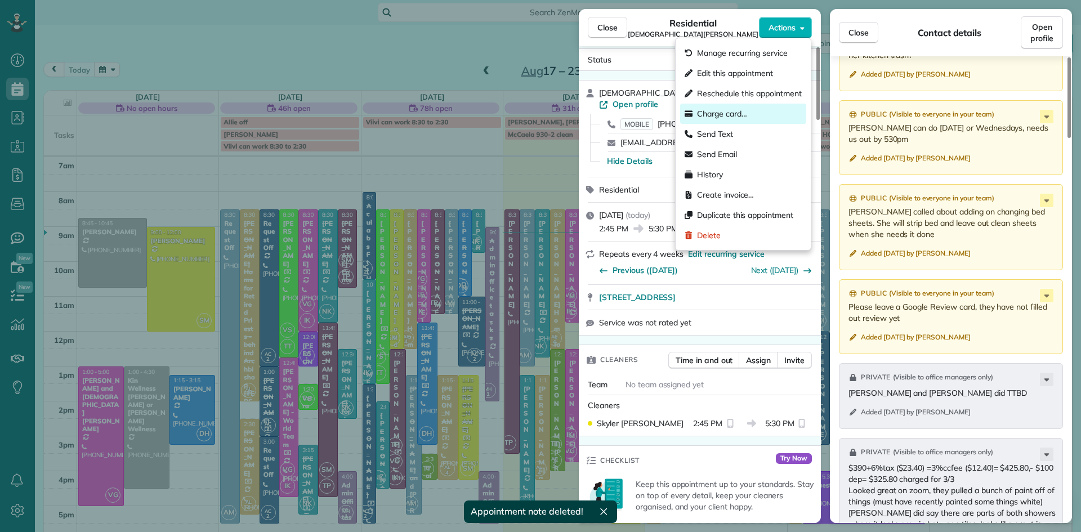
click at [737, 110] on span "Charge card…" at bounding box center [722, 113] width 50 height 11
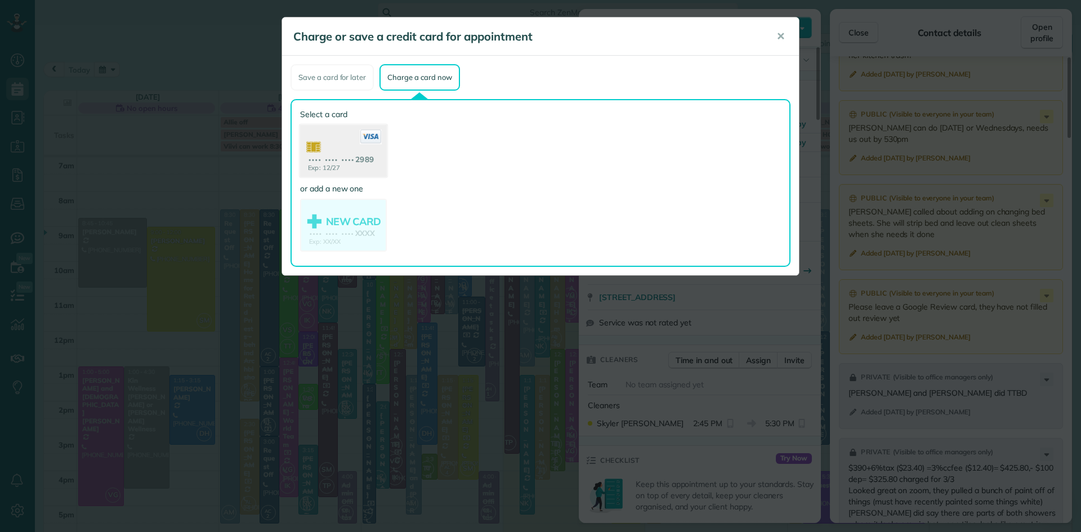
click at [358, 148] on use at bounding box center [343, 152] width 87 height 55
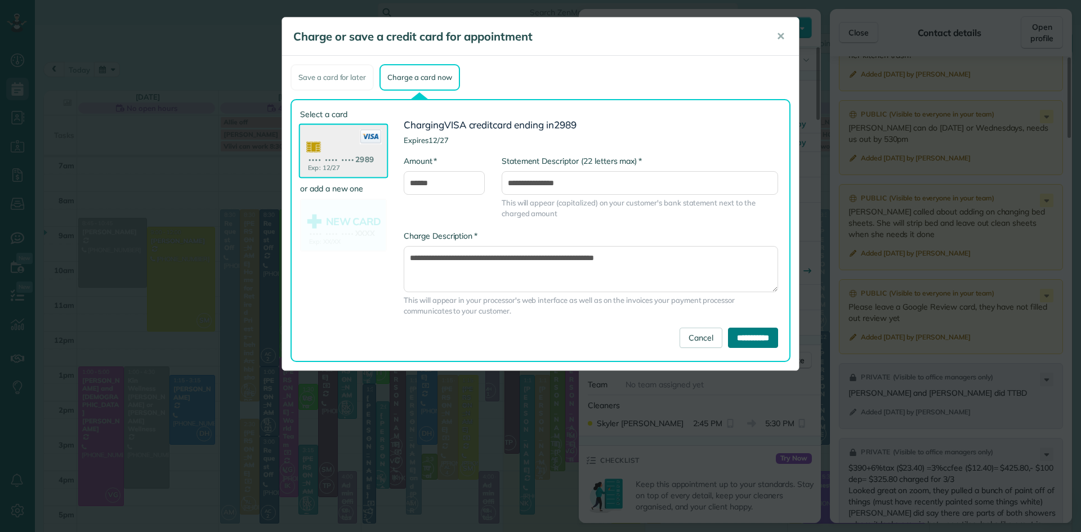
click at [729, 341] on input "**********" at bounding box center [753, 338] width 50 height 20
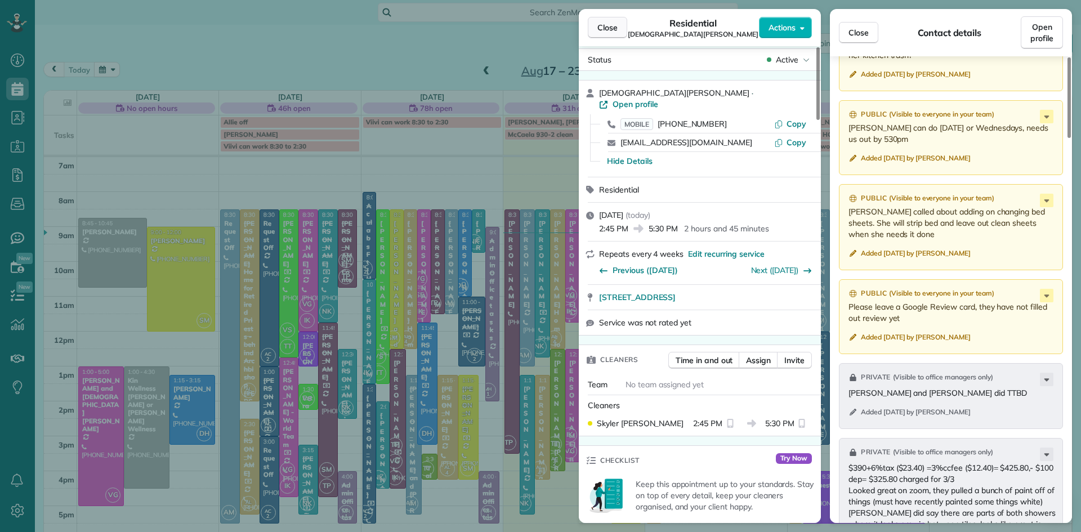
click at [606, 30] on span "Close" at bounding box center [607, 27] width 20 height 11
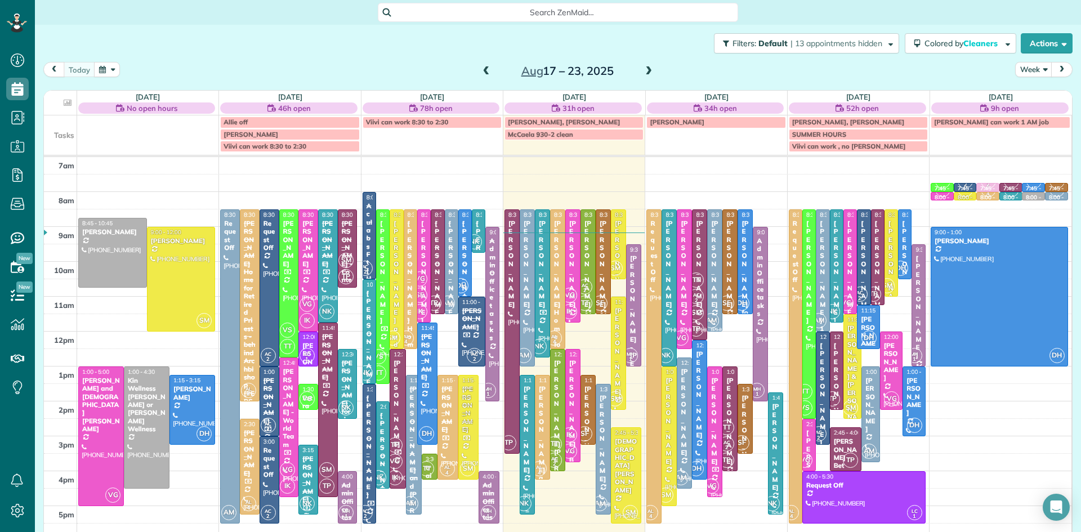
click at [527, 423] on div "Michelle Ambrosini" at bounding box center [527, 429] width 8 height 89
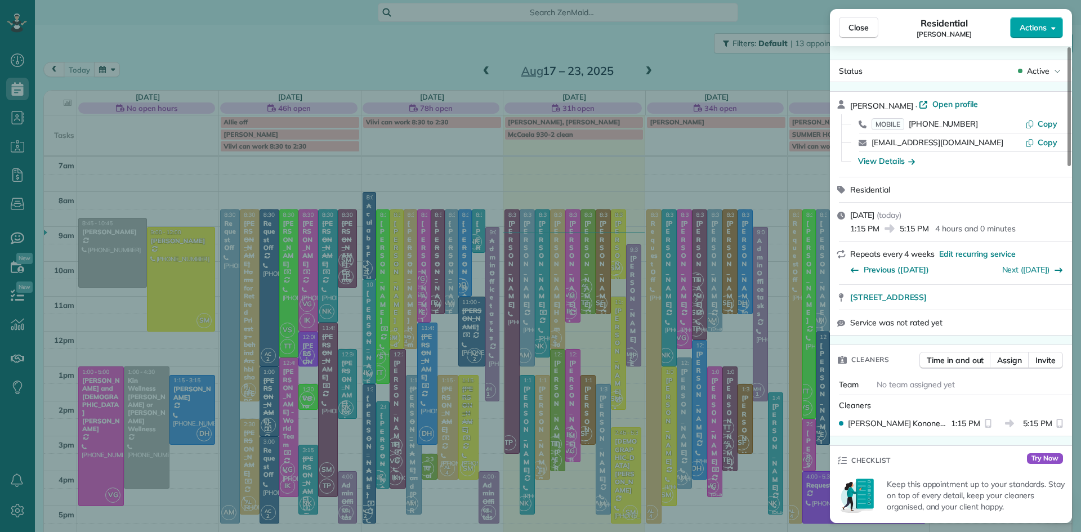
click at [1036, 23] on span "Actions" at bounding box center [1033, 27] width 27 height 11
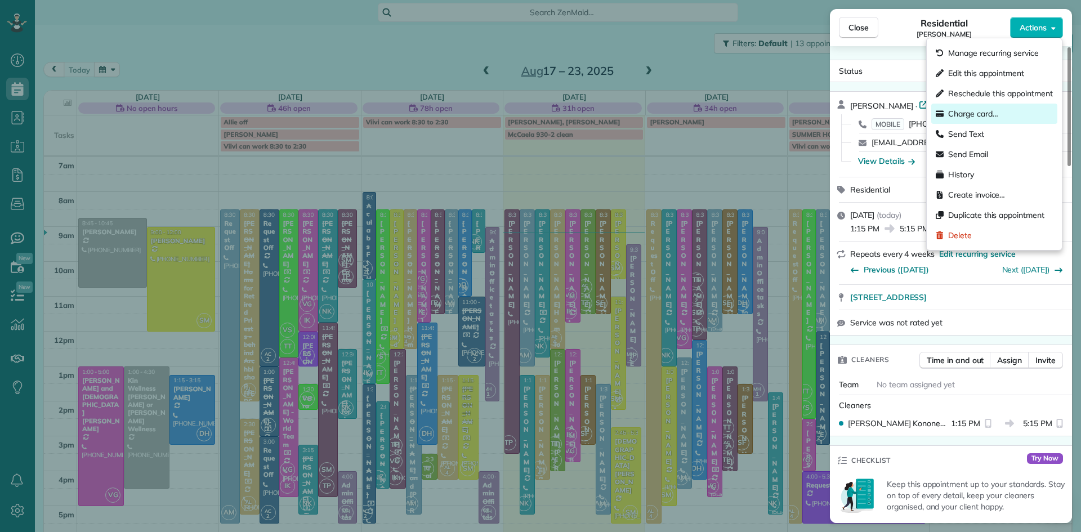
click at [984, 120] on div "Charge card…" at bounding box center [994, 114] width 126 height 20
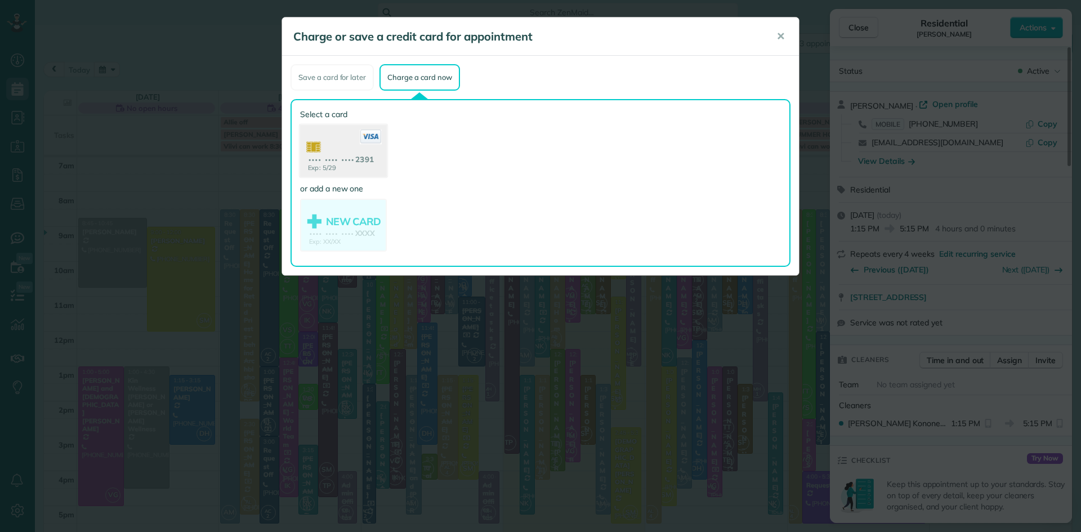
click at [332, 154] on use at bounding box center [343, 152] width 87 height 55
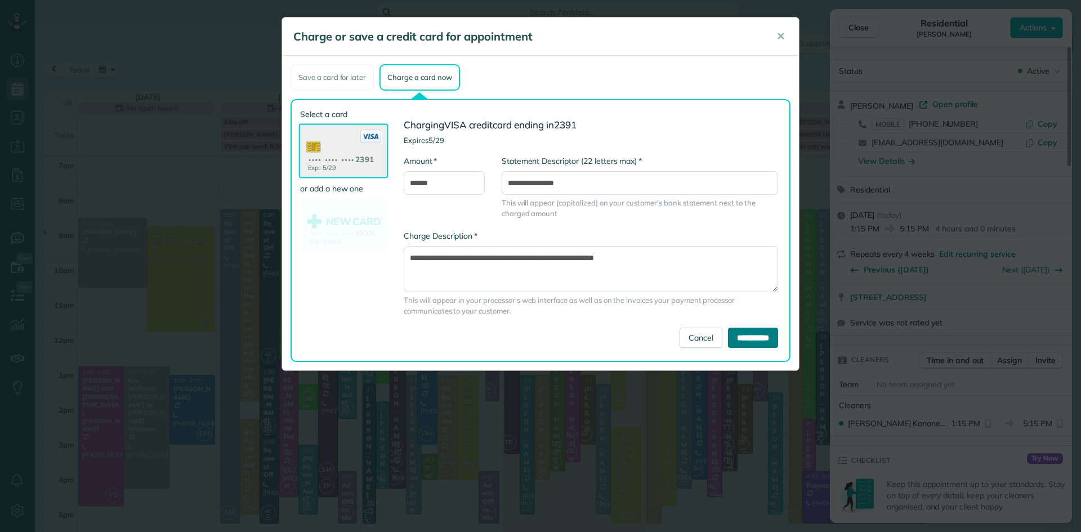
click at [753, 337] on input "**********" at bounding box center [753, 338] width 50 height 20
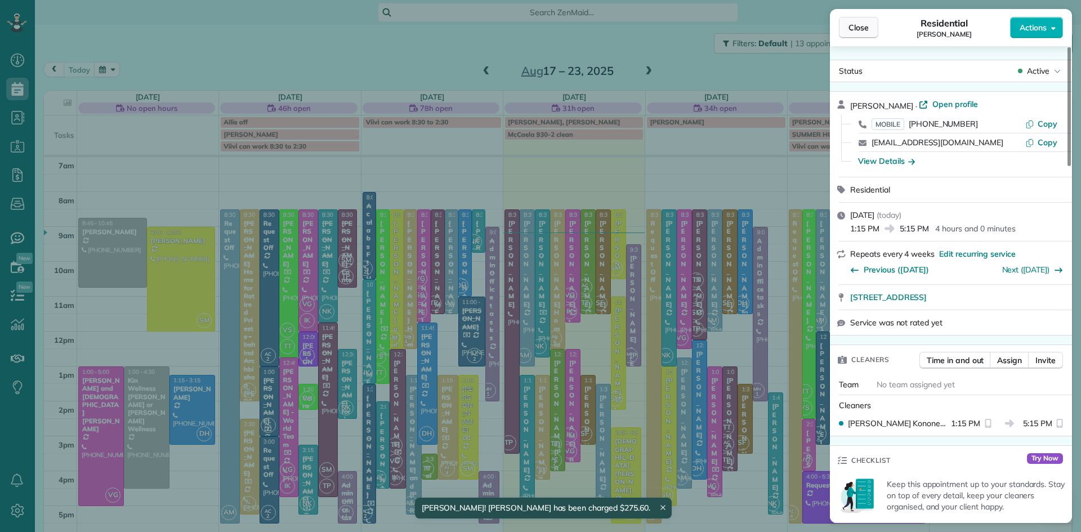
click at [856, 31] on span "Close" at bounding box center [859, 27] width 20 height 11
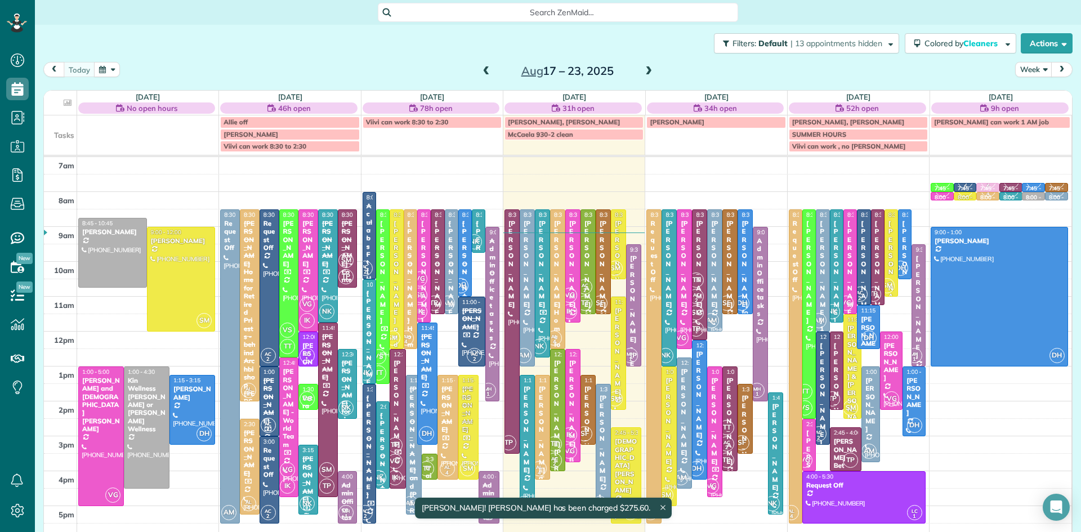
click at [537, 463] on span "AL 4" at bounding box center [539, 468] width 15 height 15
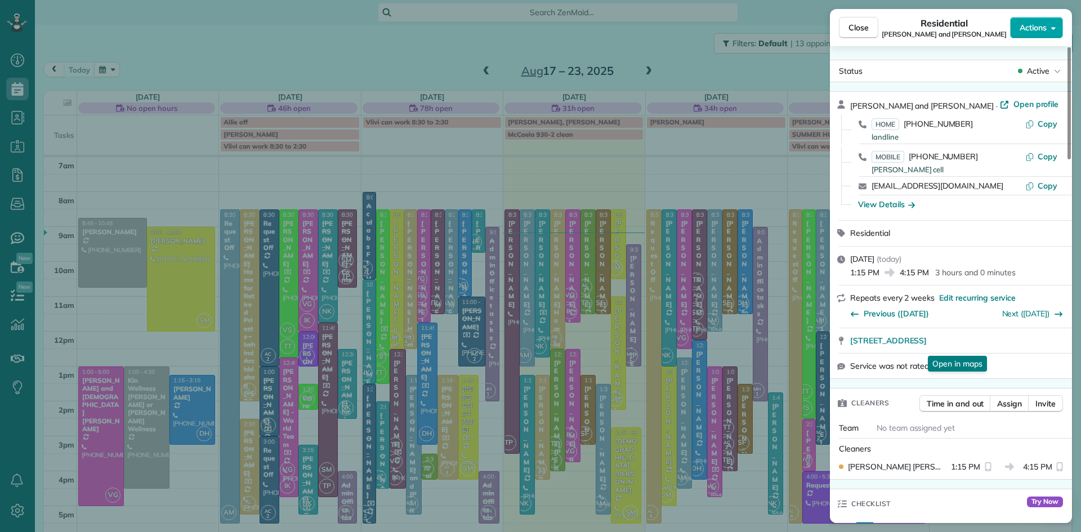
click at [1015, 31] on button "Actions" at bounding box center [1036, 27] width 53 height 21
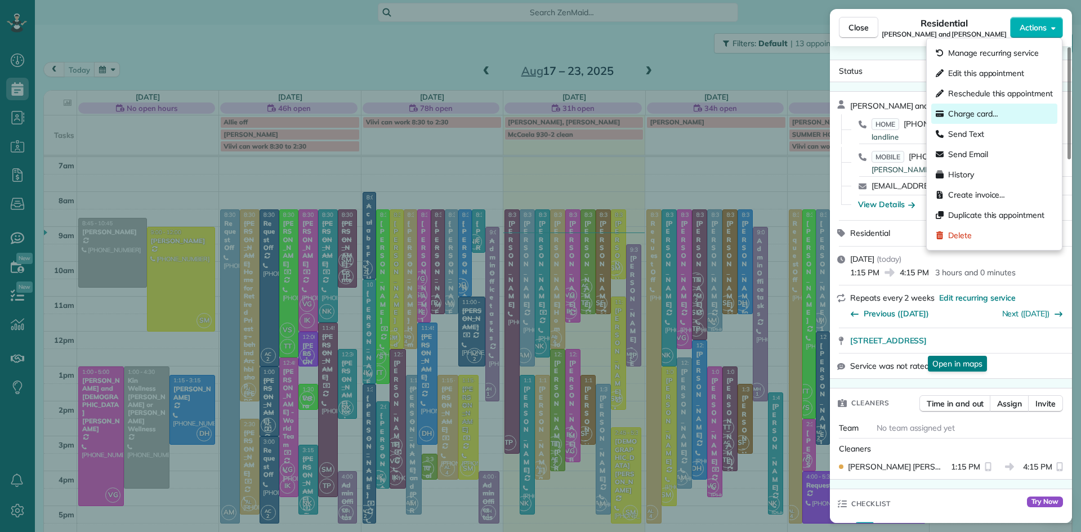
click at [965, 113] on span "Charge card…" at bounding box center [973, 113] width 50 height 11
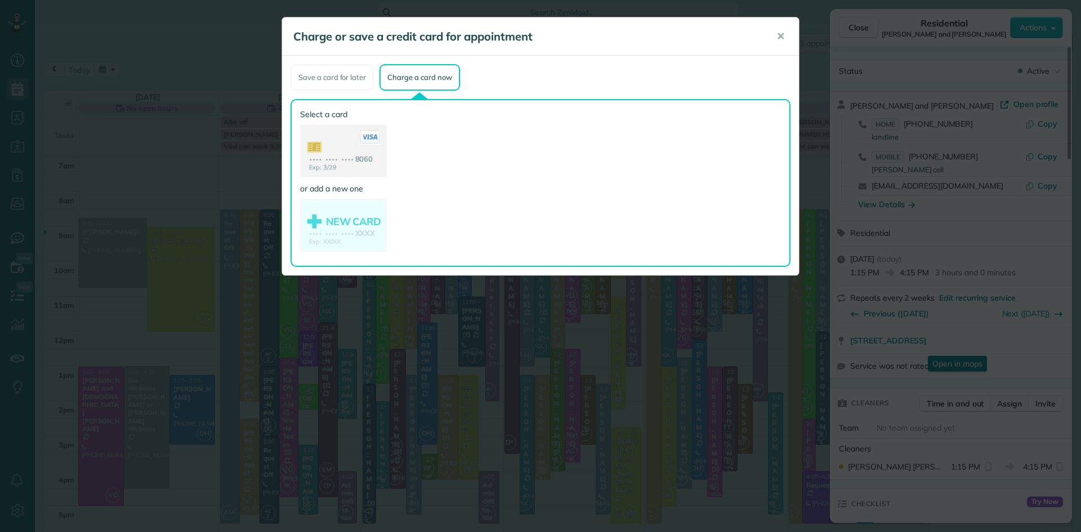
click at [341, 162] on use at bounding box center [343, 152] width 84 height 53
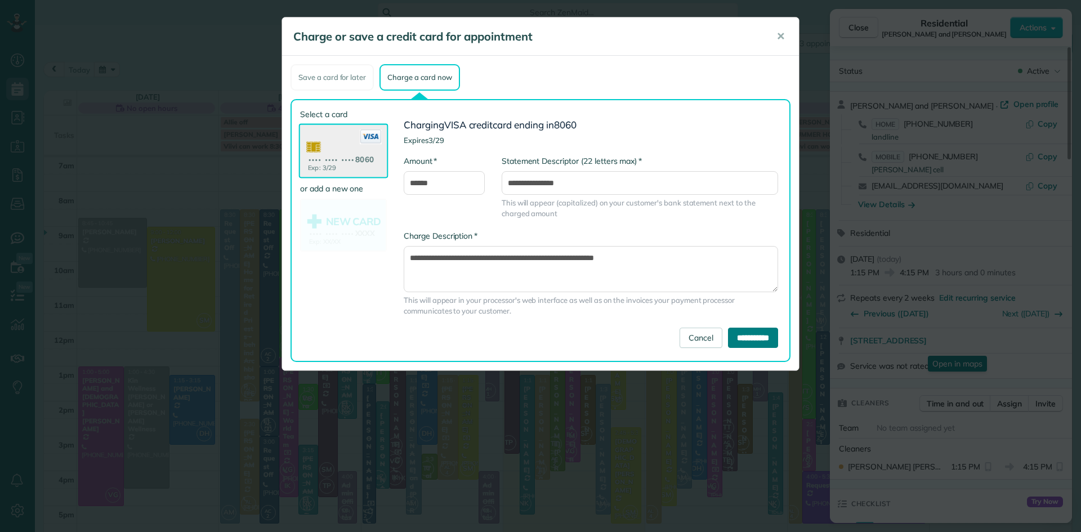
click at [730, 333] on input "**********" at bounding box center [753, 338] width 50 height 20
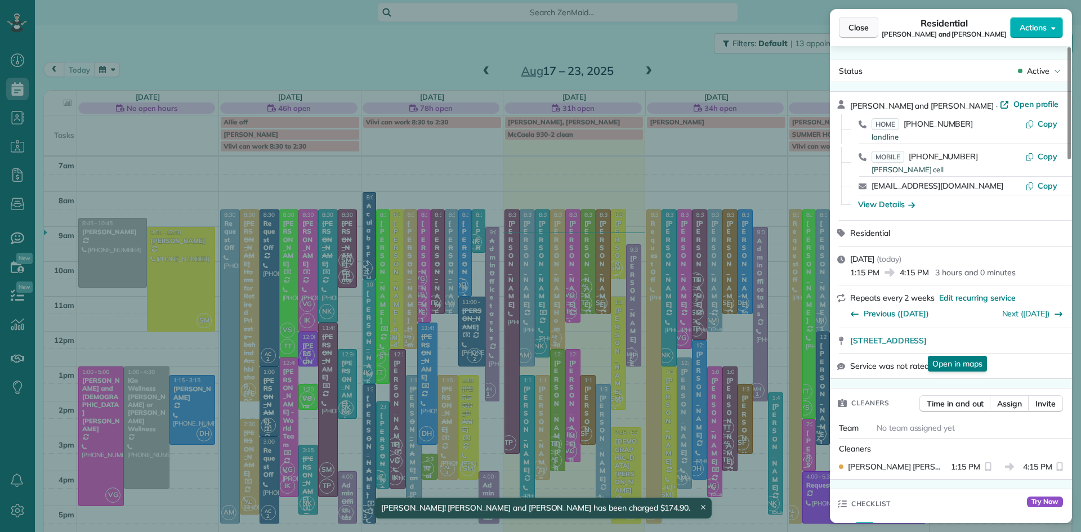
click at [864, 23] on span "Close" at bounding box center [859, 27] width 20 height 11
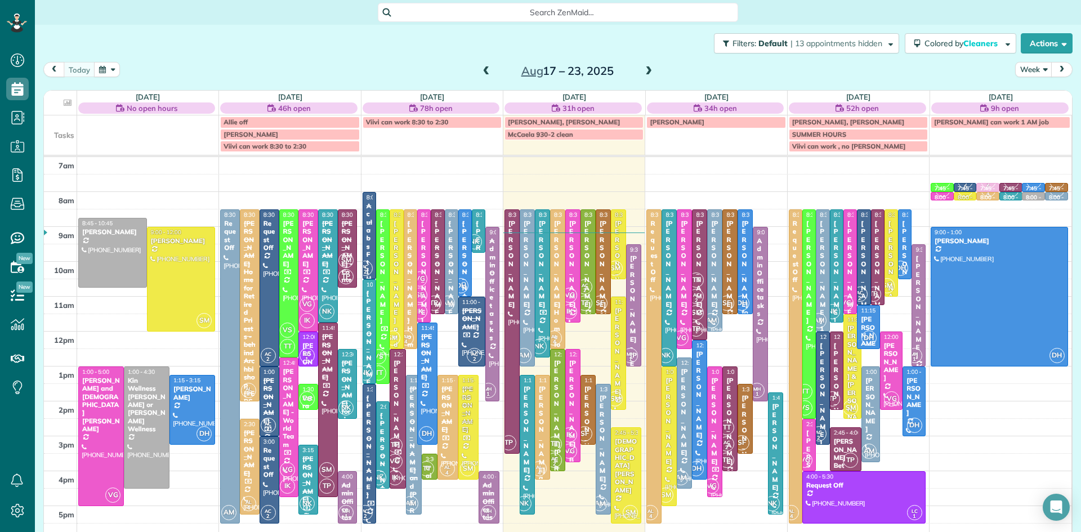
click at [561, 429] on div "Mary Kate Radomski" at bounding box center [558, 448] width 8 height 178
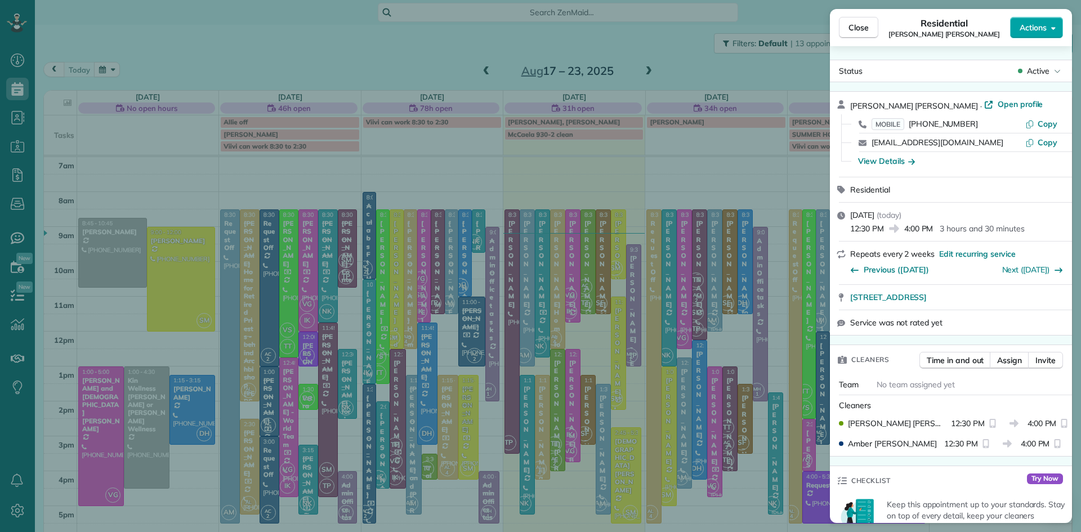
click at [1025, 24] on span "Actions" at bounding box center [1033, 27] width 27 height 11
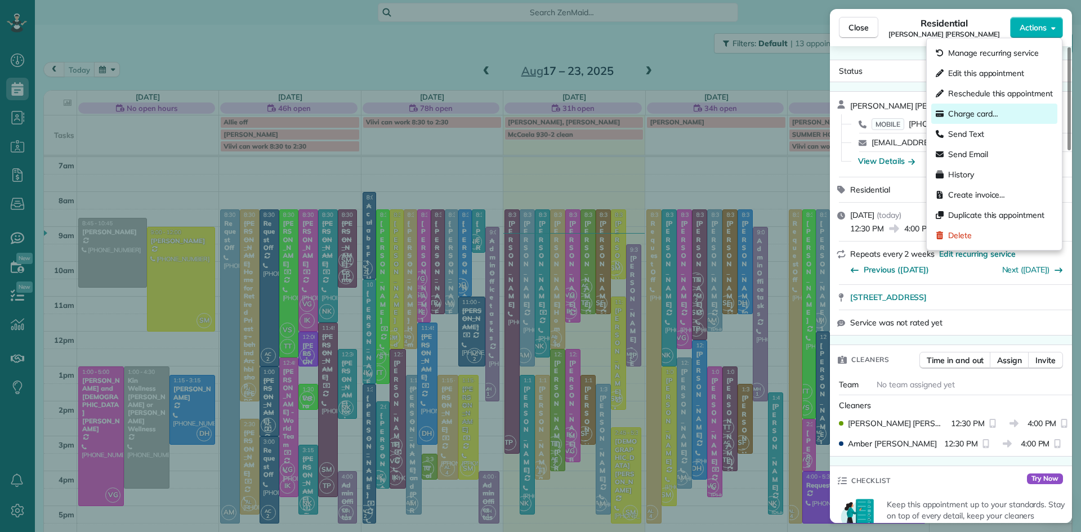
click at [983, 115] on span "Charge card…" at bounding box center [973, 113] width 50 height 11
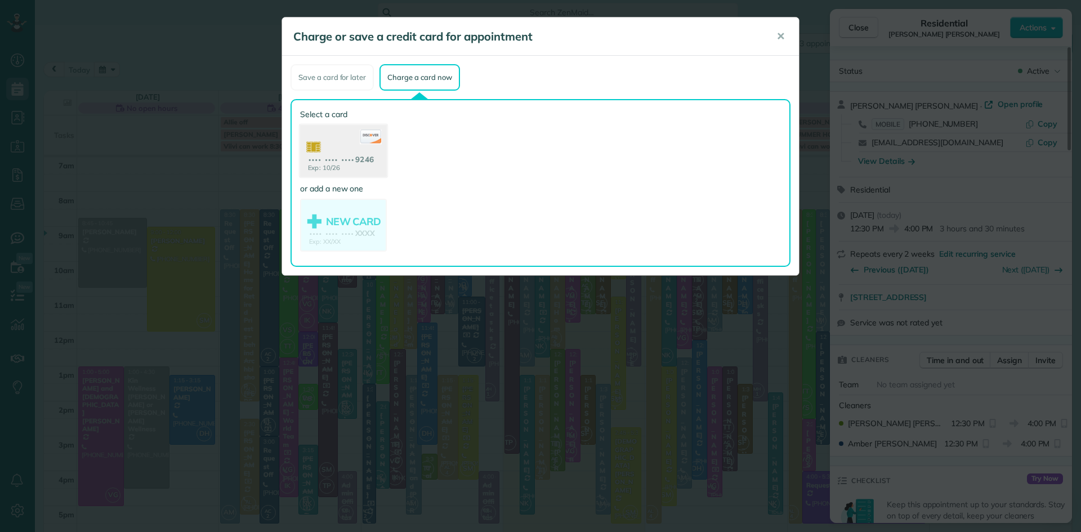
click at [345, 153] on use at bounding box center [343, 152] width 87 height 55
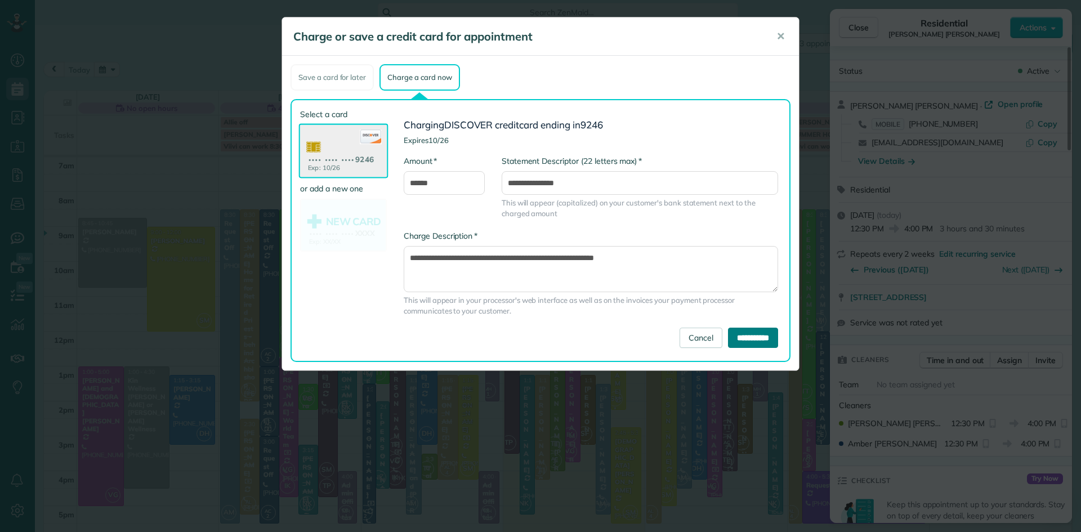
click at [733, 338] on input "**********" at bounding box center [753, 338] width 50 height 20
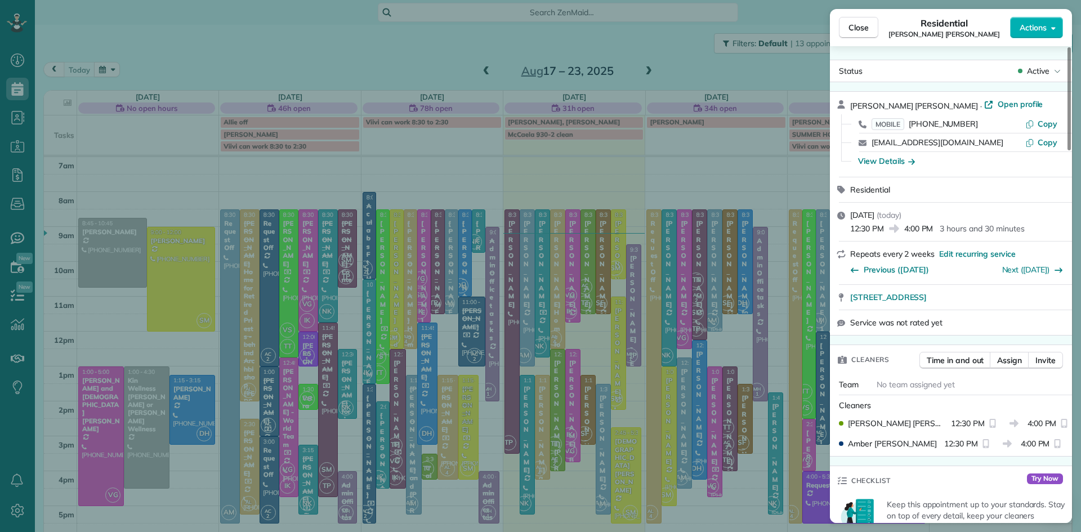
scroll to position [605, 0]
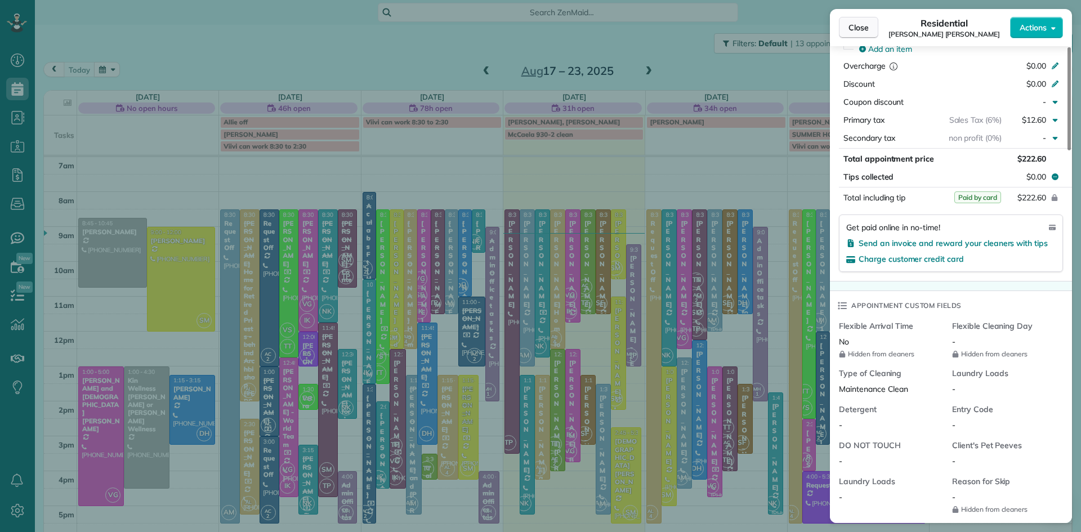
click at [860, 32] on span "Close" at bounding box center [859, 27] width 20 height 11
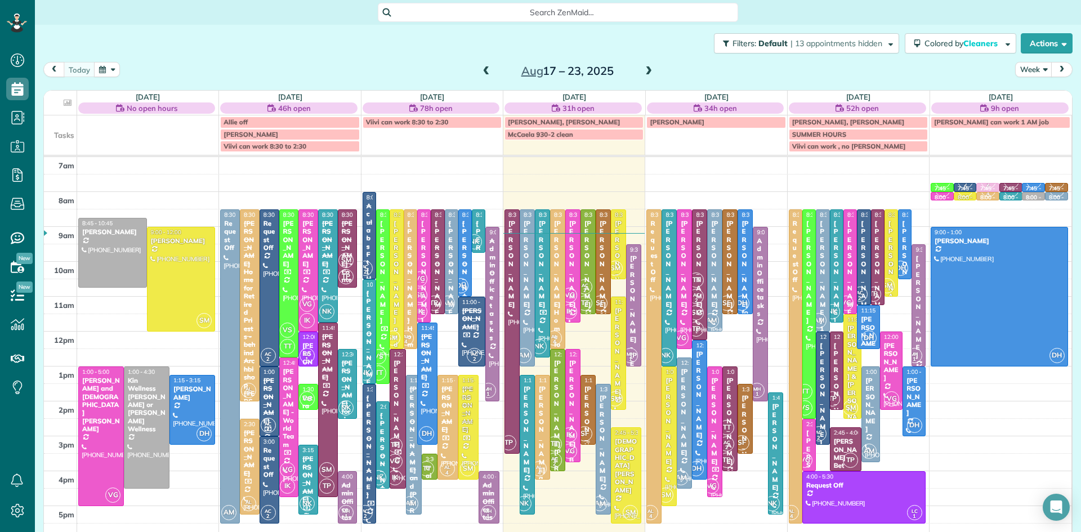
click at [589, 403] on div "Nick Carney" at bounding box center [588, 429] width 8 height 89
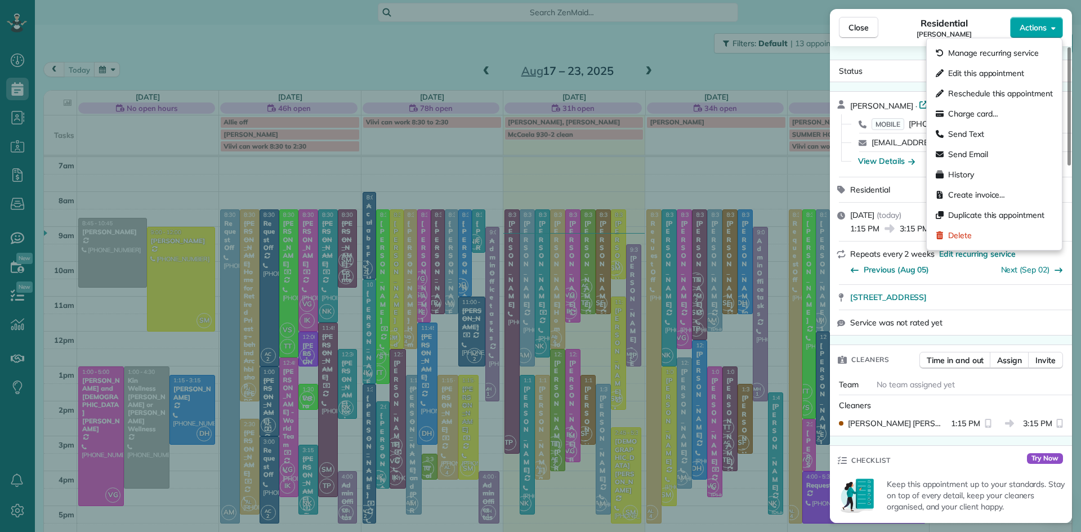
click at [1033, 27] on span "Actions" at bounding box center [1033, 27] width 27 height 11
click at [995, 113] on span "Charge card…" at bounding box center [973, 113] width 50 height 11
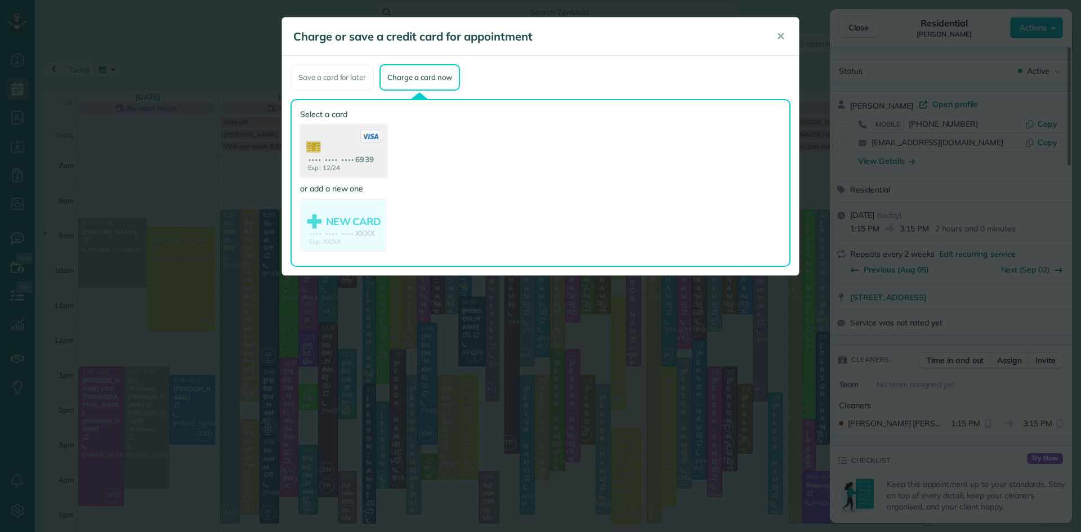
click at [343, 155] on use at bounding box center [343, 152] width 87 height 55
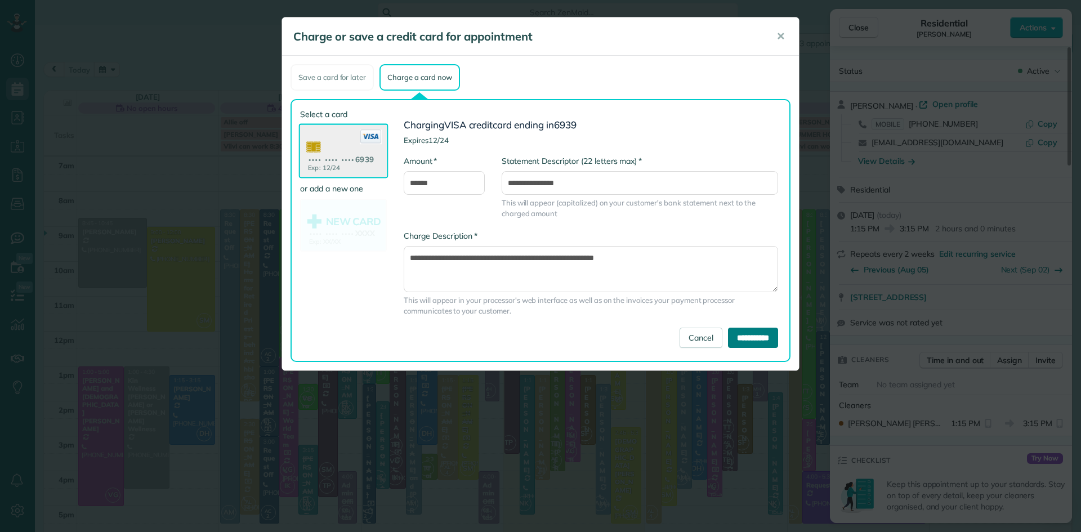
click at [735, 338] on input "**********" at bounding box center [753, 338] width 50 height 20
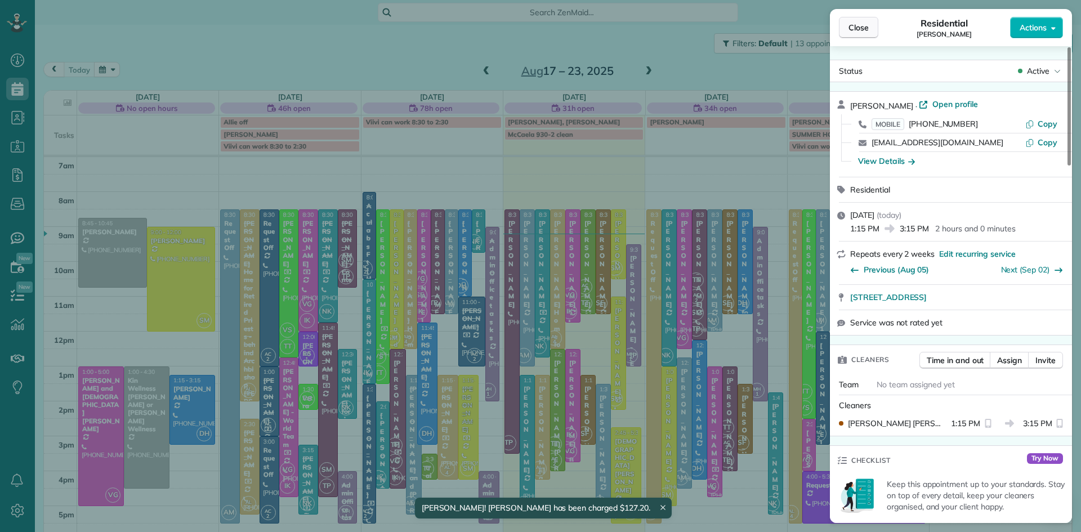
click at [848, 29] on button "Close" at bounding box center [858, 27] width 39 height 21
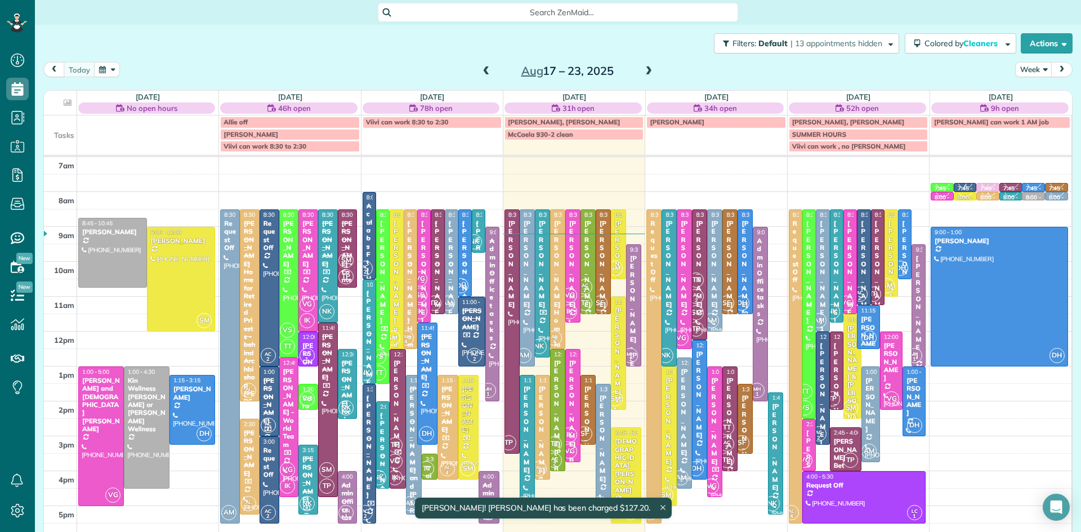
click at [601, 475] on div "Philip Radomski Jr" at bounding box center [603, 438] width 8 height 89
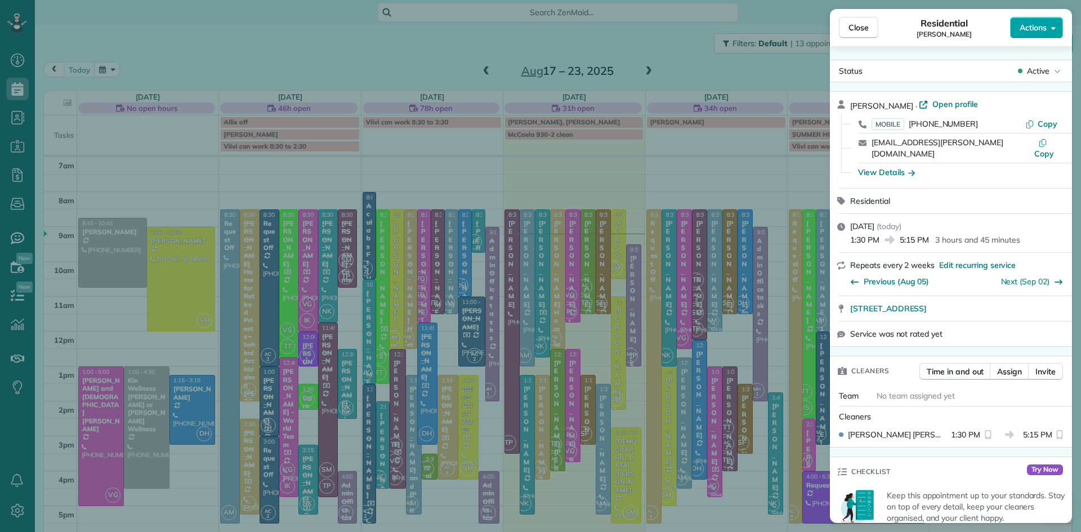
click at [1036, 33] on span "Actions" at bounding box center [1033, 27] width 27 height 11
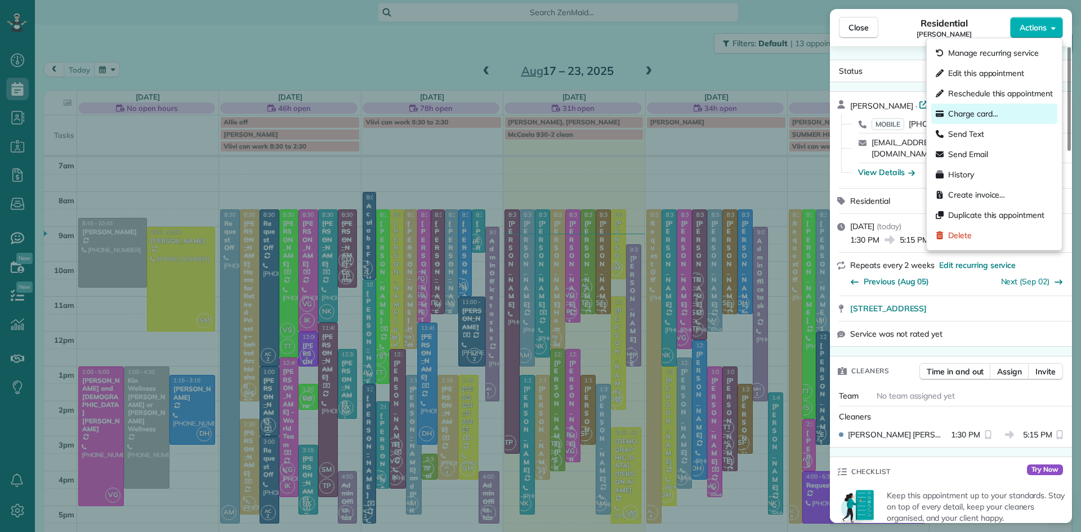
click at [1001, 118] on div "Charge card…" at bounding box center [994, 114] width 126 height 20
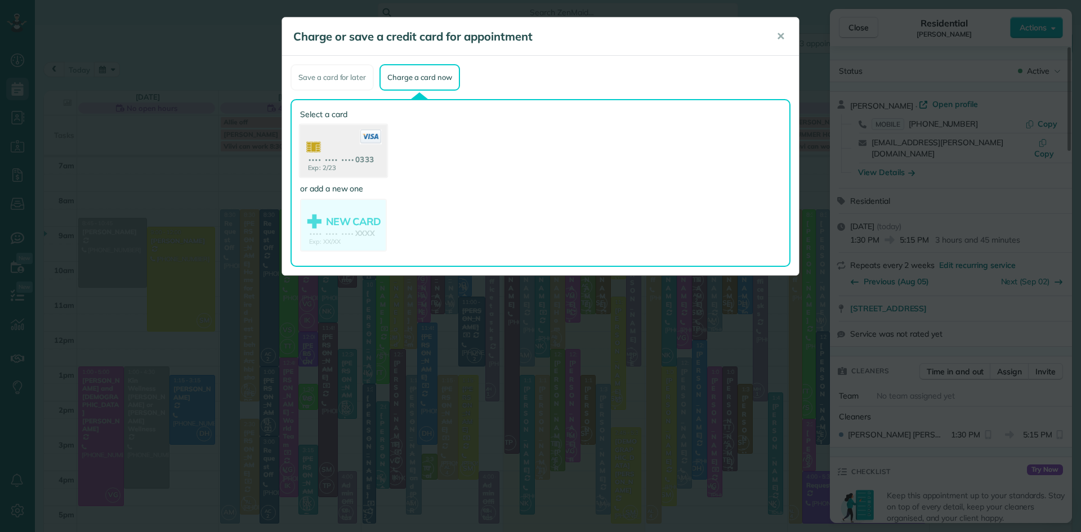
click at [350, 170] on use at bounding box center [343, 152] width 87 height 55
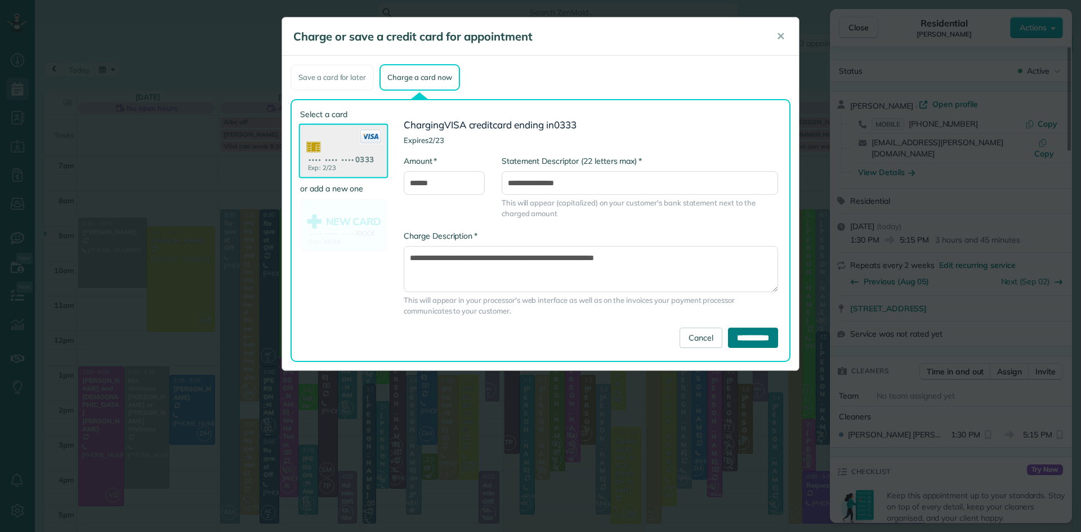
click at [738, 343] on input "**********" at bounding box center [753, 338] width 50 height 20
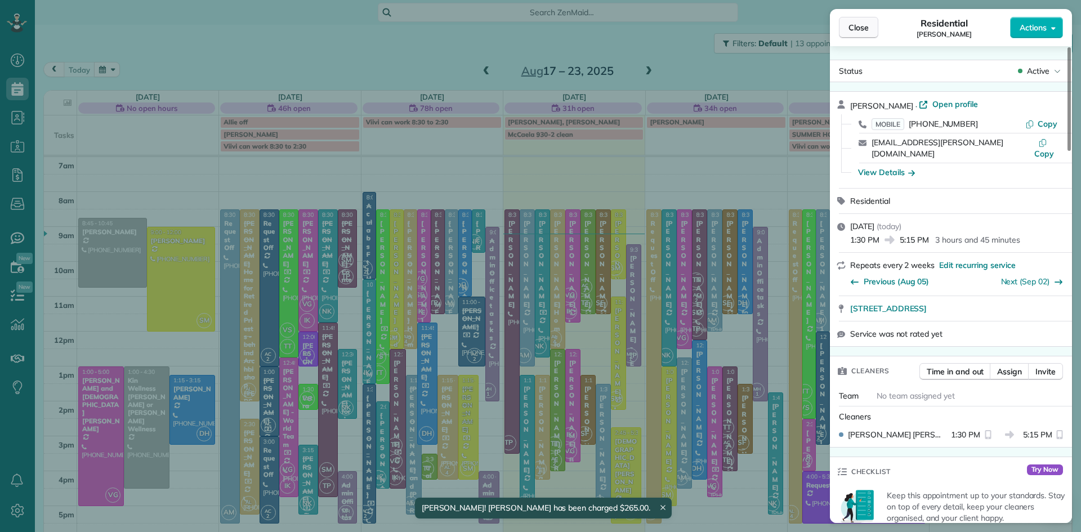
click at [859, 25] on span "Close" at bounding box center [859, 27] width 20 height 11
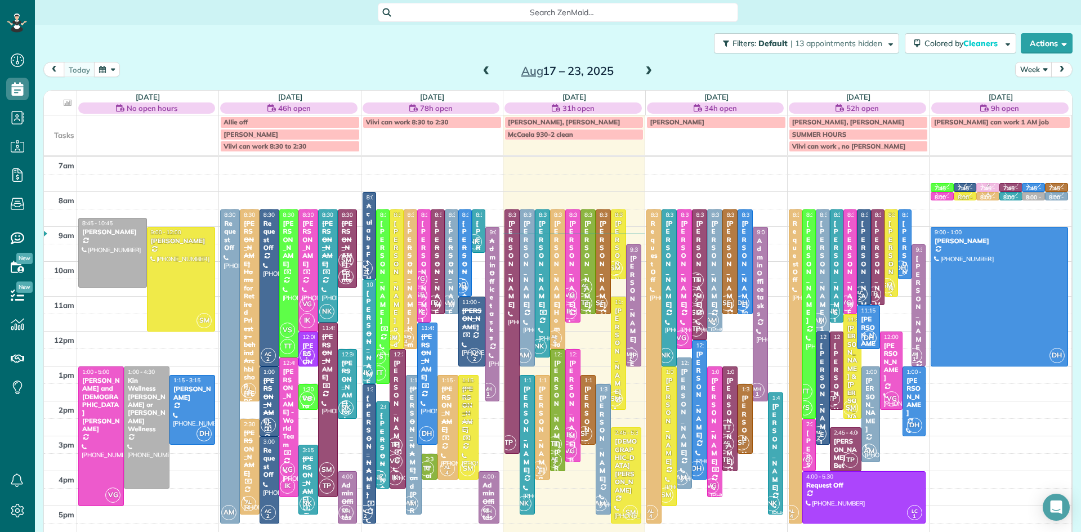
click at [576, 302] on div "VG IK" at bounding box center [569, 303] width 16 height 33
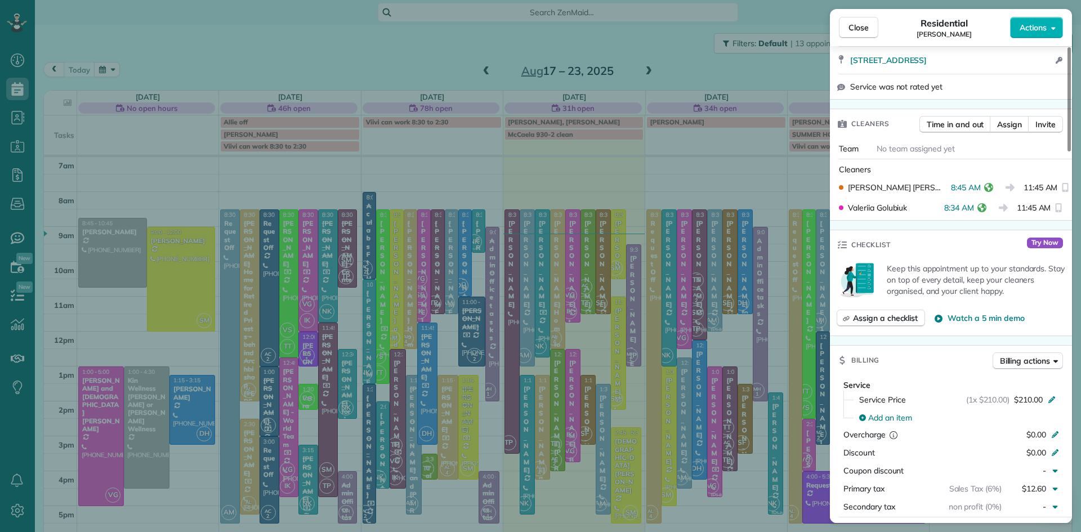
scroll to position [253, 0]
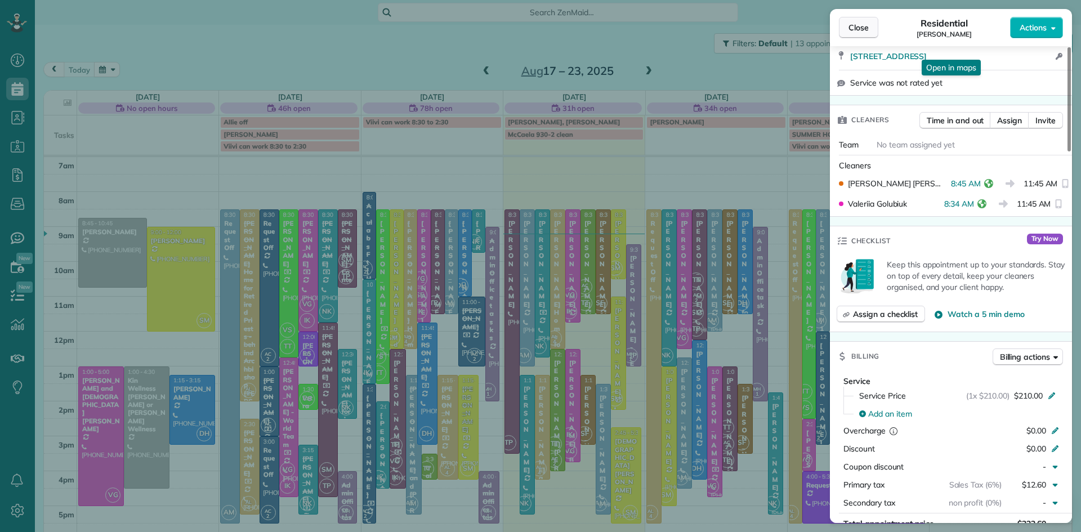
click at [854, 28] on span "Close" at bounding box center [859, 27] width 20 height 11
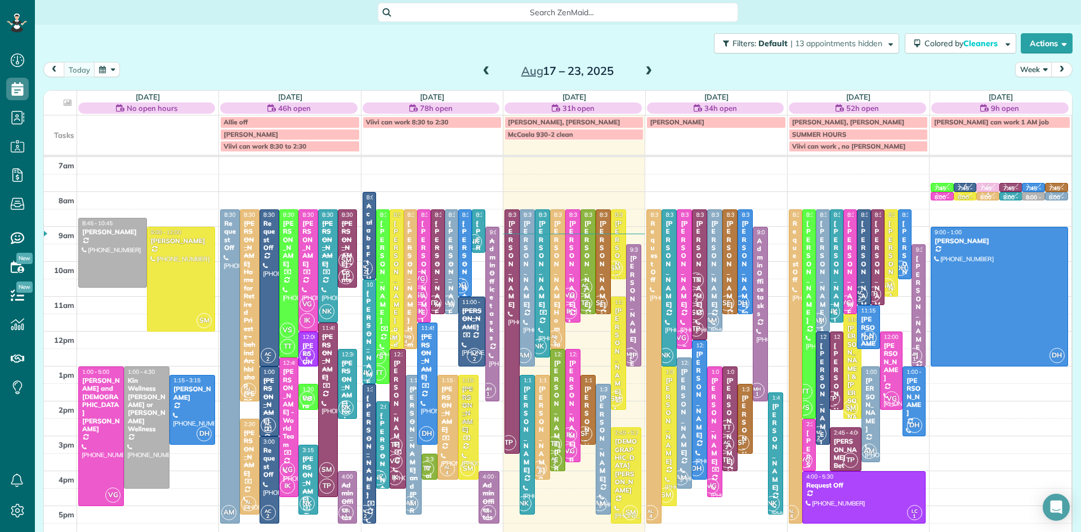
click at [682, 306] on div at bounding box center [684, 279] width 14 height 139
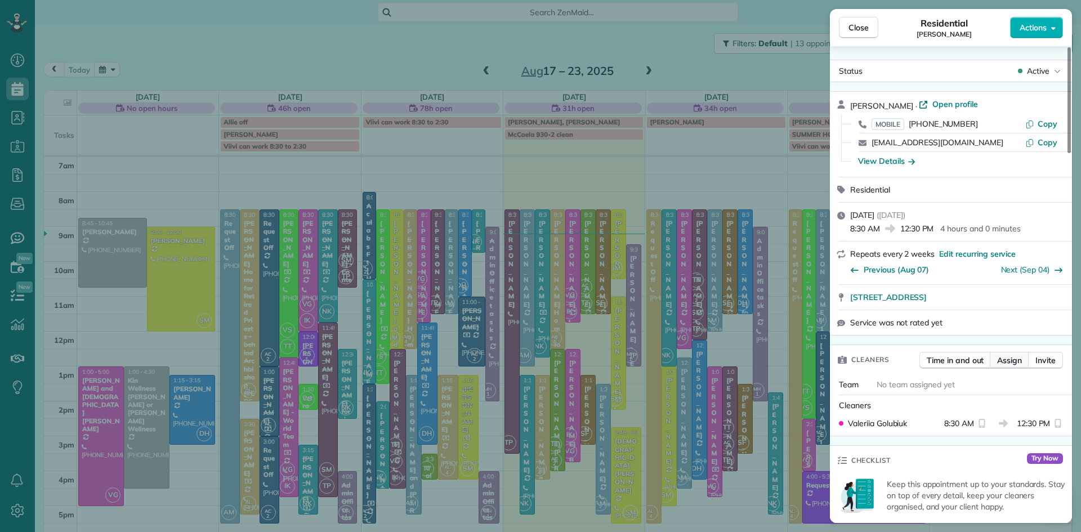
click at [1006, 364] on span "Assign" at bounding box center [1009, 360] width 25 height 11
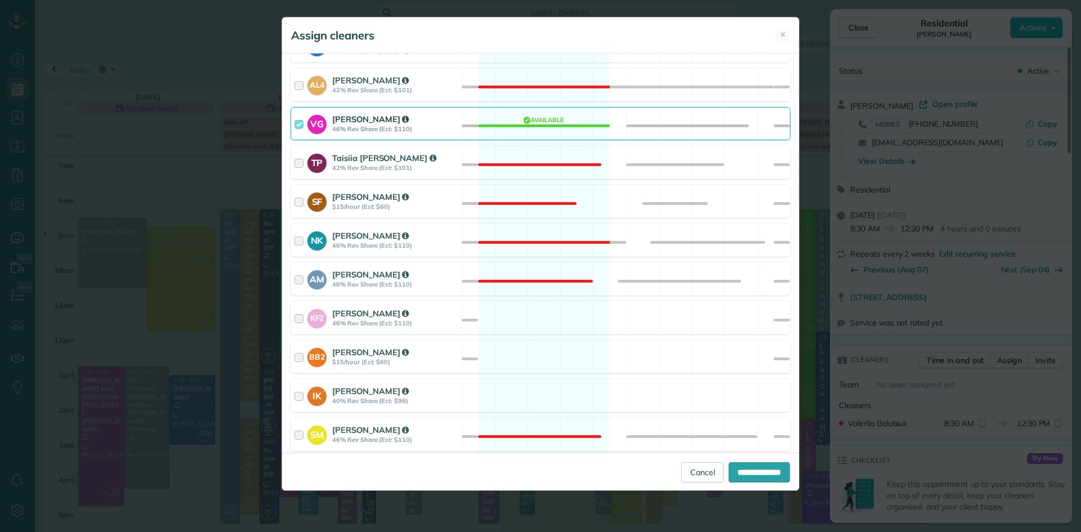
scroll to position [564, 0]
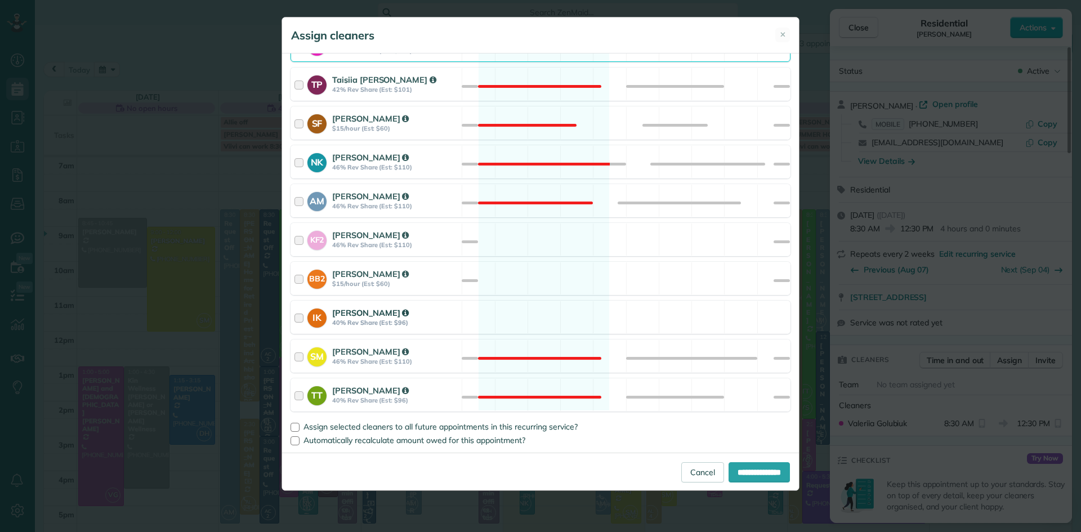
click at [390, 320] on strong "40% Rev Share (Est: $96)" at bounding box center [395, 323] width 126 height 8
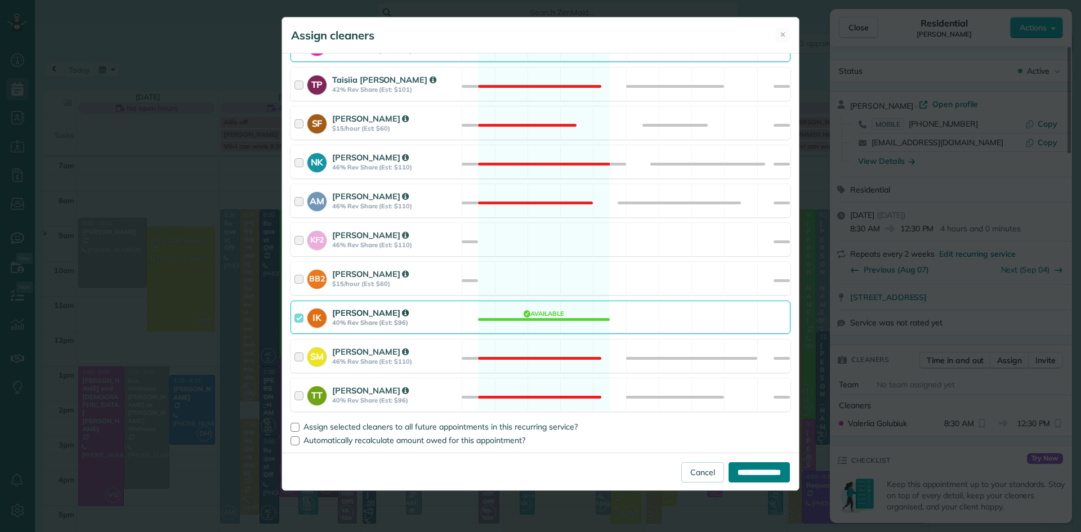
click at [757, 478] on input "**********" at bounding box center [759, 472] width 61 height 20
type input "**********"
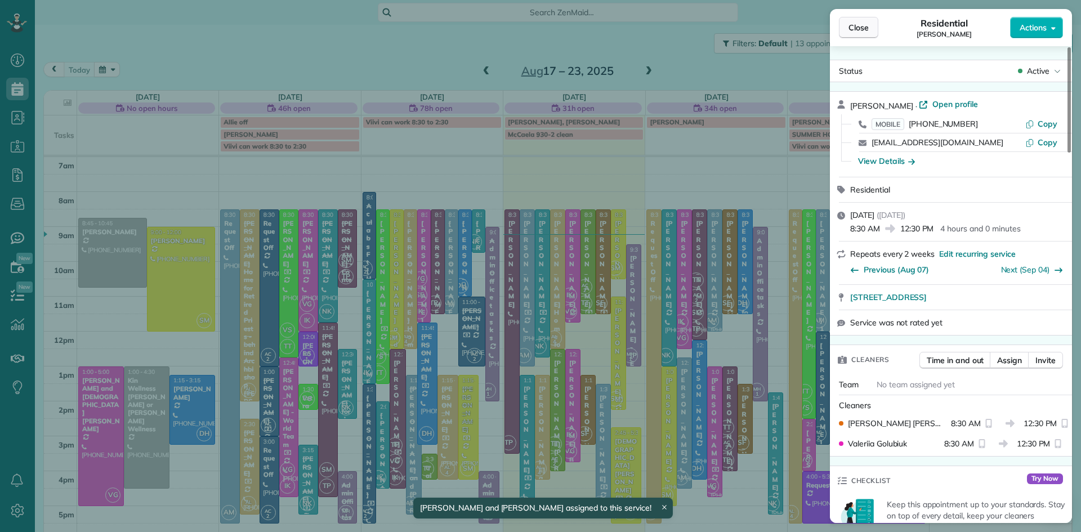
click at [857, 27] on span "Close" at bounding box center [859, 27] width 20 height 11
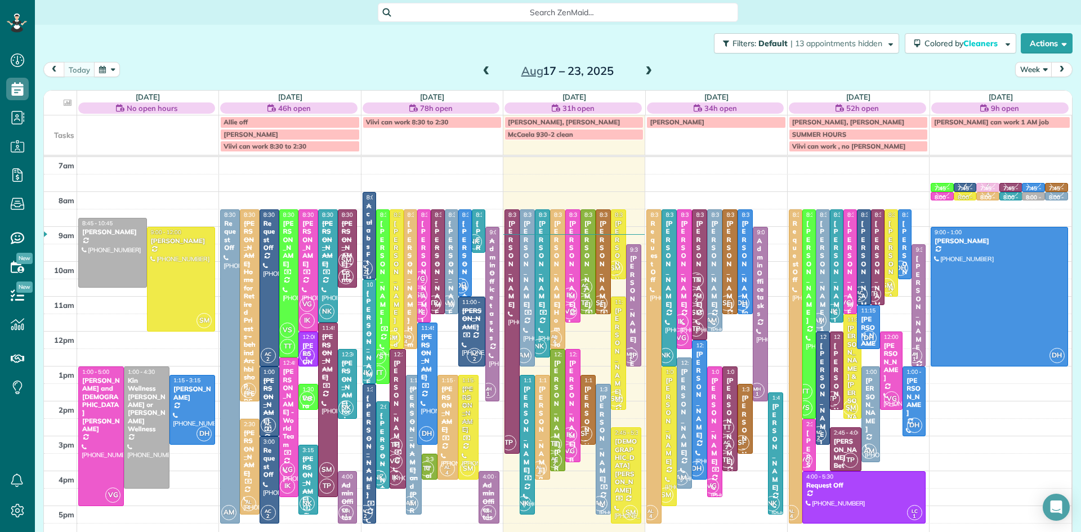
click at [713, 417] on div "Tracy Stunja" at bounding box center [715, 421] width 8 height 89
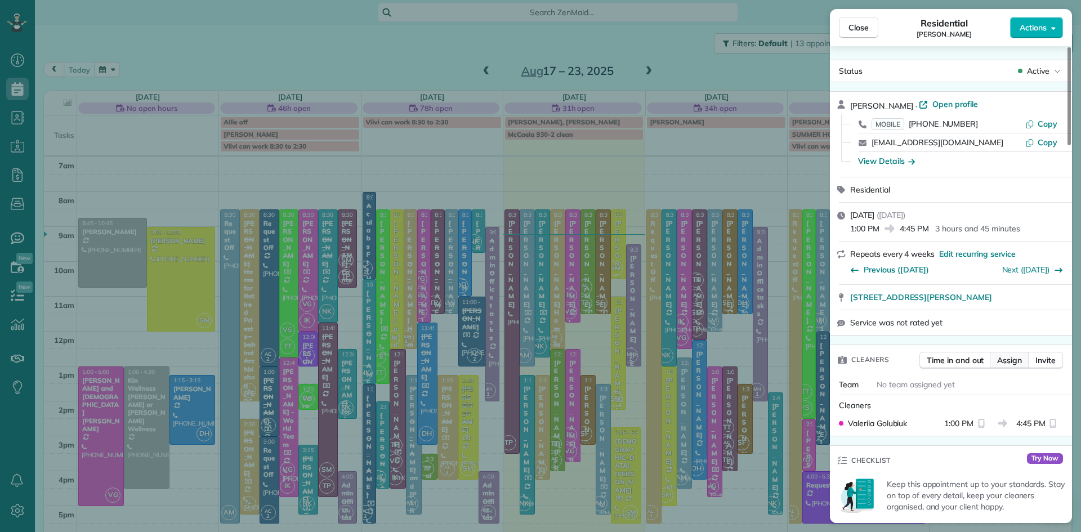
click at [1013, 369] on button "Assign" at bounding box center [1009, 360] width 39 height 17
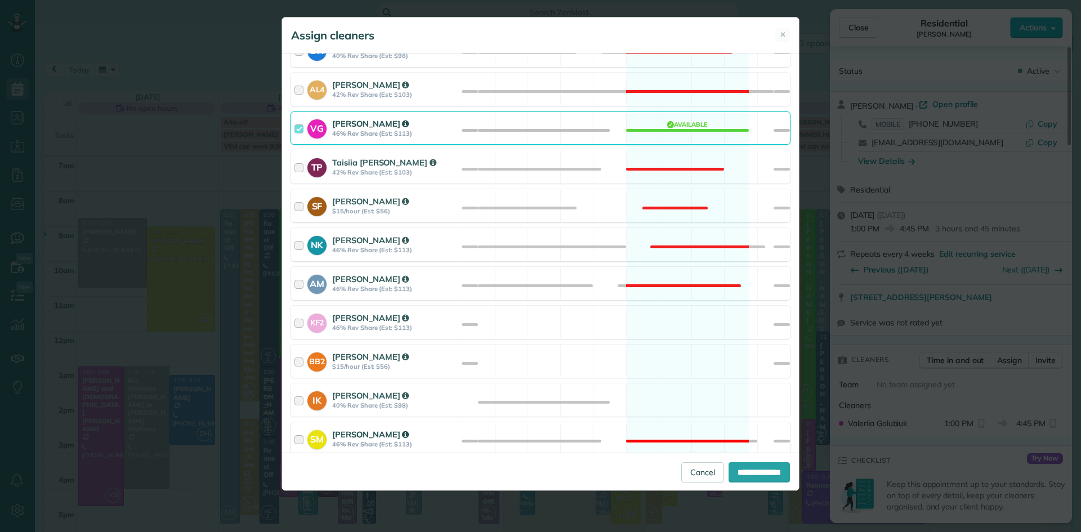
scroll to position [564, 0]
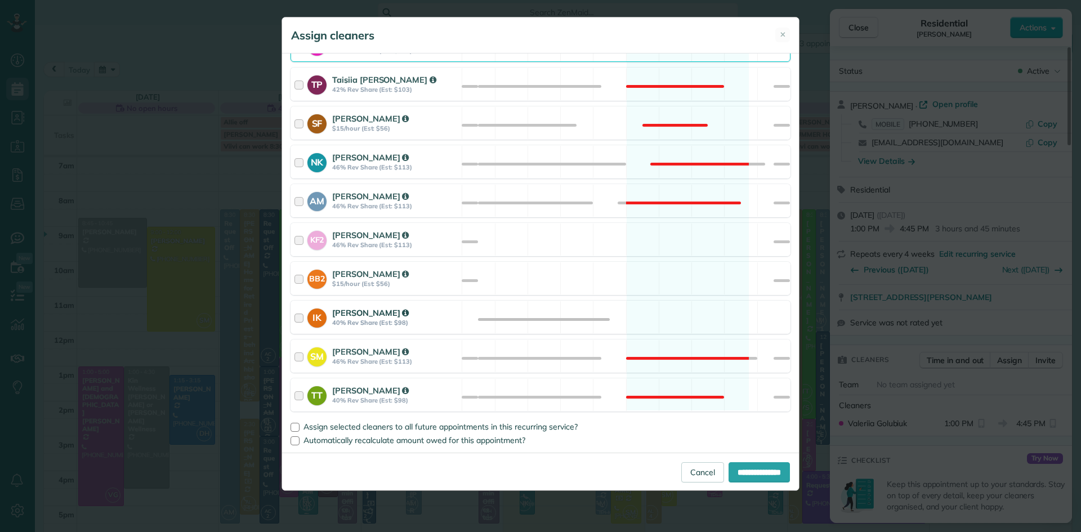
click at [361, 316] on strong "Iryna Konar" at bounding box center [370, 312] width 77 height 11
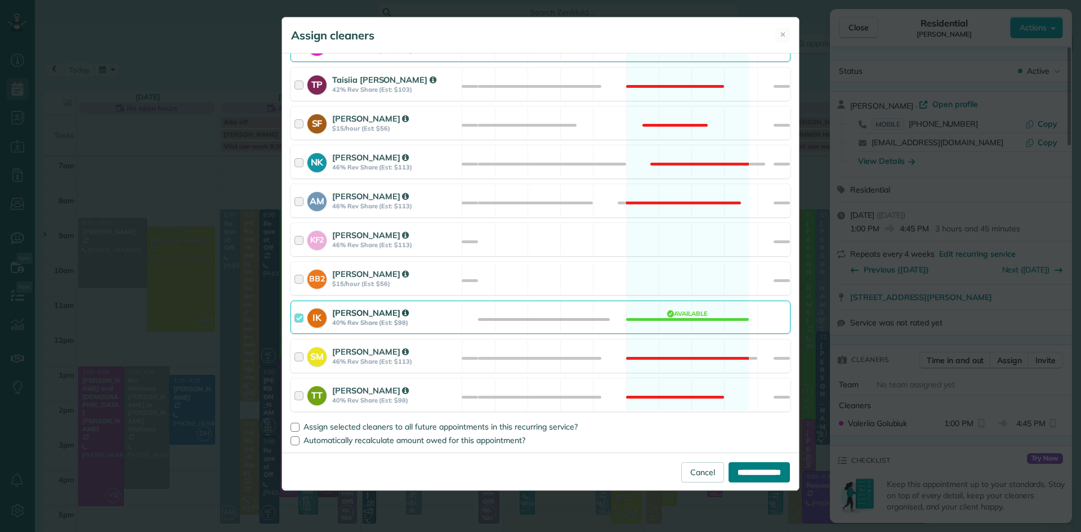
click at [760, 475] on input "**********" at bounding box center [759, 472] width 61 height 20
type input "**********"
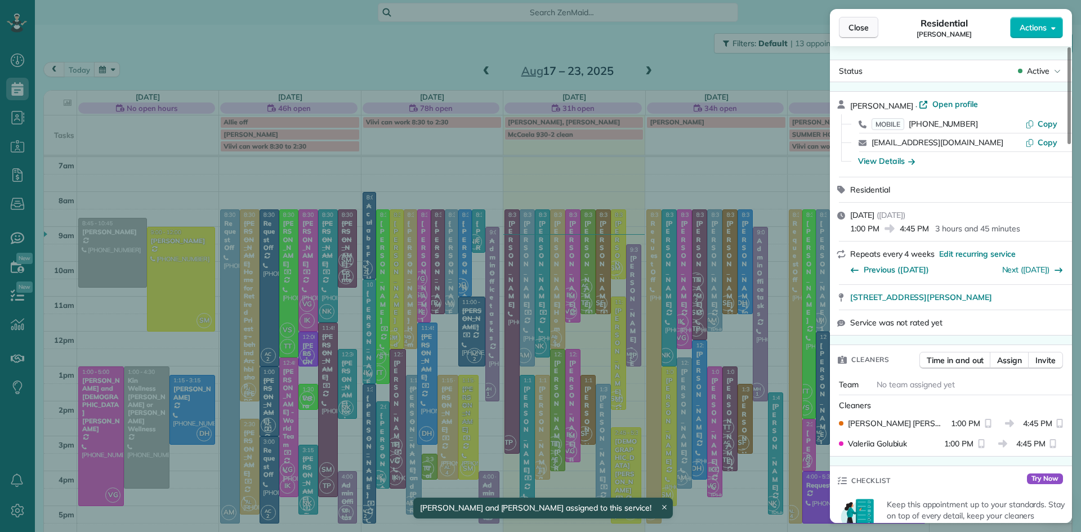
click at [855, 29] on span "Close" at bounding box center [859, 27] width 20 height 11
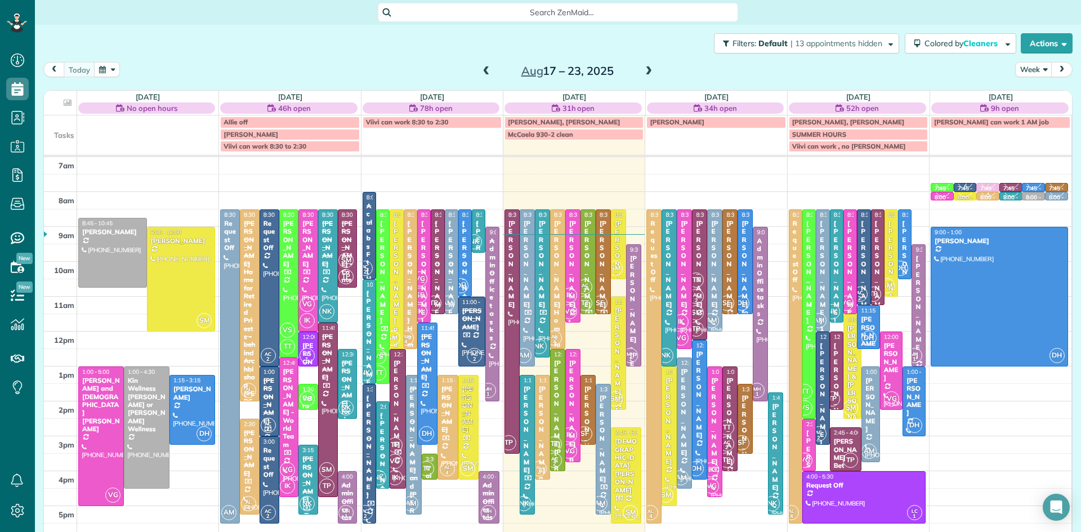
click at [851, 298] on span "VG" at bounding box center [845, 303] width 15 height 15
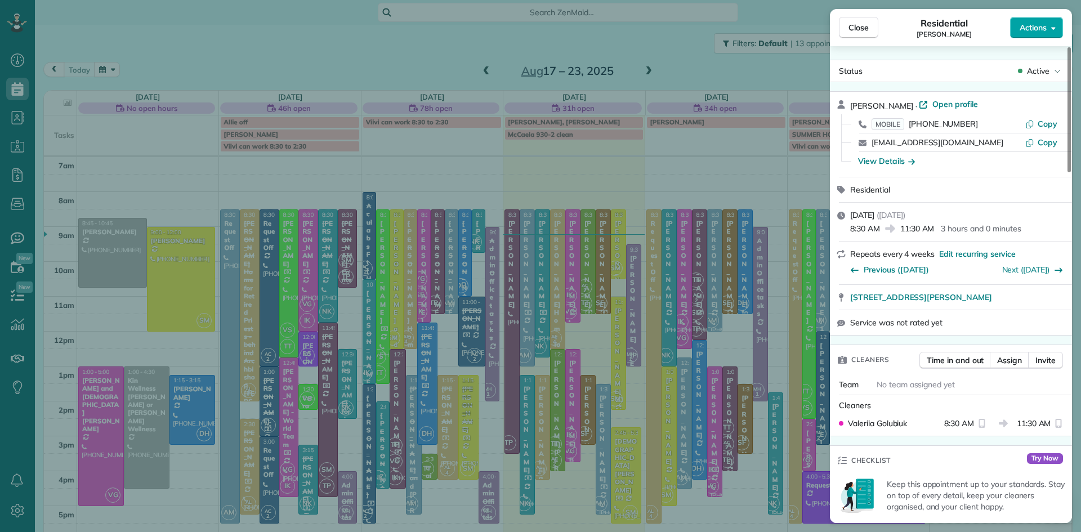
click at [1041, 29] on span "Actions" at bounding box center [1033, 27] width 27 height 11
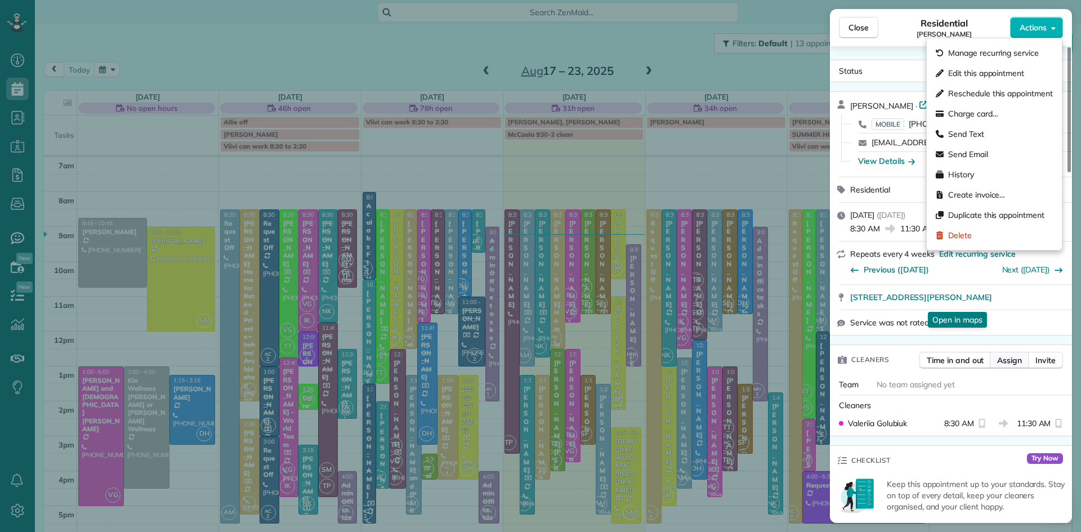
click at [1005, 366] on span "Assign" at bounding box center [1009, 360] width 25 height 11
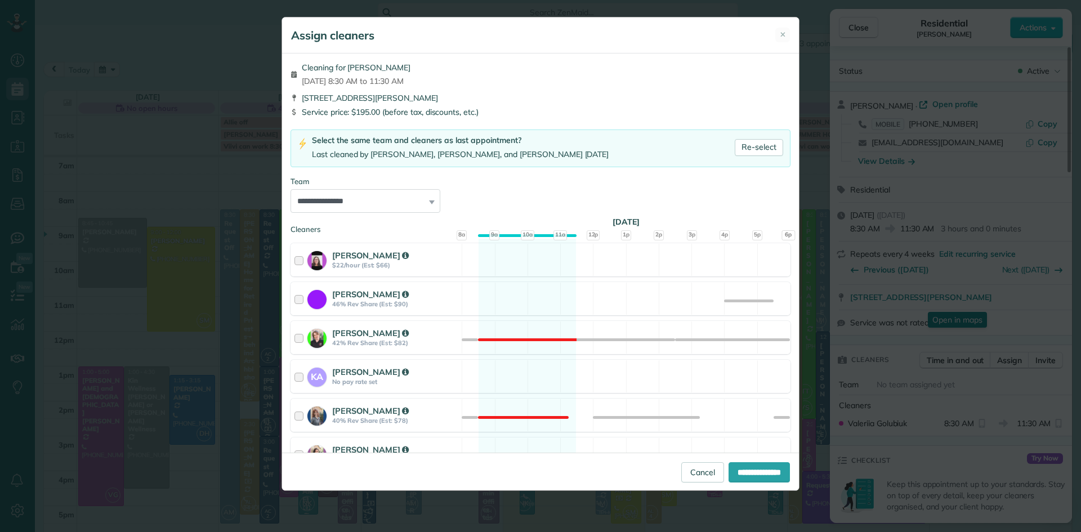
scroll to position [564, 0]
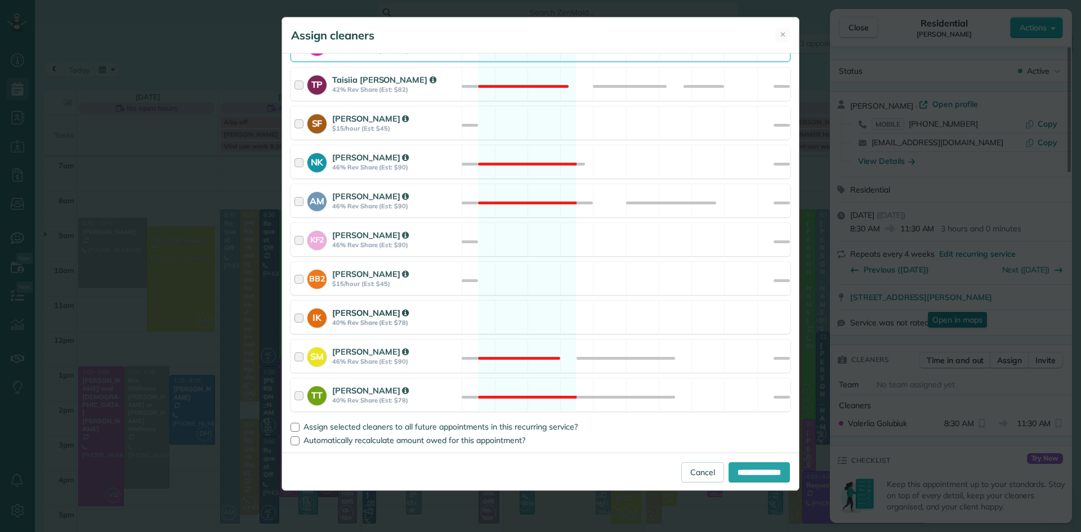
click at [354, 321] on strong "40% Rev Share (Est: $78)" at bounding box center [395, 323] width 126 height 8
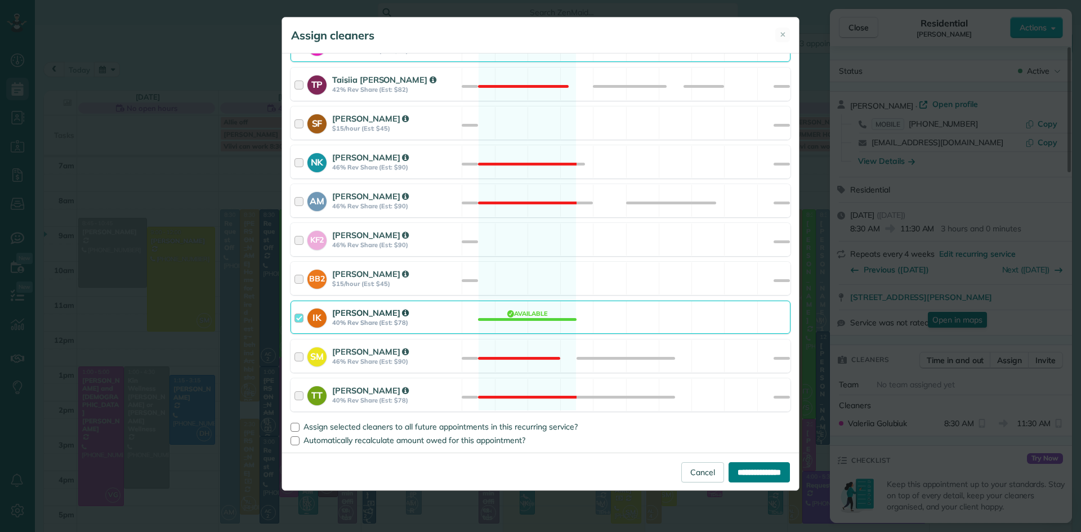
click at [762, 478] on input "**********" at bounding box center [759, 472] width 61 height 20
type input "**********"
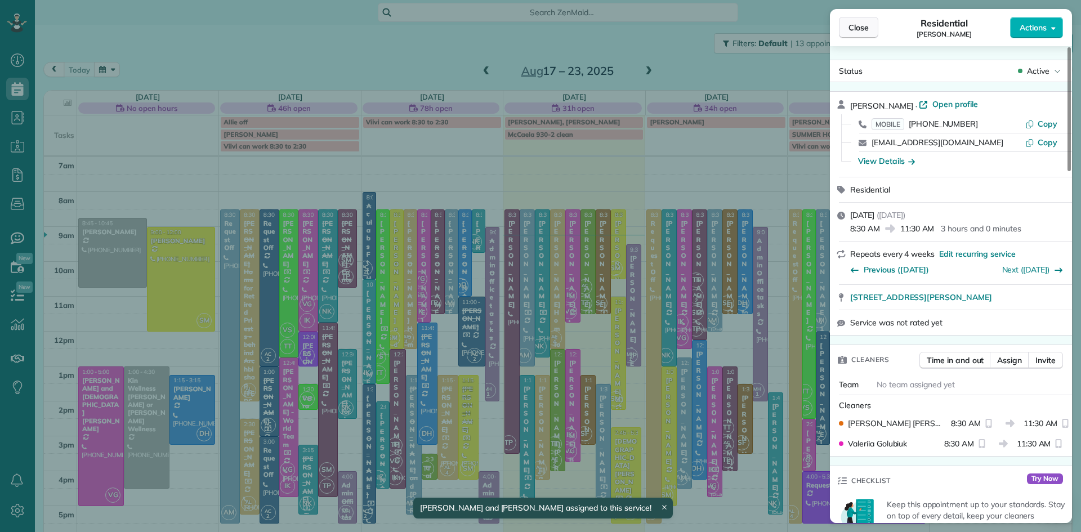
click at [864, 24] on span "Close" at bounding box center [859, 27] width 20 height 11
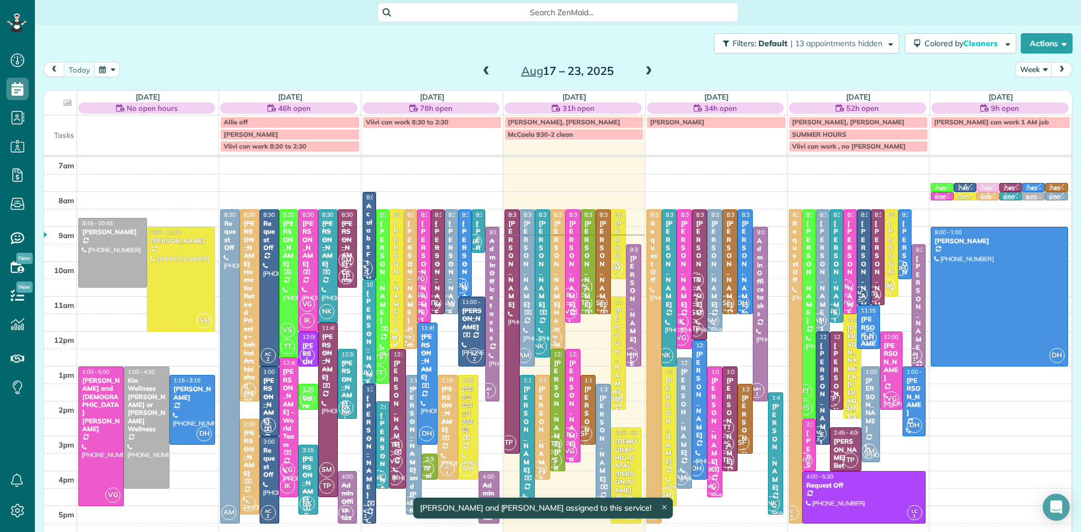
click at [887, 393] on span "VG" at bounding box center [891, 398] width 15 height 15
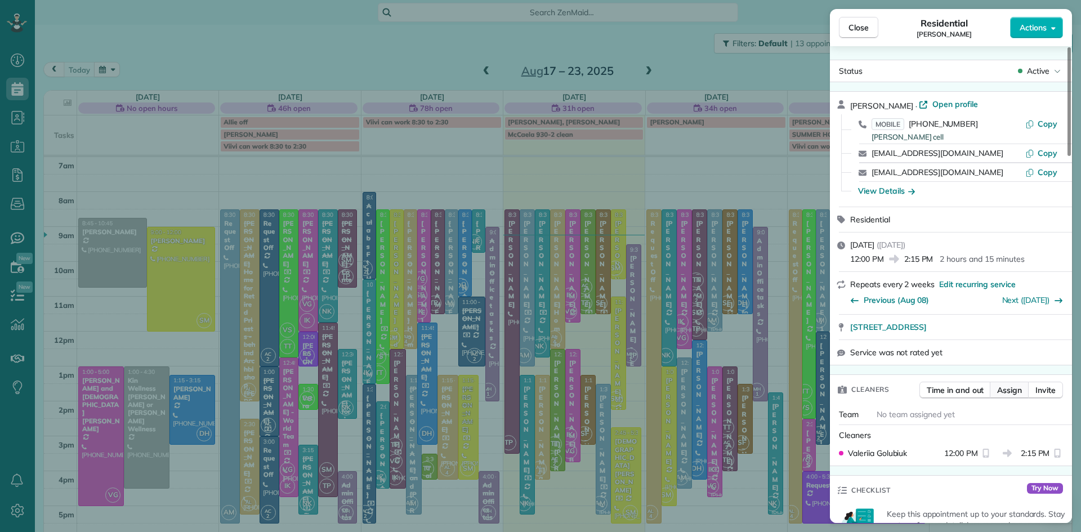
click at [1010, 396] on span "Assign" at bounding box center [1009, 390] width 25 height 11
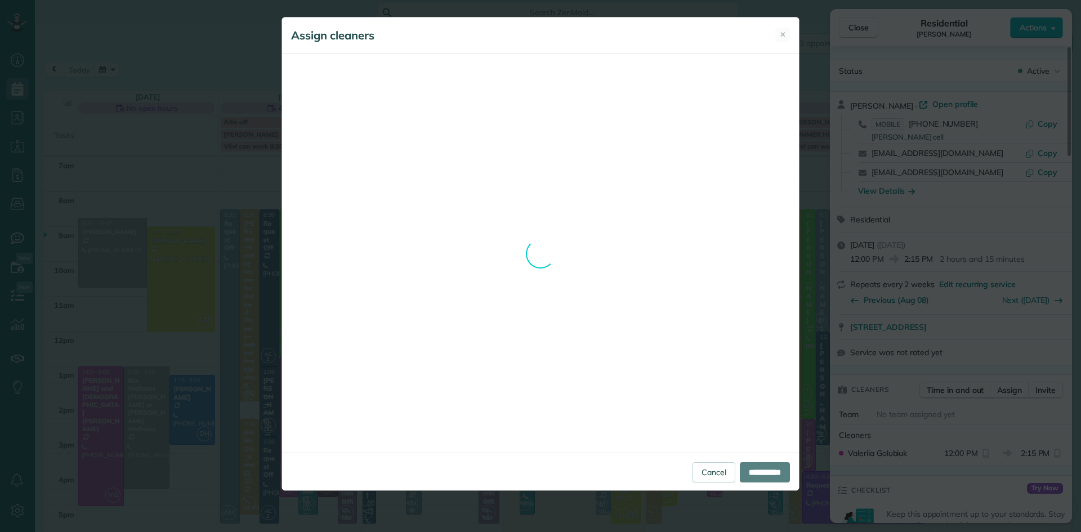
click at [700, 470] on div "**********" at bounding box center [541, 254] width 518 height 474
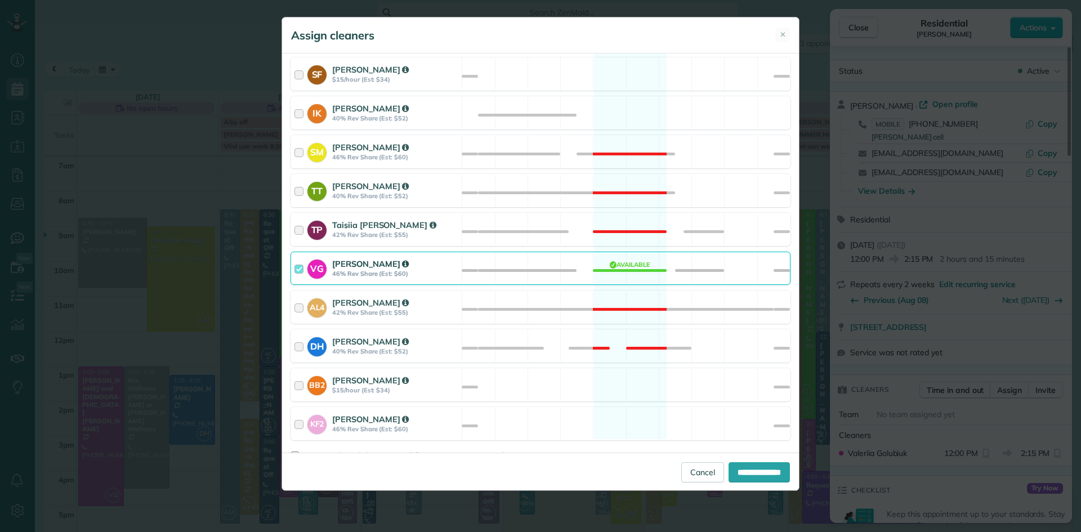
scroll to position [564, 0]
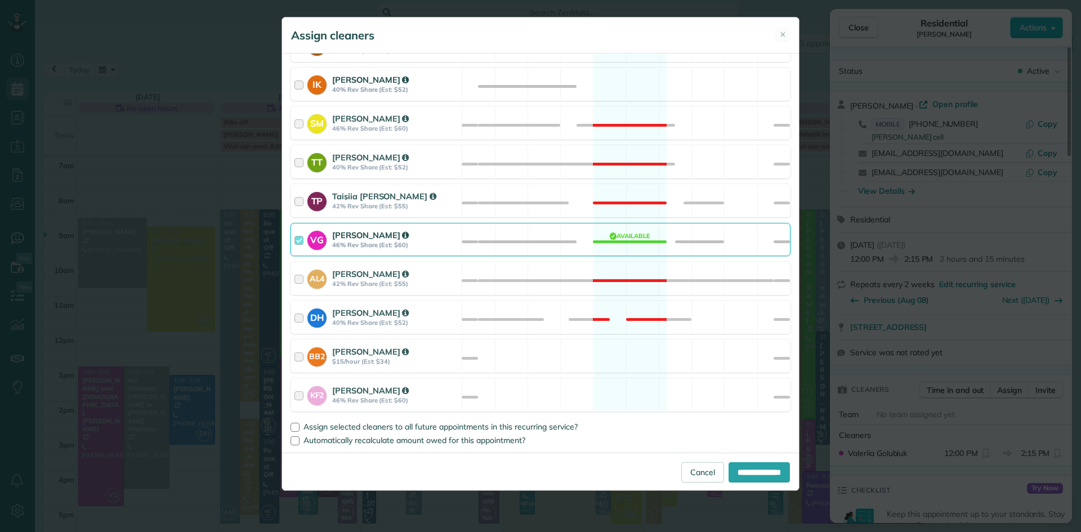
click at [345, 87] on strong "40% Rev Share (Est: $52)" at bounding box center [395, 90] width 126 height 8
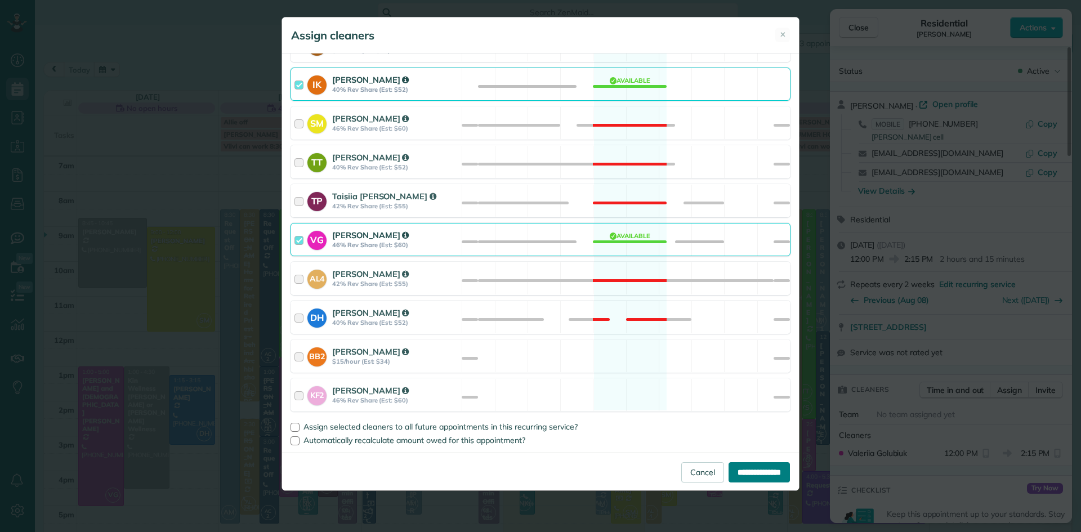
click at [742, 471] on input "**********" at bounding box center [759, 472] width 61 height 20
type input "**********"
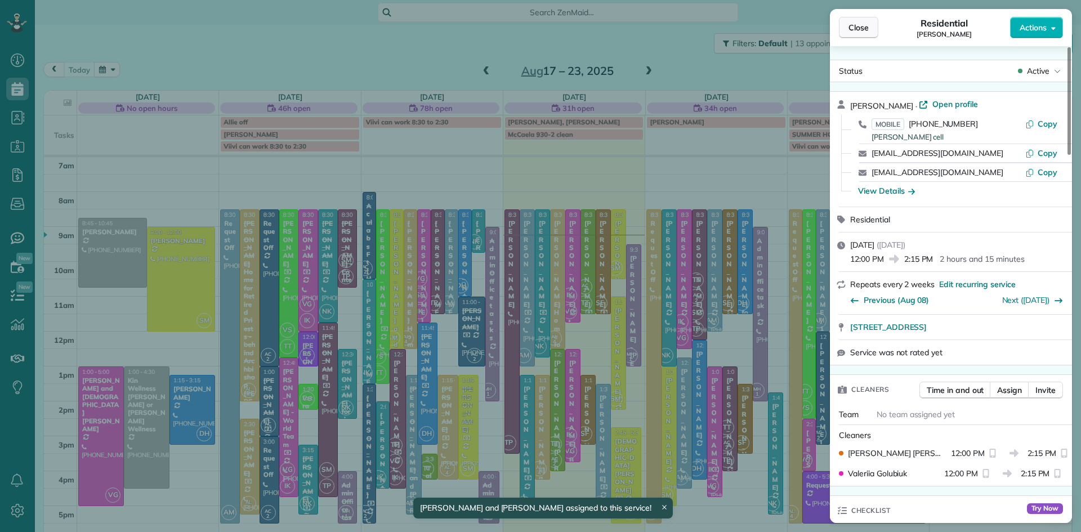
click at [863, 24] on span "Close" at bounding box center [859, 27] width 20 height 11
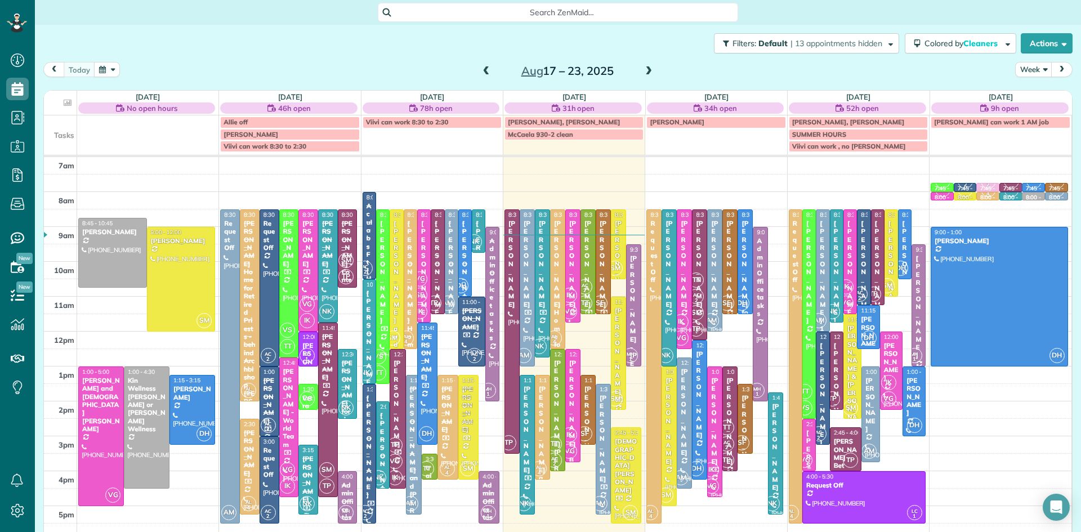
click at [806, 448] on div "Mark Kuhns - World Team" at bounding box center [809, 518] width 7 height 178
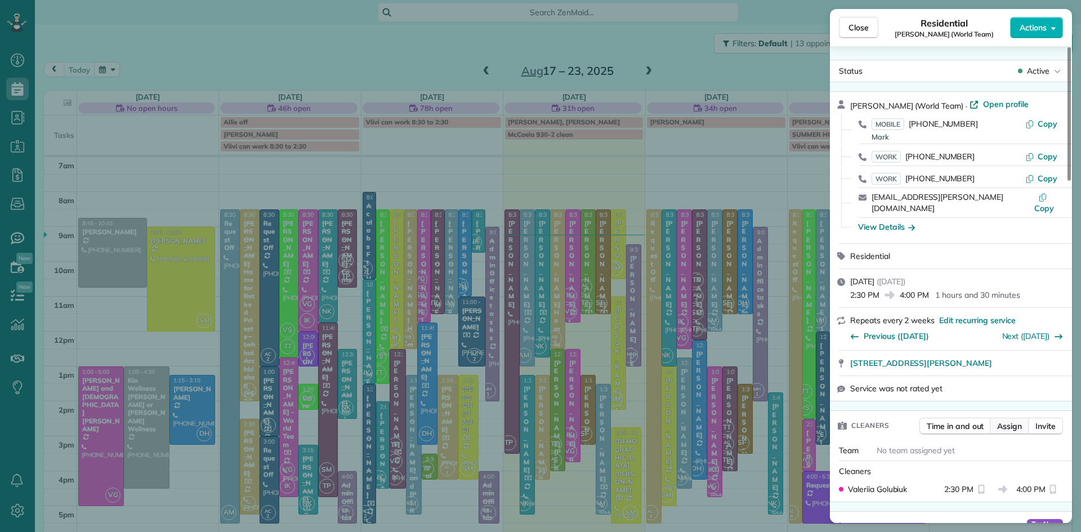
click at [1009, 425] on span "Assign" at bounding box center [1009, 426] width 25 height 11
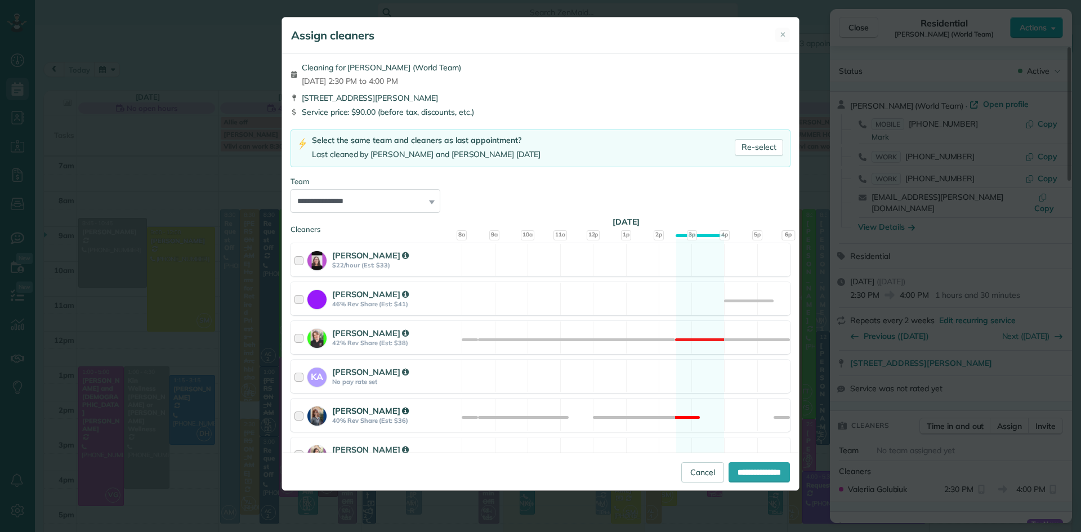
scroll to position [559, 0]
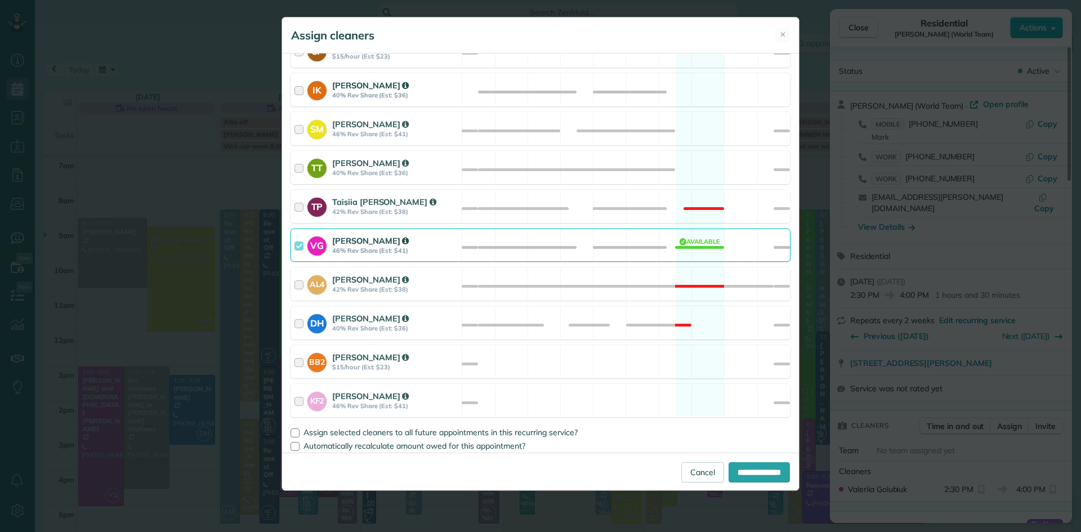
click at [364, 87] on strong "Iryna Konar" at bounding box center [370, 85] width 77 height 11
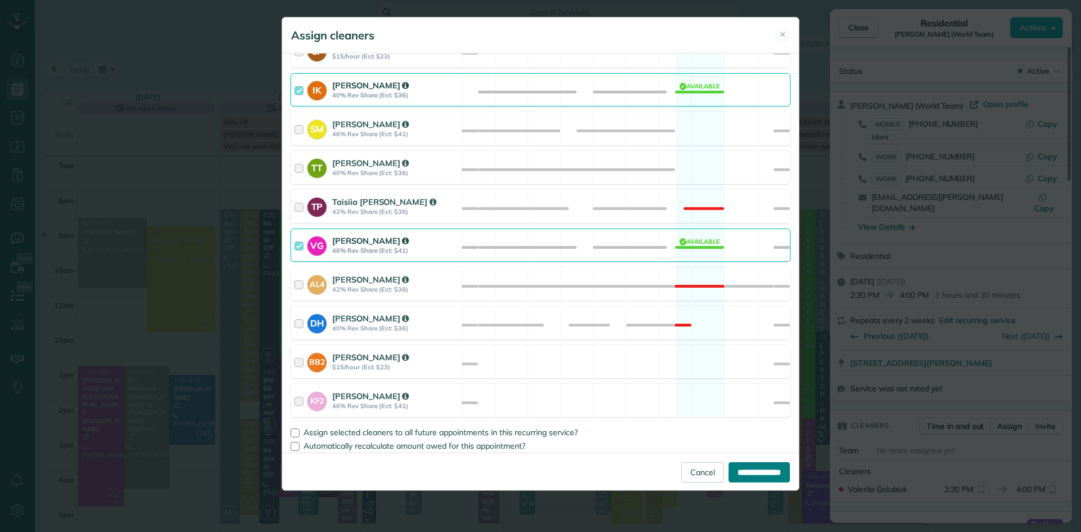
click at [747, 474] on input "**********" at bounding box center [759, 472] width 61 height 20
type input "**********"
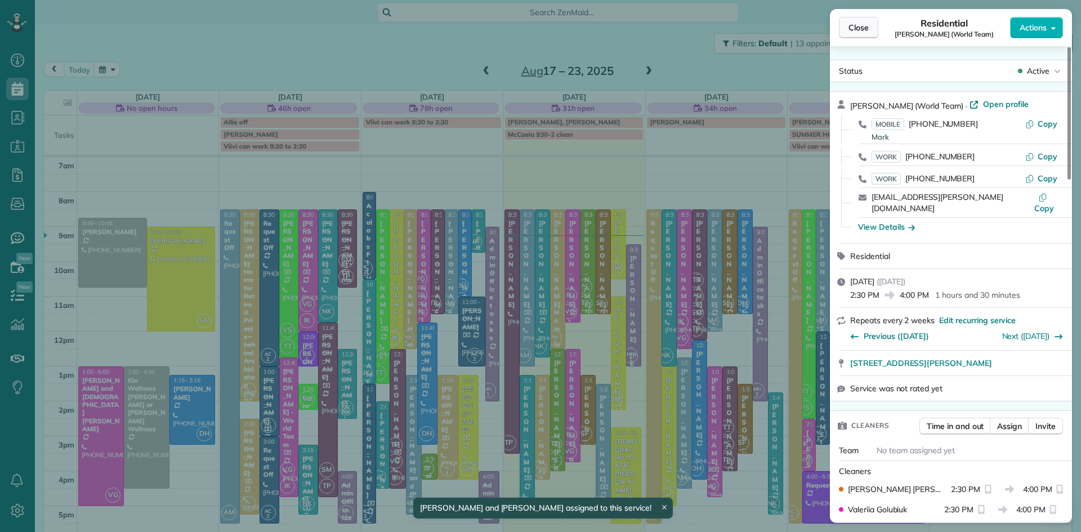
click at [868, 24] on span "Close" at bounding box center [859, 27] width 20 height 11
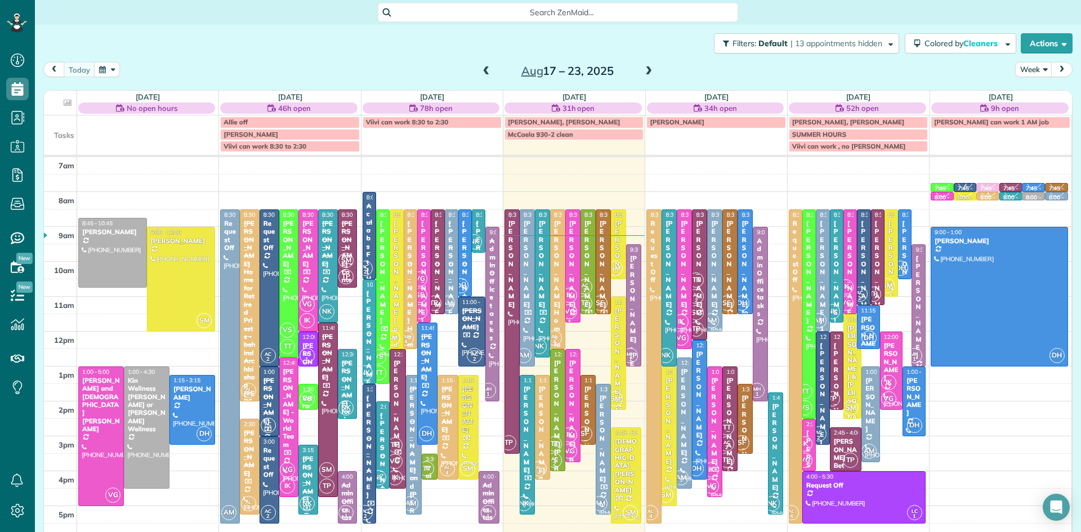
click at [307, 400] on span "VS" at bounding box center [307, 398] width 15 height 15
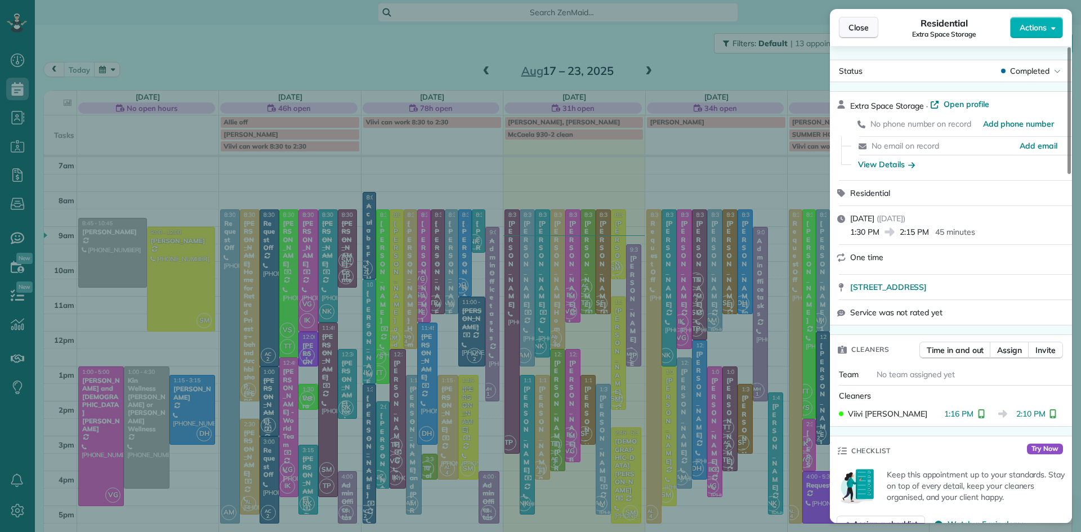
click at [853, 27] on span "Close" at bounding box center [859, 27] width 20 height 11
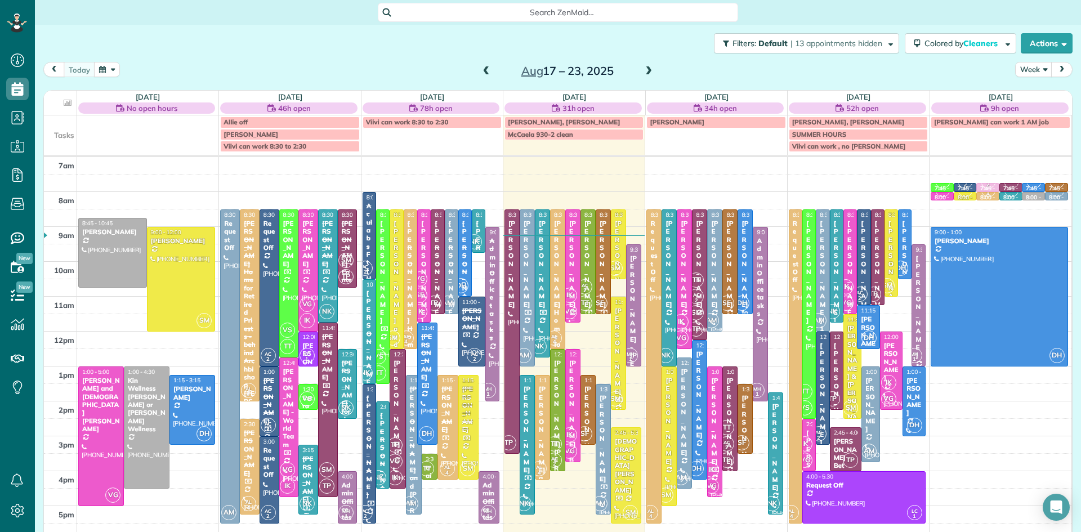
click at [575, 298] on span "IK" at bounding box center [569, 295] width 15 height 15
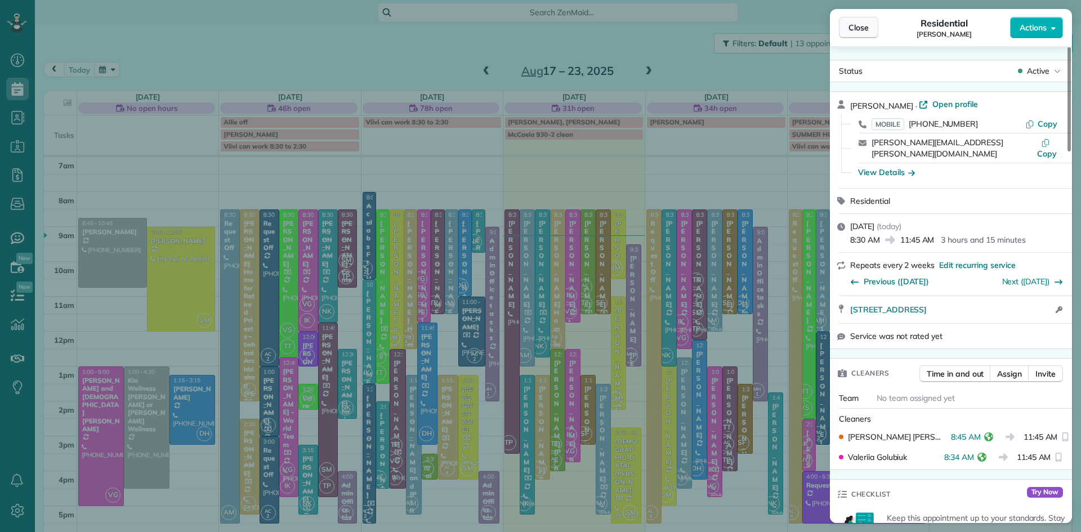
click at [865, 25] on span "Close" at bounding box center [859, 27] width 20 height 11
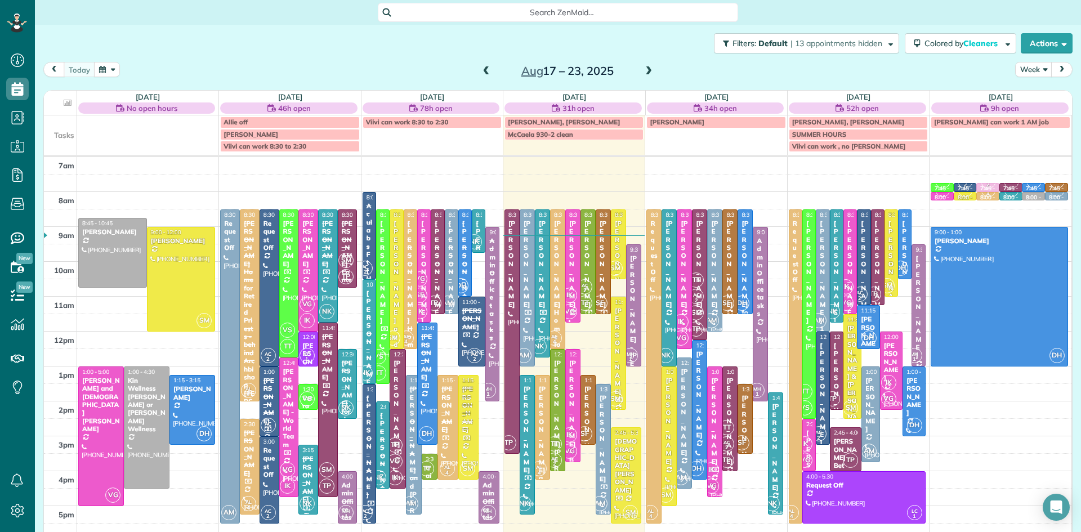
click at [648, 69] on span at bounding box center [649, 71] width 12 height 10
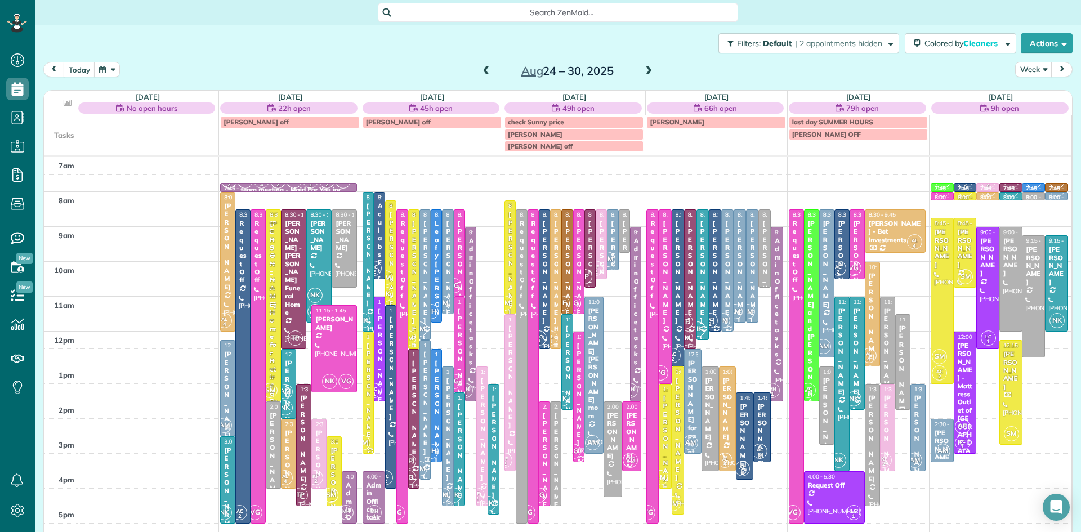
click at [677, 298] on div "[PERSON_NAME]" at bounding box center [678, 272] width 6 height 105
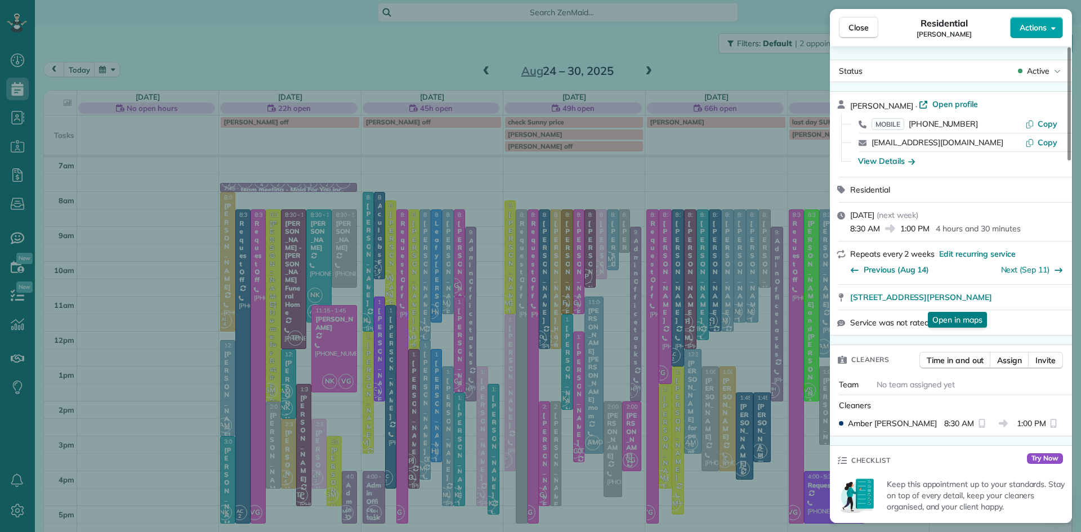
click at [1034, 28] on span "Actions" at bounding box center [1033, 27] width 27 height 11
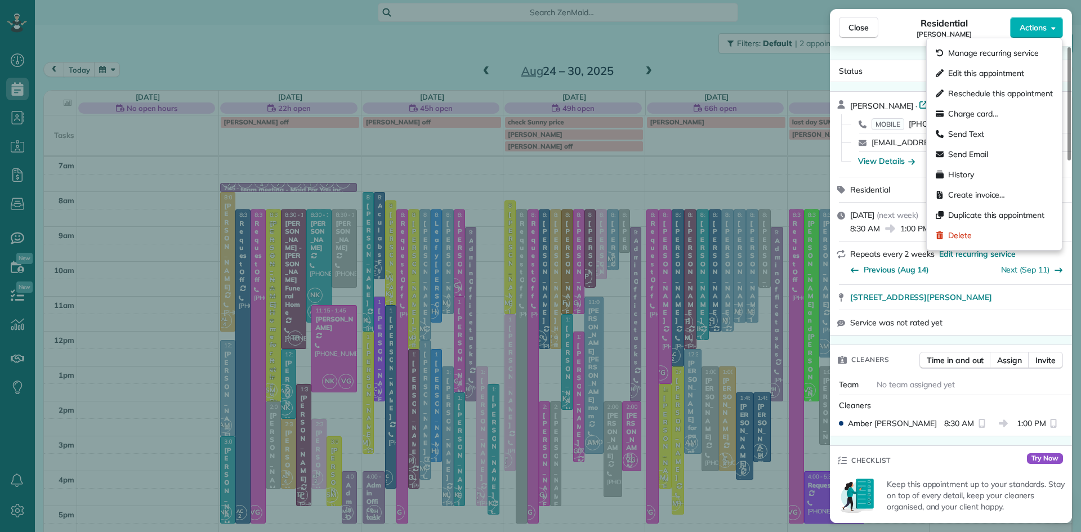
click at [912, 408] on div "Cleaners" at bounding box center [953, 405] width 229 height 11
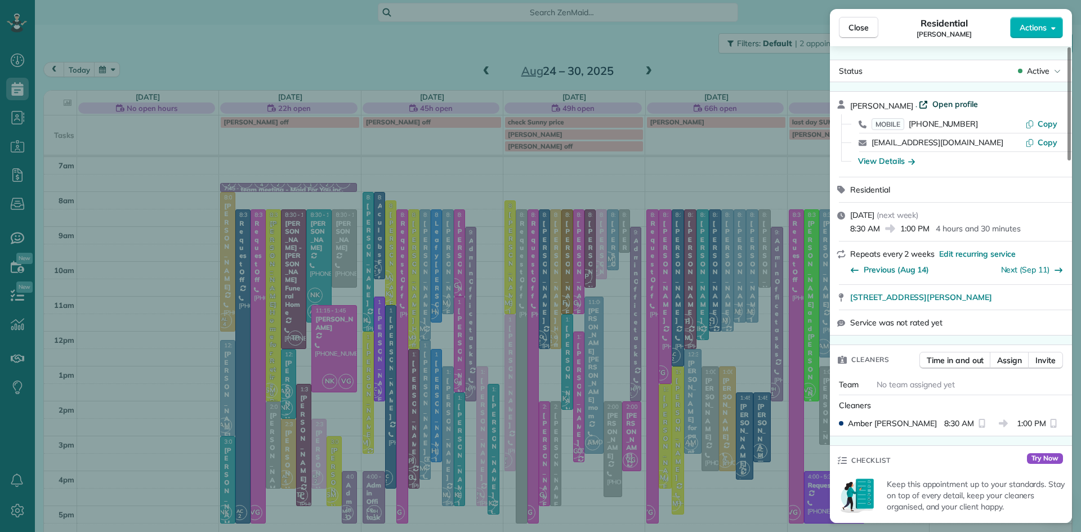
click at [935, 104] on span "Open profile" at bounding box center [956, 104] width 46 height 11
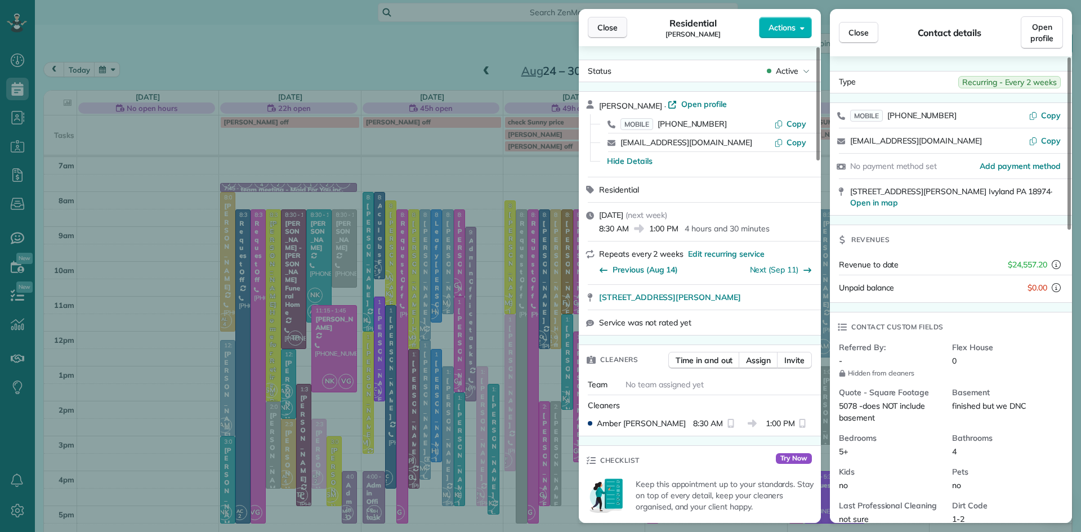
click at [605, 26] on span "Close" at bounding box center [607, 27] width 20 height 11
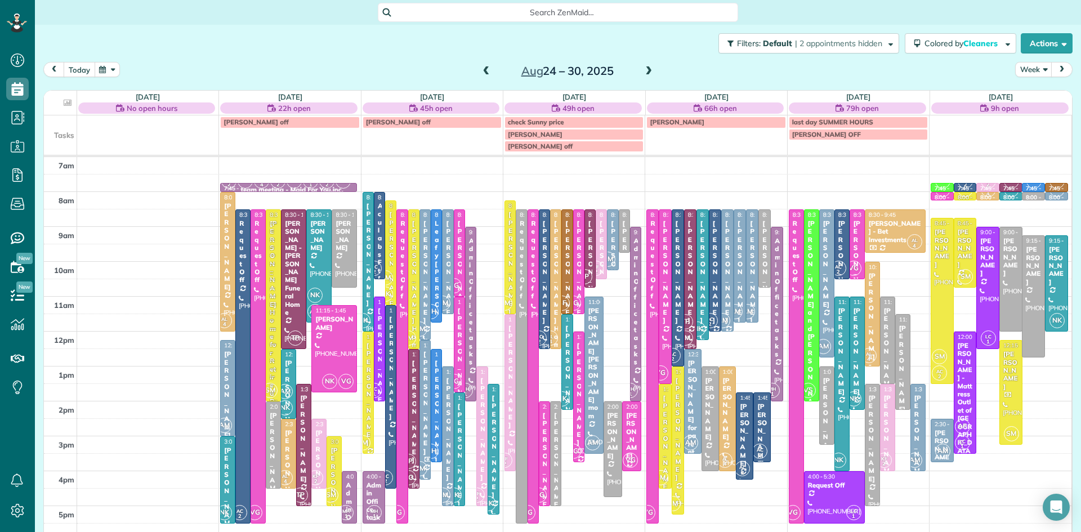
click at [72, 73] on button "today" at bounding box center [80, 69] width 32 height 15
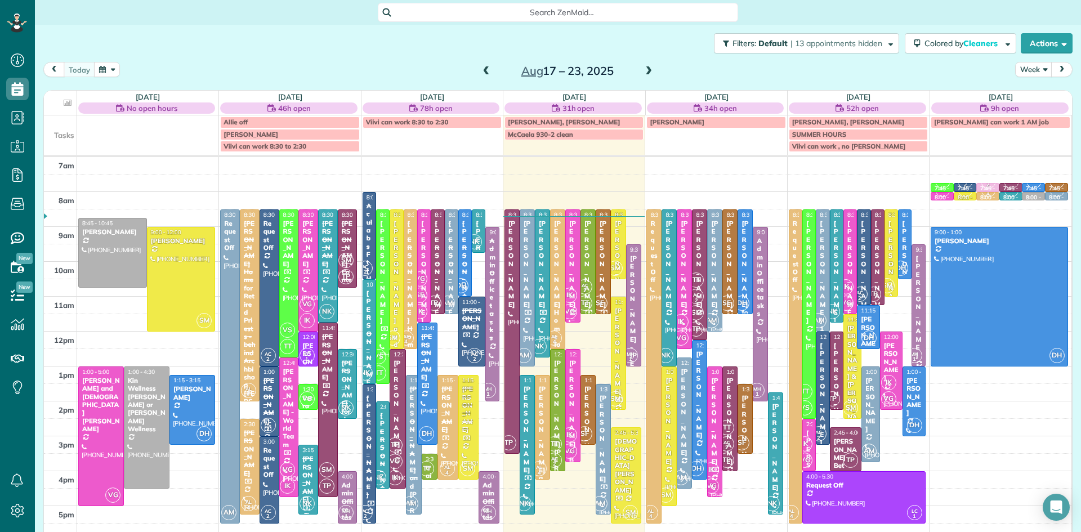
click at [569, 303] on span "IK" at bounding box center [569, 295] width 15 height 15
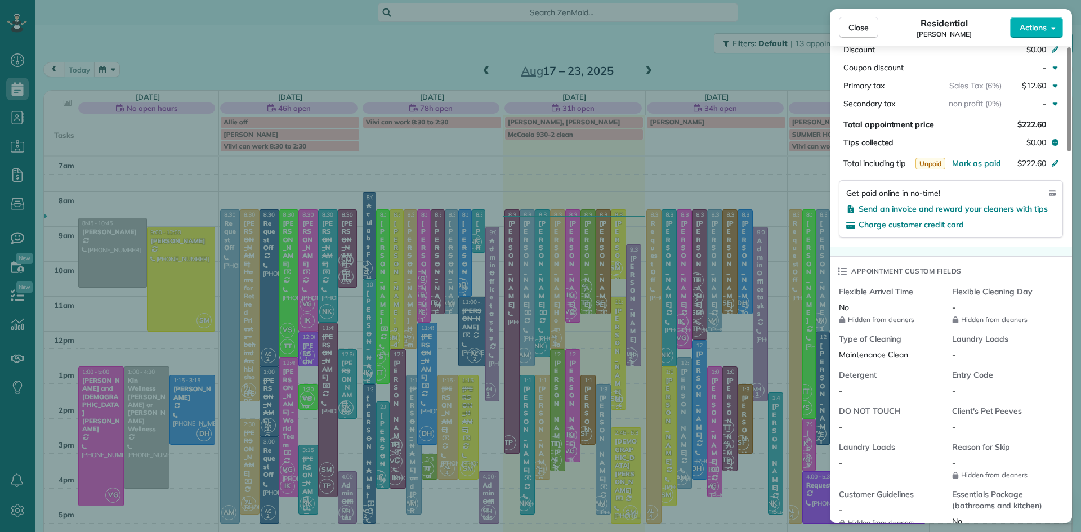
scroll to position [528, 0]
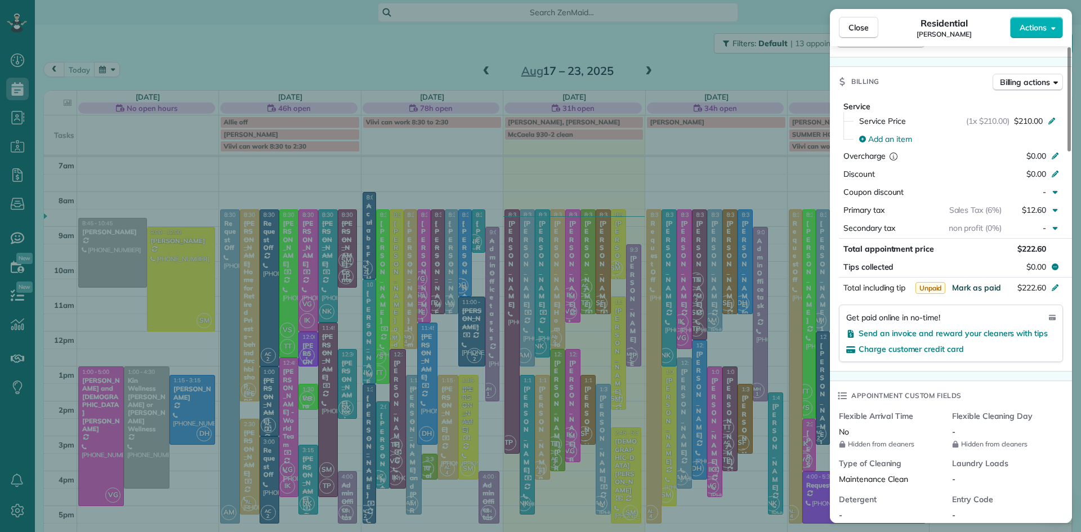
click at [970, 287] on span "Mark as paid" at bounding box center [976, 288] width 49 height 10
click at [855, 29] on span "Close" at bounding box center [859, 27] width 20 height 11
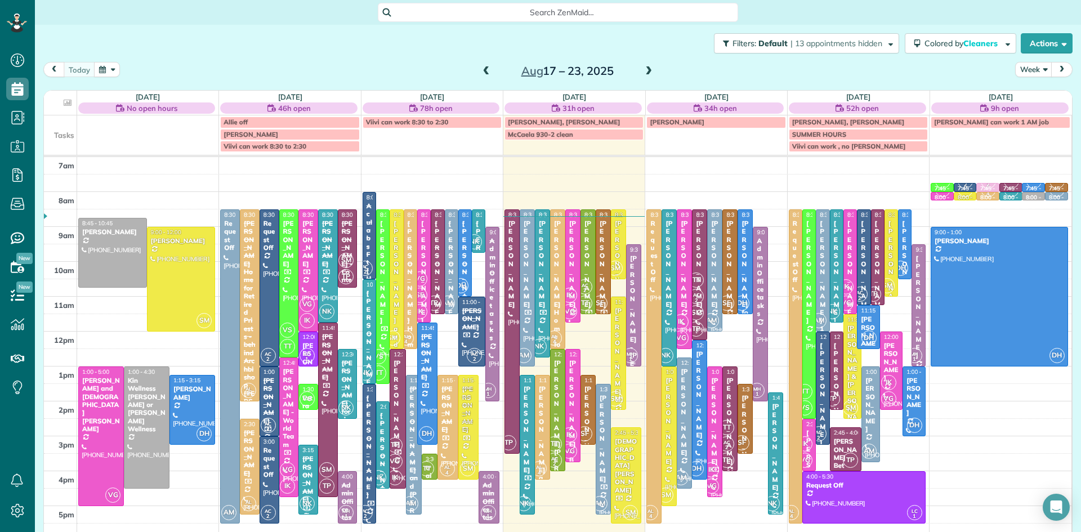
click at [630, 323] on div "Mark Bond - JD Kelly FIL" at bounding box center [634, 356] width 8 height 202
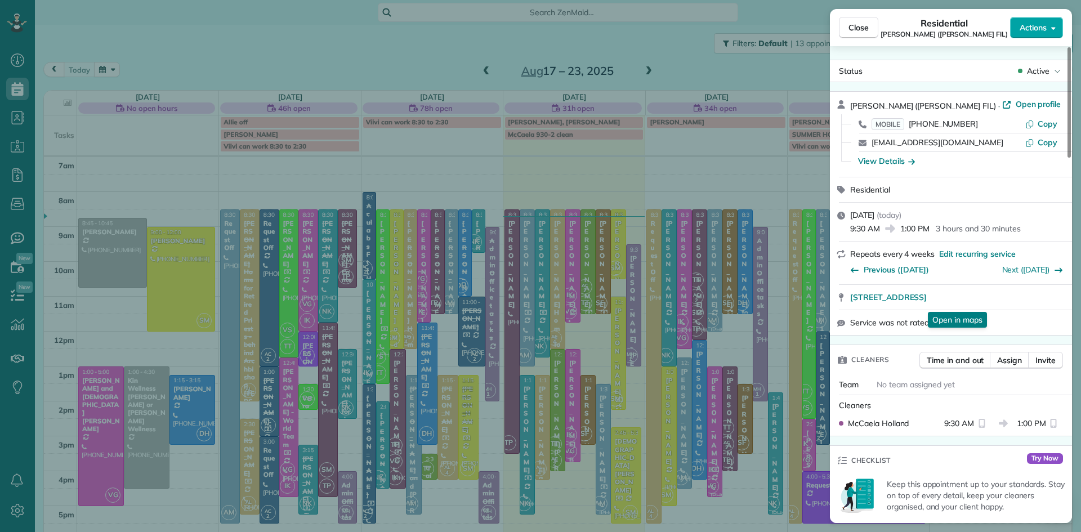
click at [1039, 27] on span "Actions" at bounding box center [1033, 27] width 27 height 11
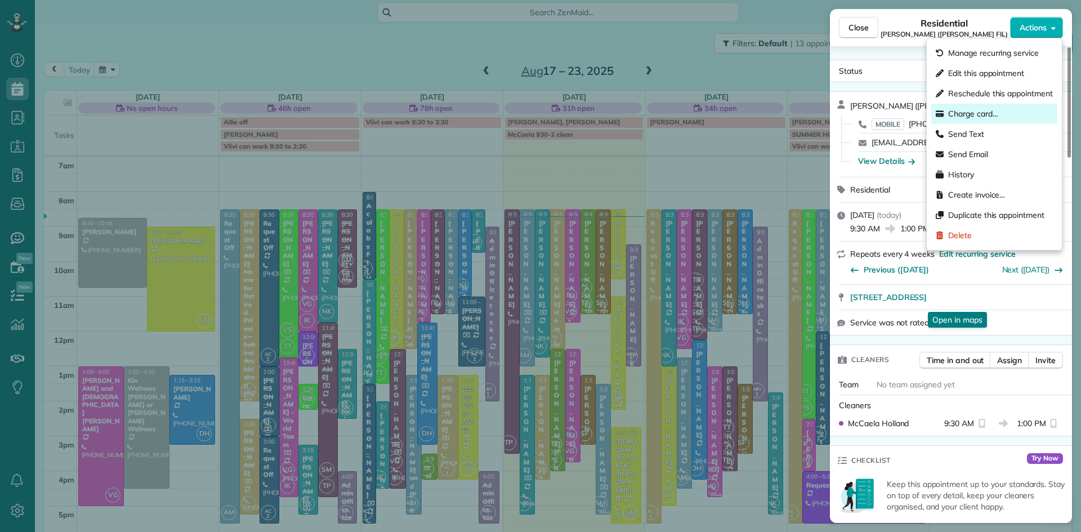
click at [989, 115] on span "Charge card…" at bounding box center [973, 113] width 50 height 11
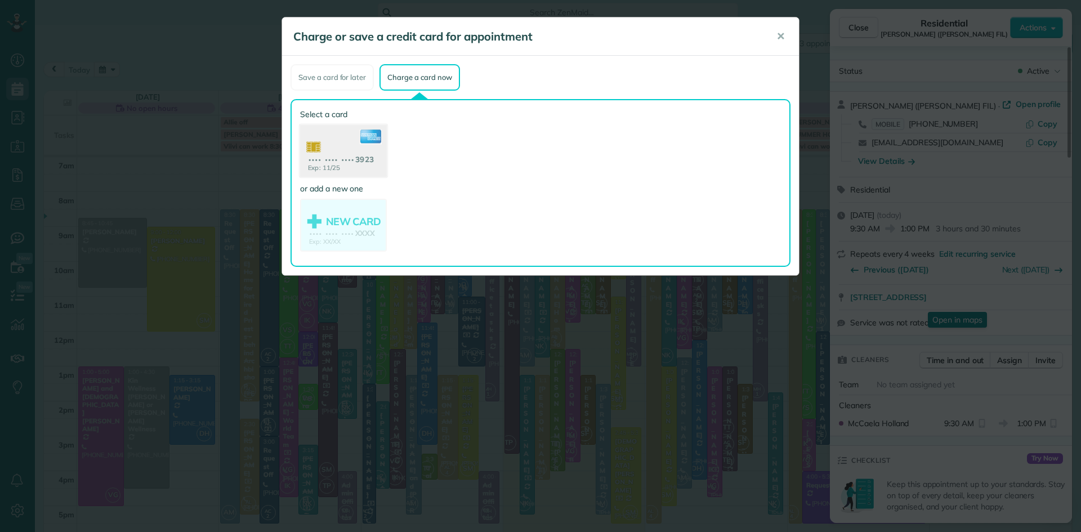
click at [362, 158] on use at bounding box center [343, 152] width 87 height 55
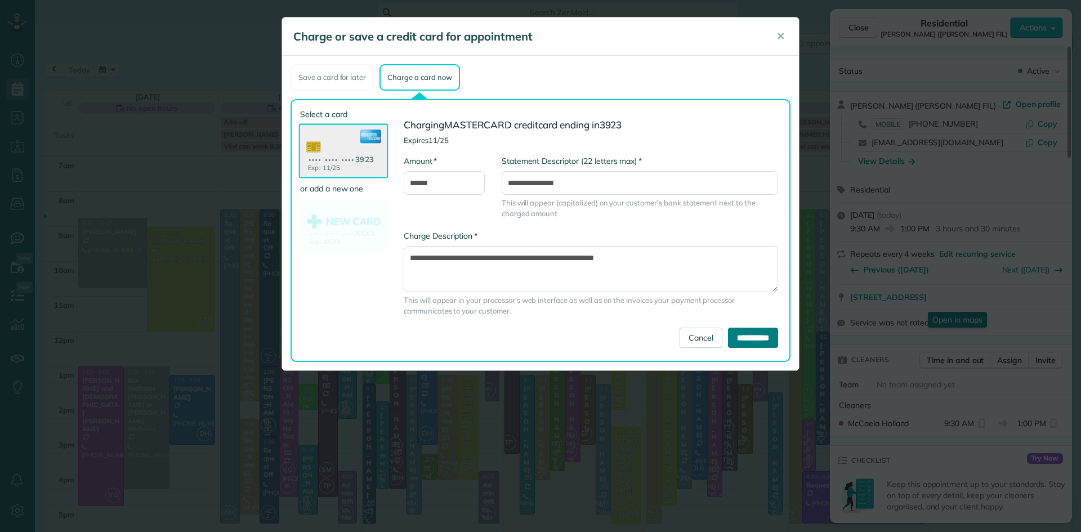
click at [759, 340] on input "**********" at bounding box center [753, 338] width 50 height 20
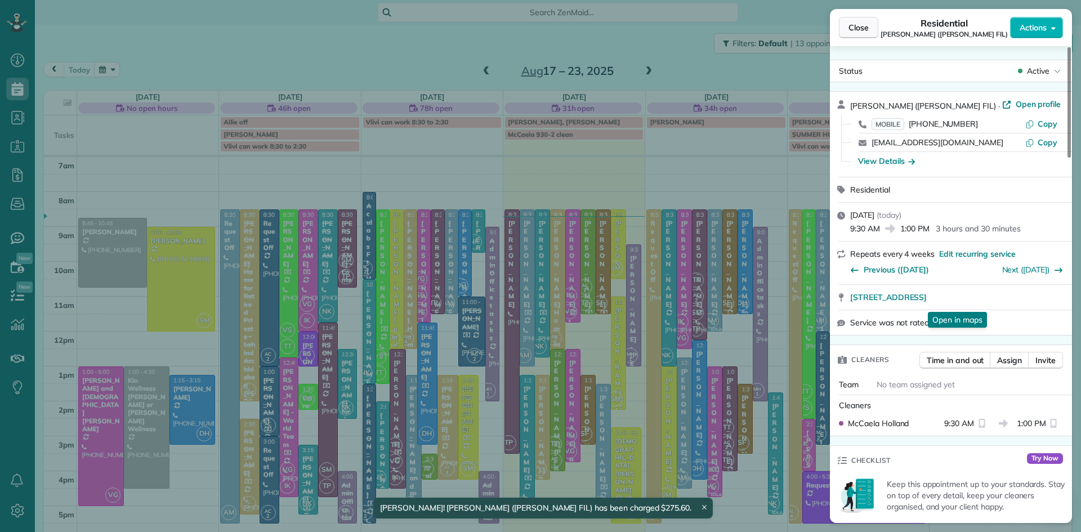
click at [861, 25] on span "Close" at bounding box center [859, 27] width 20 height 11
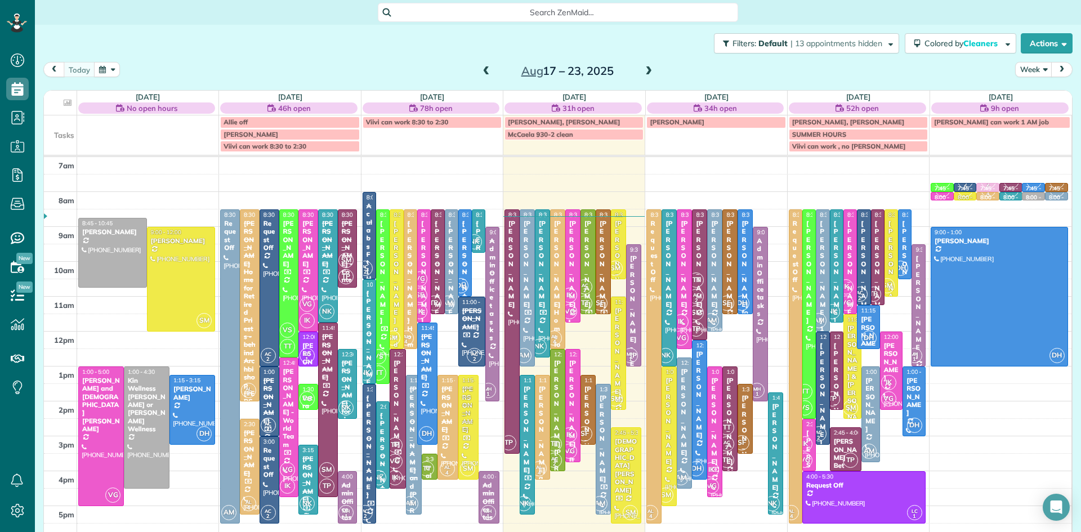
click at [574, 450] on span "VG" at bounding box center [569, 451] width 15 height 15
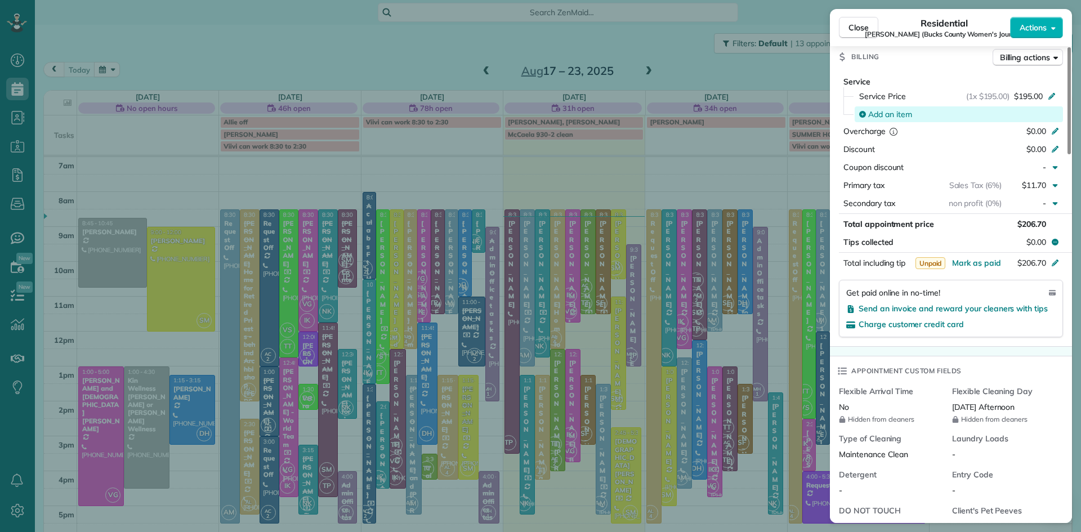
scroll to position [489, 0]
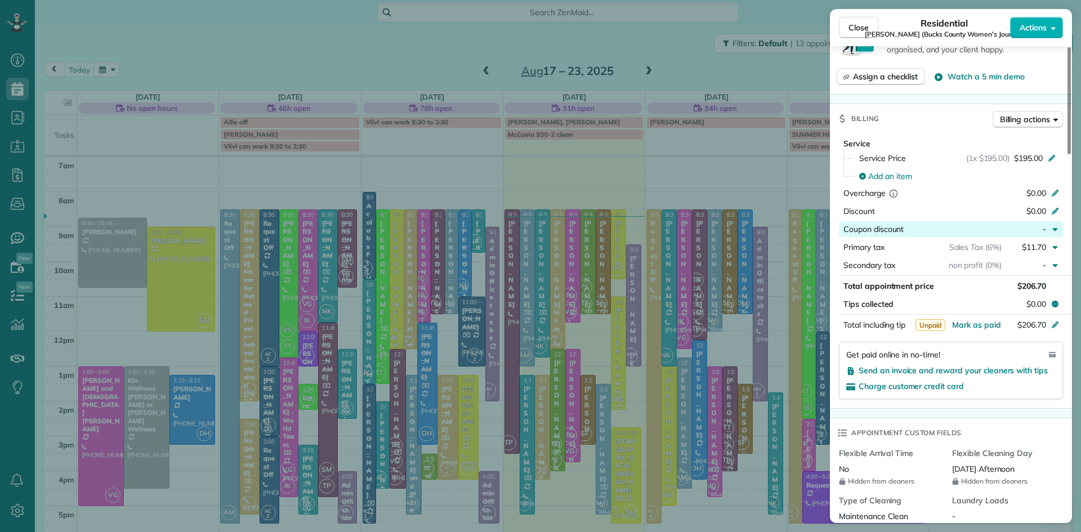
click at [886, 233] on span "Coupon discount" at bounding box center [874, 229] width 60 height 10
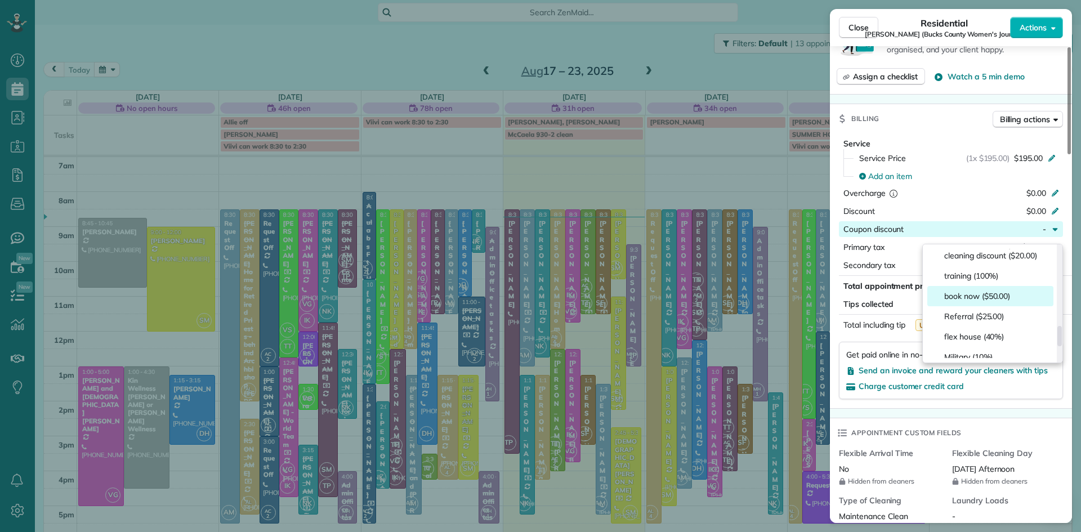
scroll to position [535, 0]
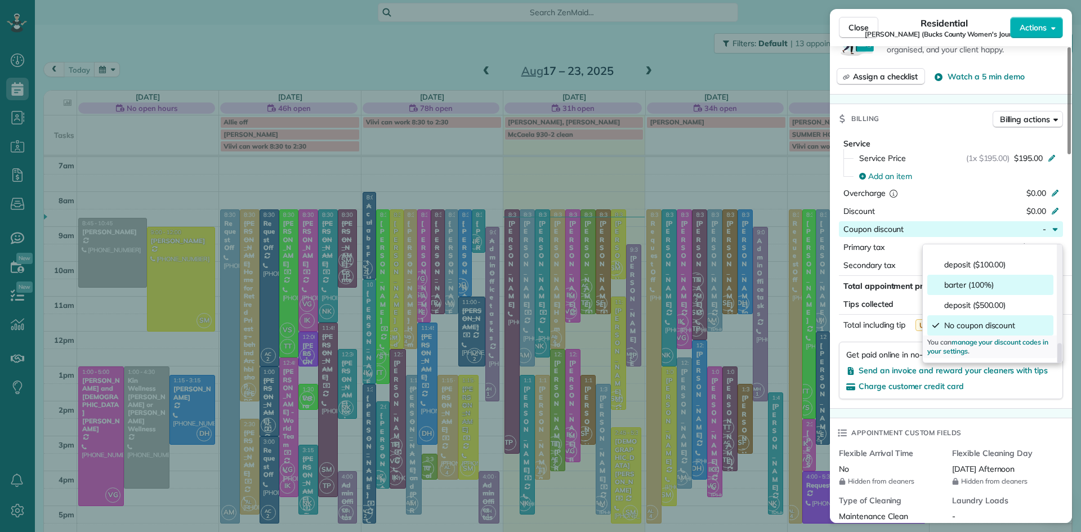
click at [975, 279] on span "barter (100%)" at bounding box center [969, 284] width 50 height 11
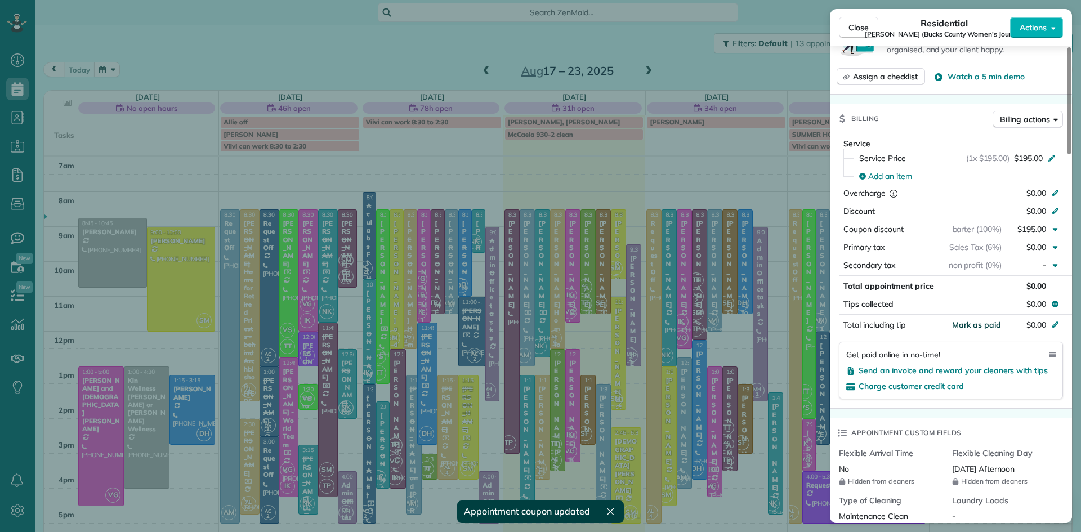
click at [975, 330] on span "Mark as paid" at bounding box center [976, 325] width 49 height 10
click at [853, 23] on span "Close" at bounding box center [859, 27] width 20 height 11
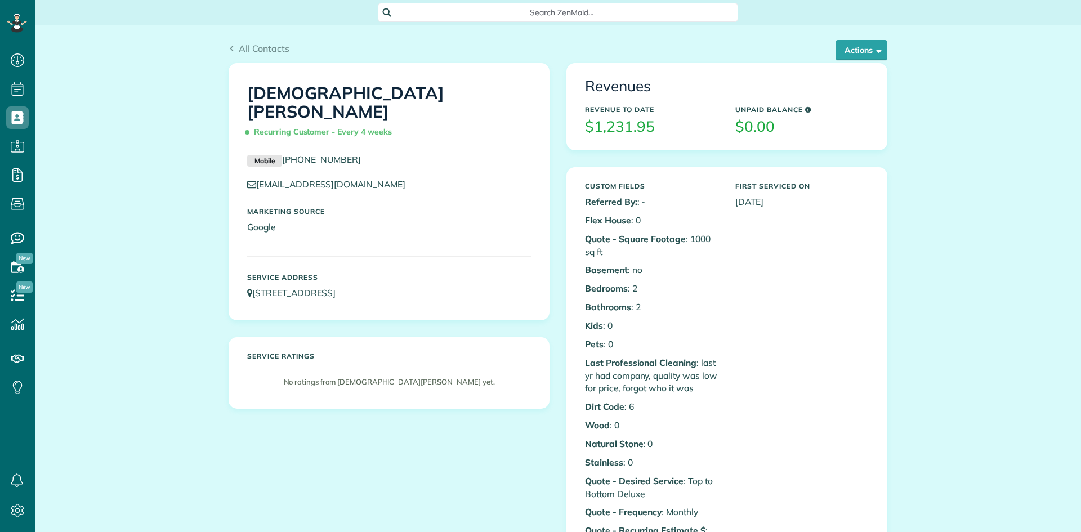
scroll to position [5, 5]
click at [846, 51] on button "Actions" at bounding box center [862, 50] width 52 height 20
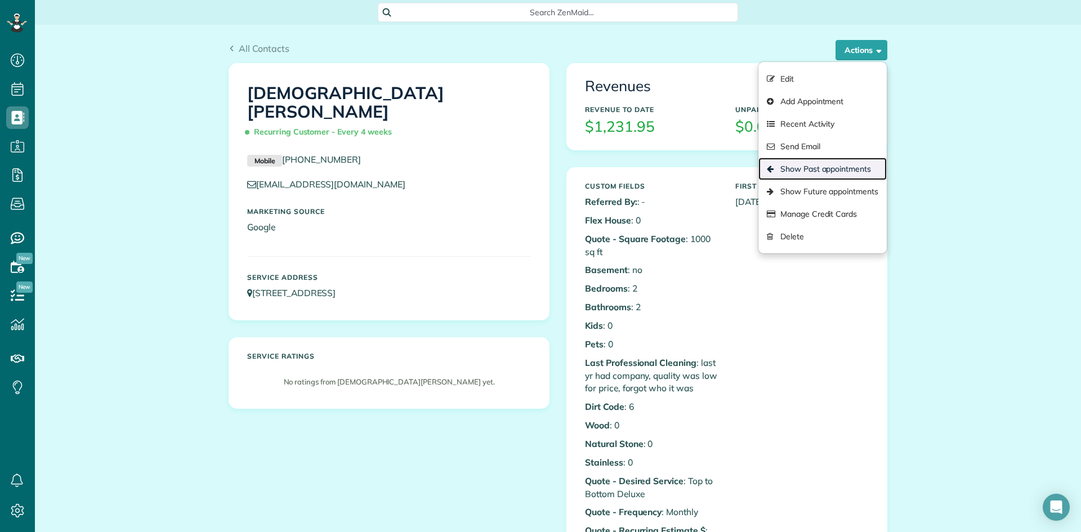
click at [844, 172] on link "Show Past appointments" at bounding box center [823, 169] width 128 height 23
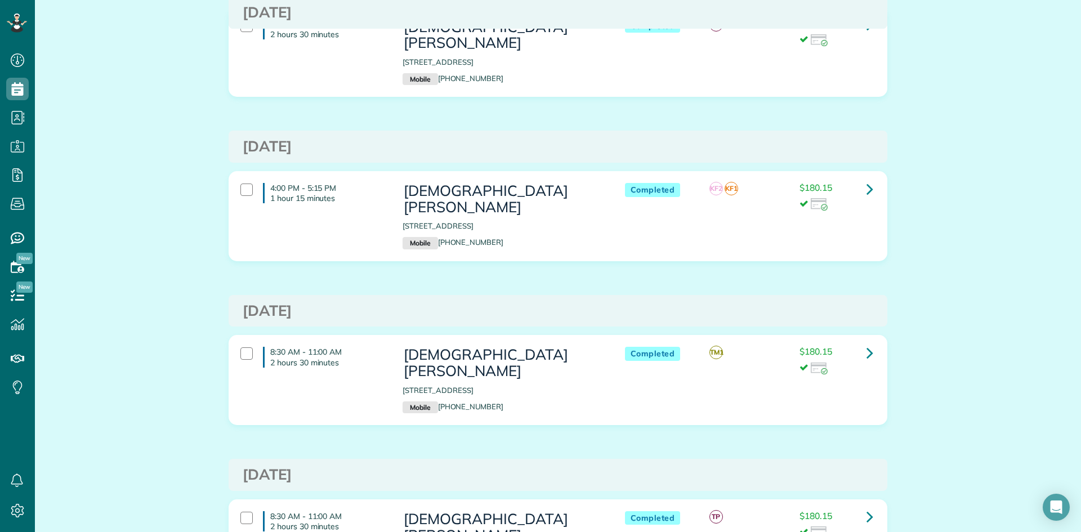
scroll to position [458, 0]
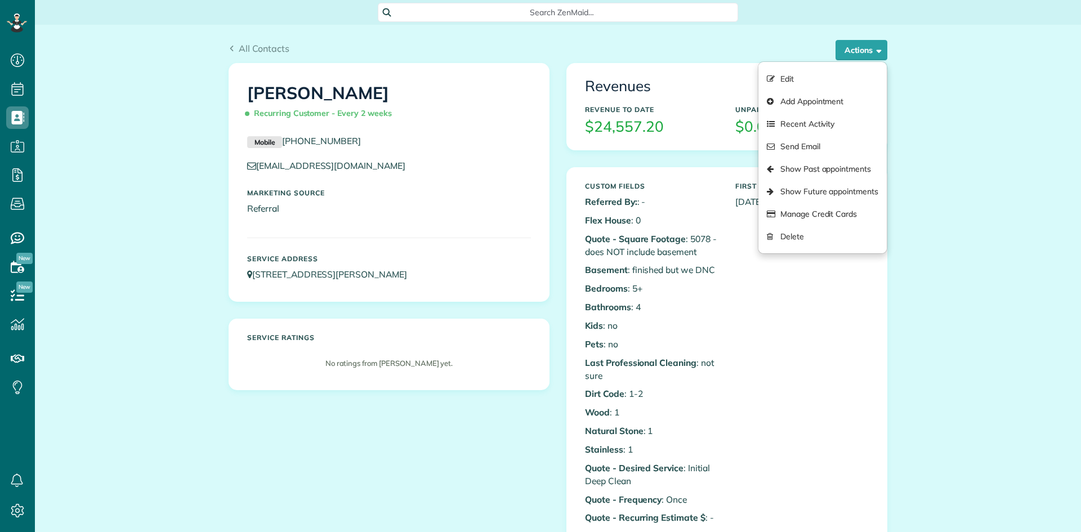
scroll to position [5, 5]
click at [815, 213] on link "Manage Credit Cards" at bounding box center [823, 214] width 128 height 23
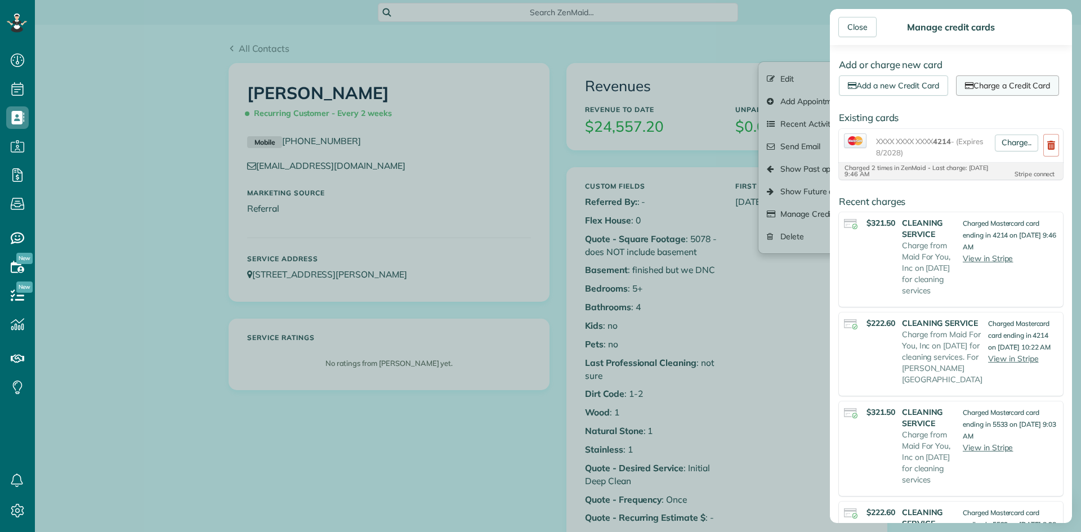
click at [989, 81] on link "Charge a Credit Card" at bounding box center [1007, 85] width 103 height 20
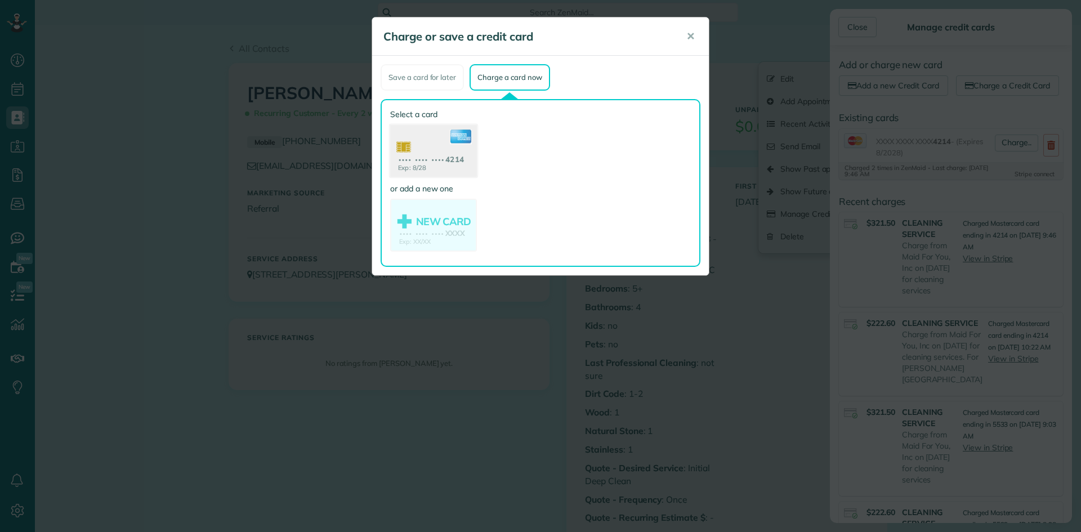
click at [445, 153] on use at bounding box center [433, 152] width 87 height 55
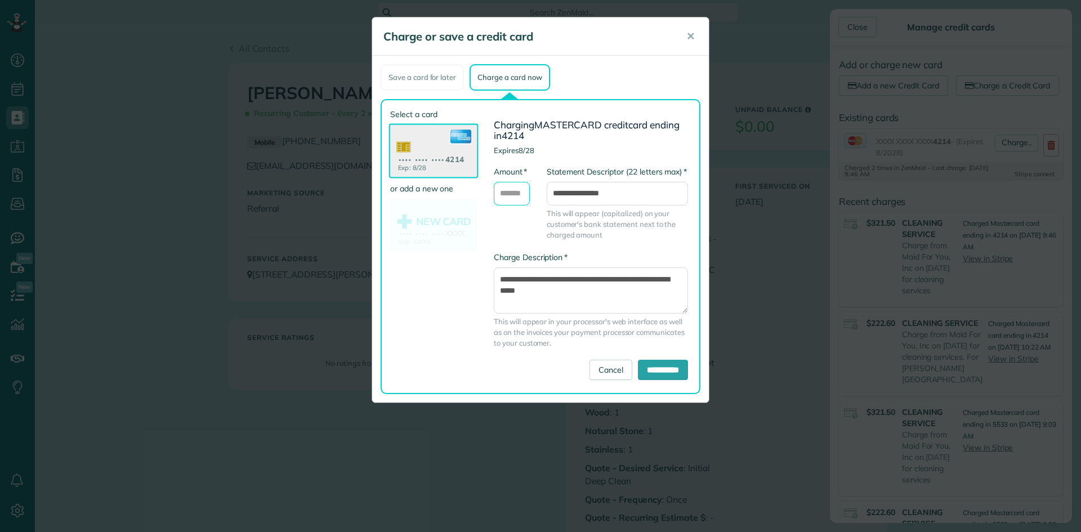
click at [506, 193] on input "* Amount" at bounding box center [512, 194] width 36 height 24
type input "******"
click at [582, 286] on textarea "**********" at bounding box center [591, 290] width 194 height 46
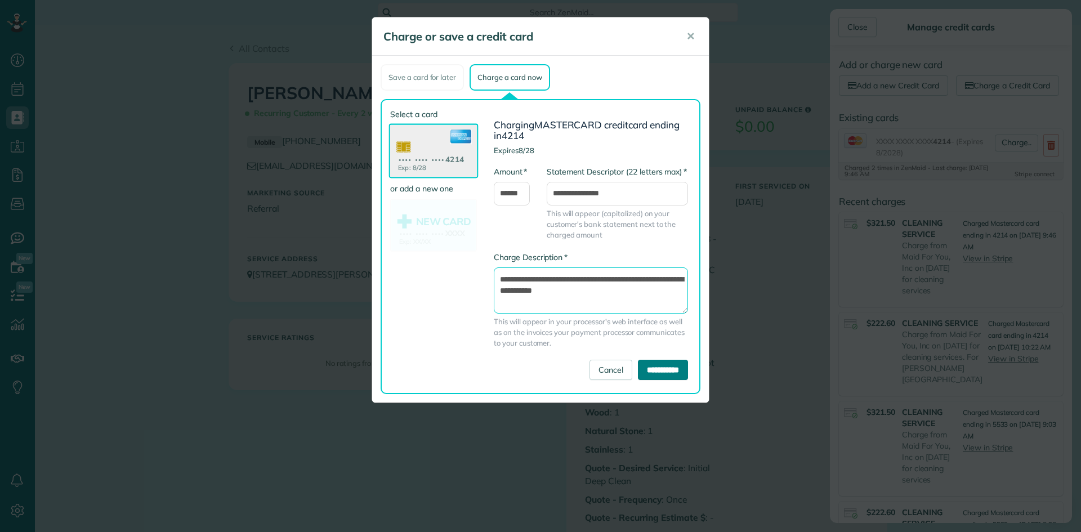
type textarea "**********"
click at [675, 364] on input "**********" at bounding box center [663, 370] width 50 height 20
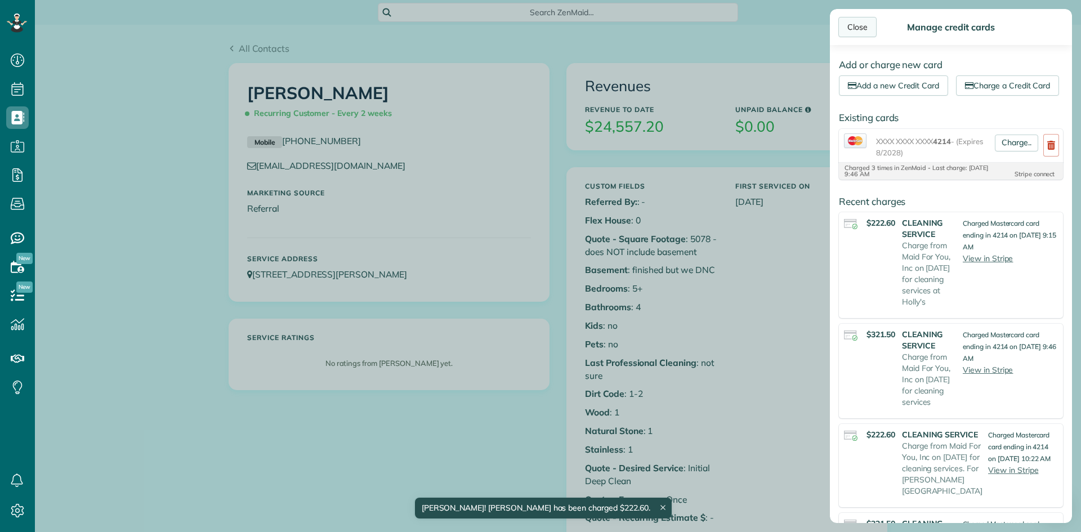
click at [860, 25] on div "Close" at bounding box center [857, 27] width 38 height 20
